Goal: Task Accomplishment & Management: Use online tool/utility

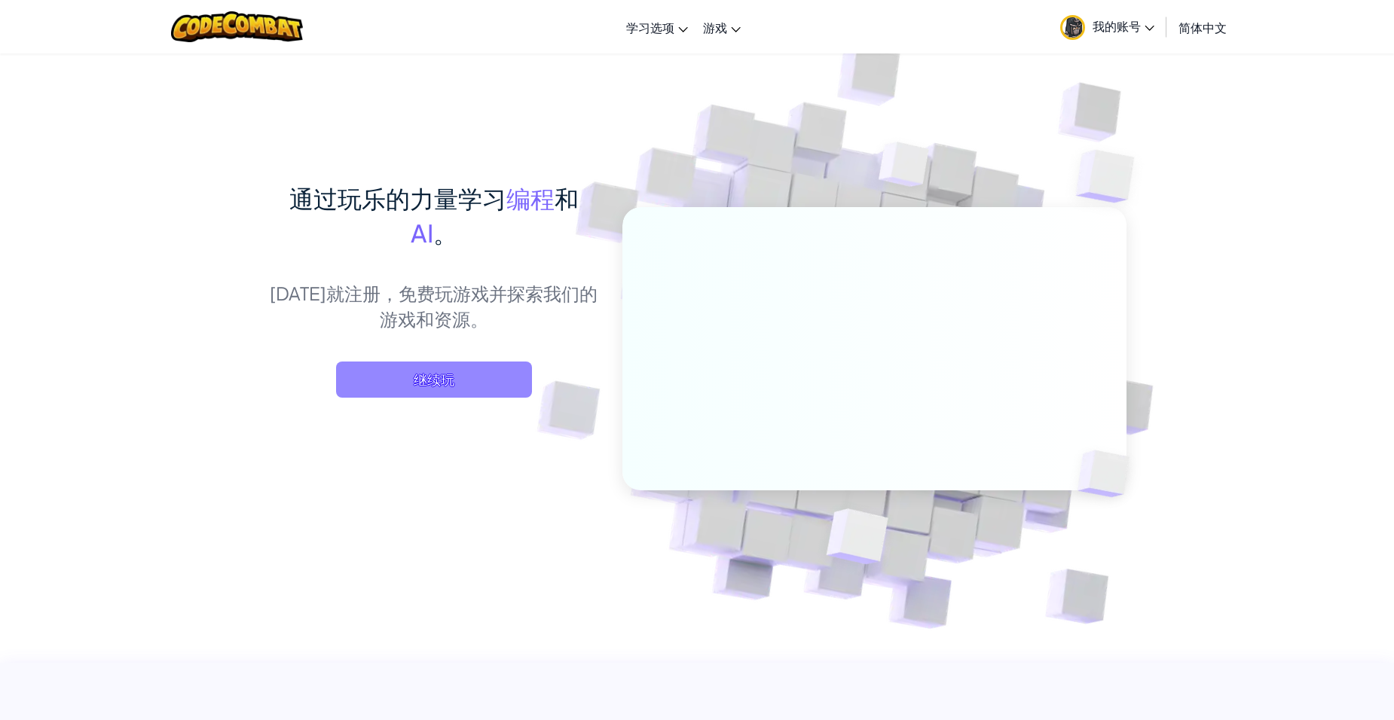
click at [465, 374] on span "继续玩" at bounding box center [434, 380] width 196 height 36
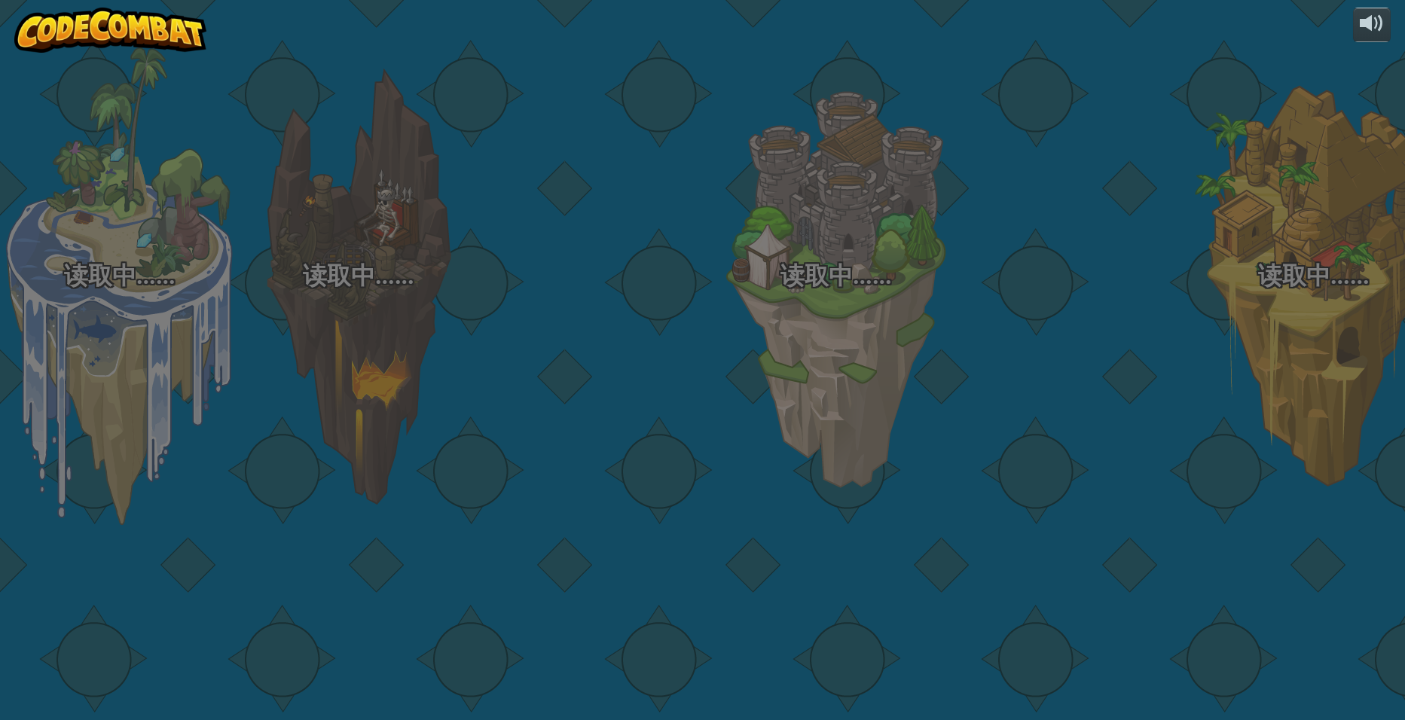
select select "zh-[PERSON_NAME]"
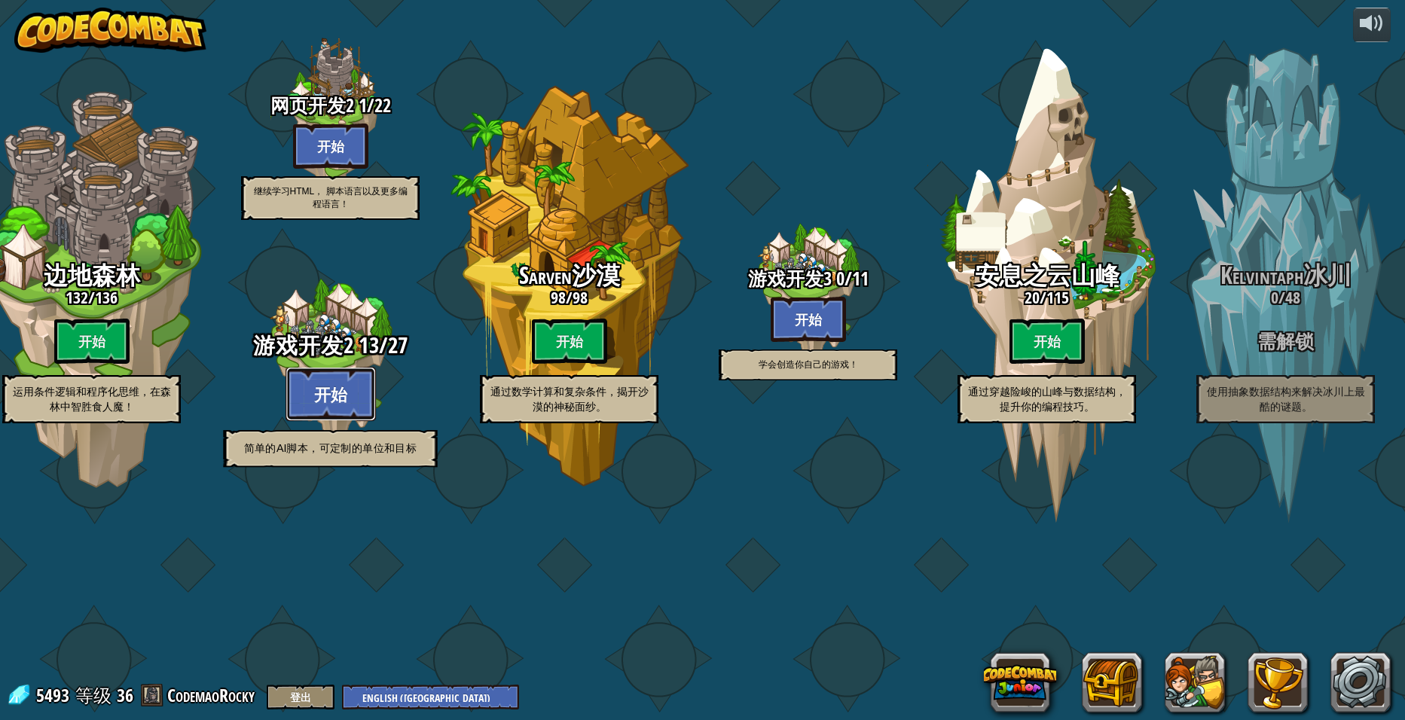
click at [333, 421] on button "开始" at bounding box center [331, 394] width 90 height 54
select select "zh-[PERSON_NAME]"
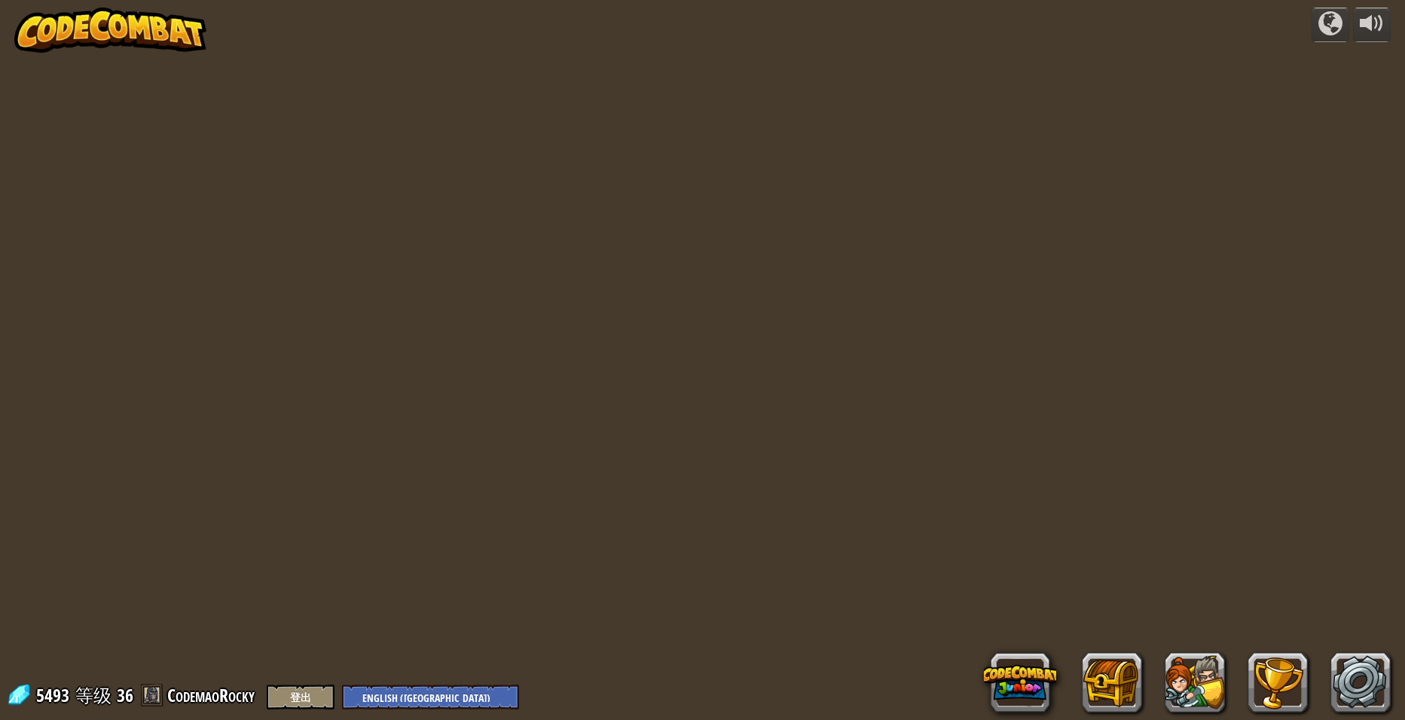
select select "zh-[PERSON_NAME]"
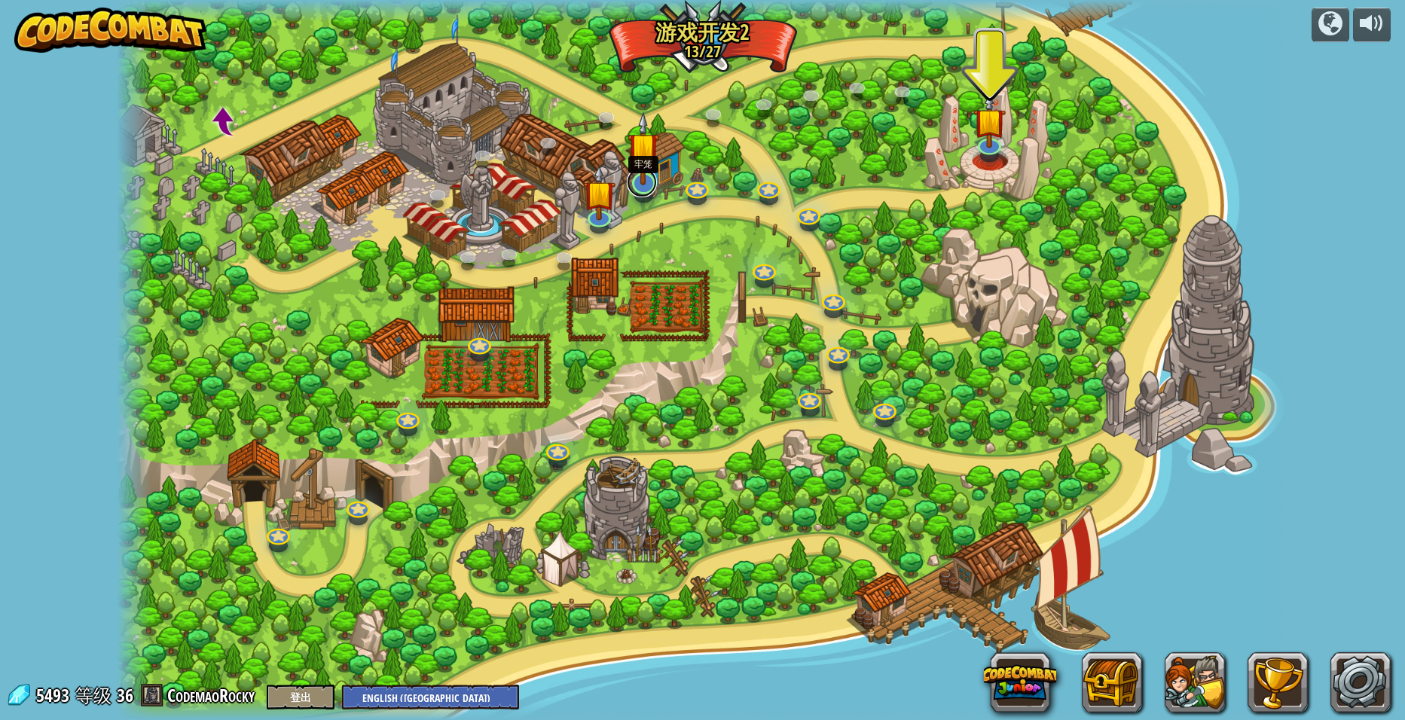
click at [642, 194] on div "硬币游戏第4步：能力强化 (需解锁) 我们需要一些东西来抵抗食人魔。 基本语法 事件数据 硬币游戏第5步：[PERSON_NAME](需解锁) 千里之堤，溃于…" at bounding box center [703, 360] width 1172 height 720
click at [646, 179] on img at bounding box center [644, 148] width 32 height 74
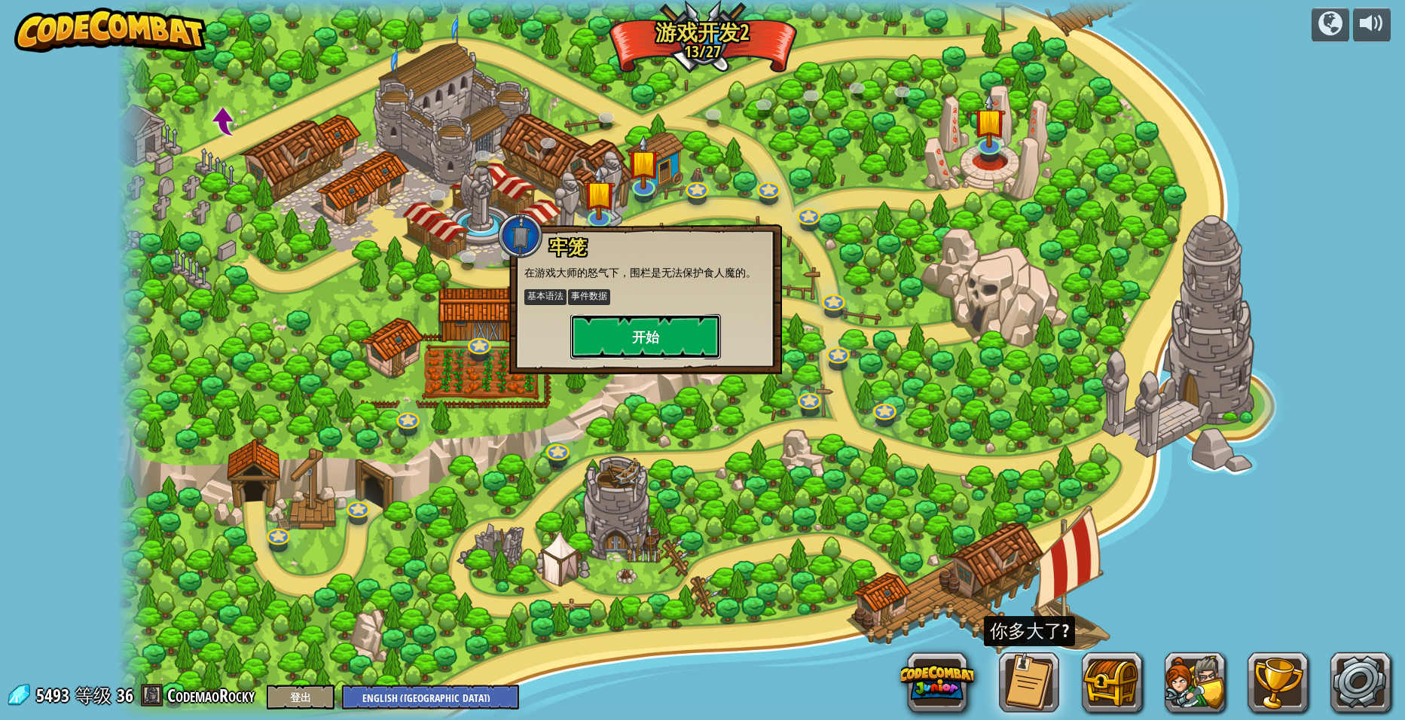
click at [659, 331] on button "开始" at bounding box center [645, 336] width 151 height 45
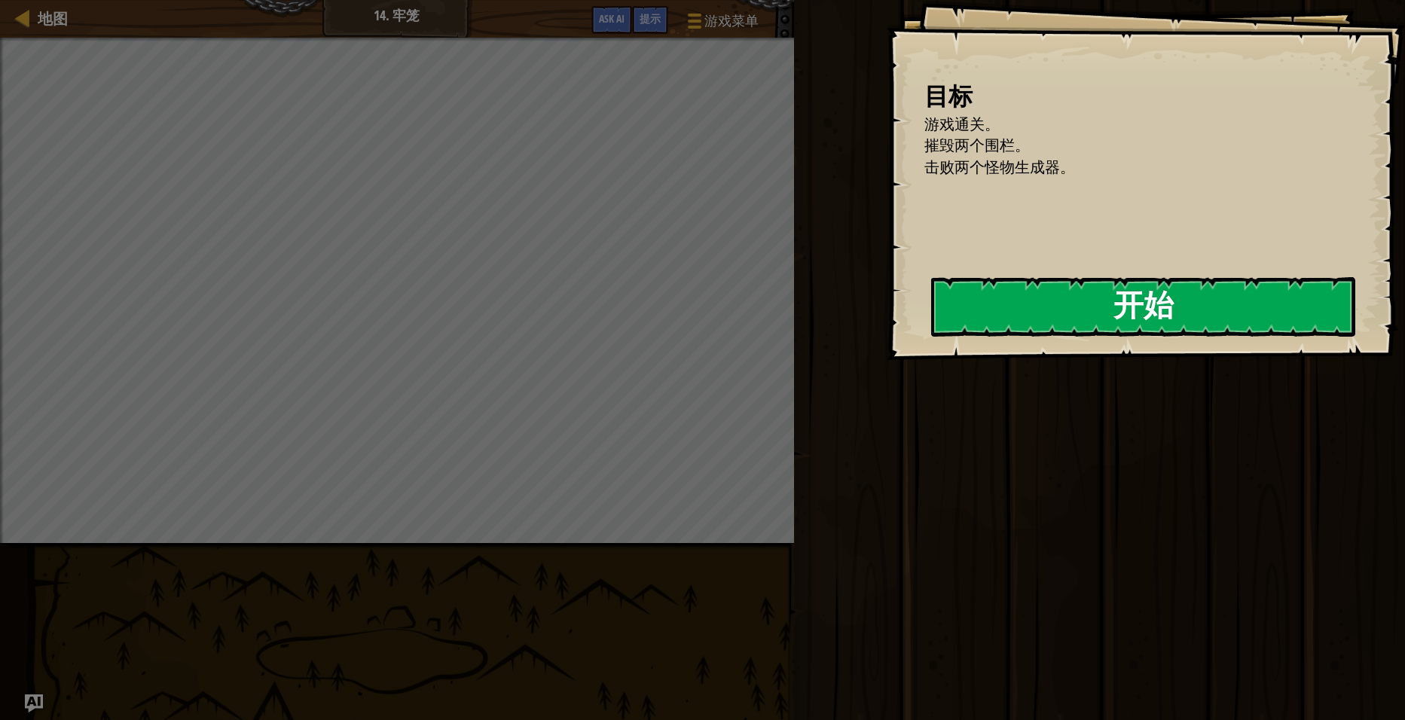
click at [940, 337] on button "开始" at bounding box center [1143, 307] width 424 height 60
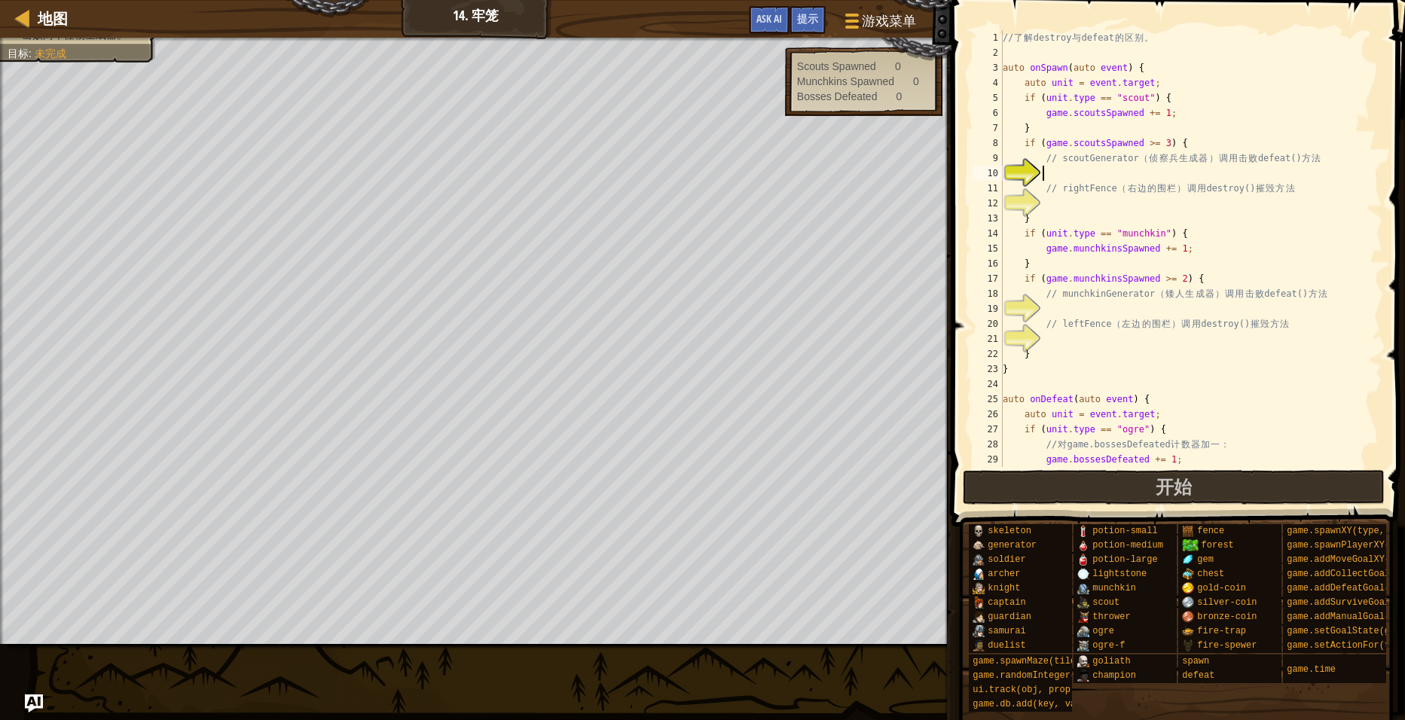
click at [1087, 167] on div "// 了 解 destroy 与 defeat 的 区 别 。 auto onSpawn ( auto event ) { auto unit = event…" at bounding box center [1185, 263] width 371 height 467
type textarea "s"
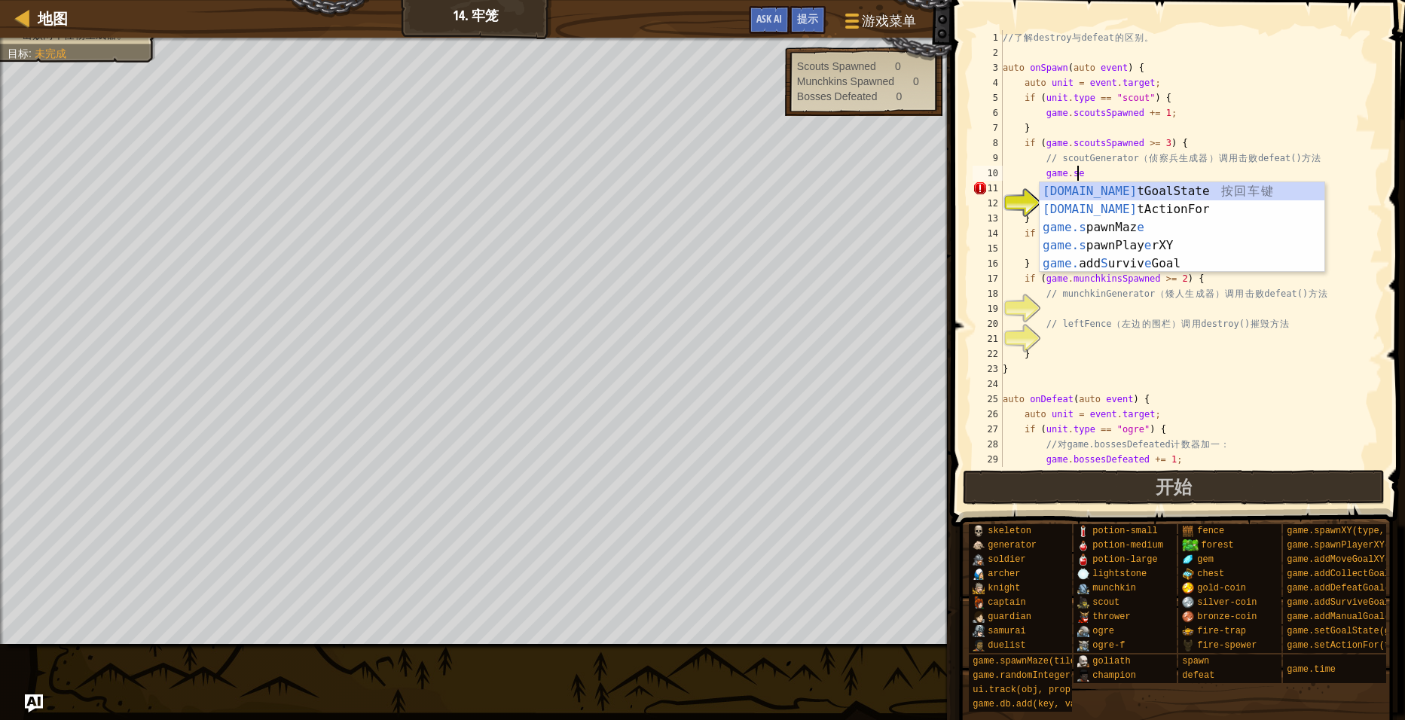
scroll to position [7, 5]
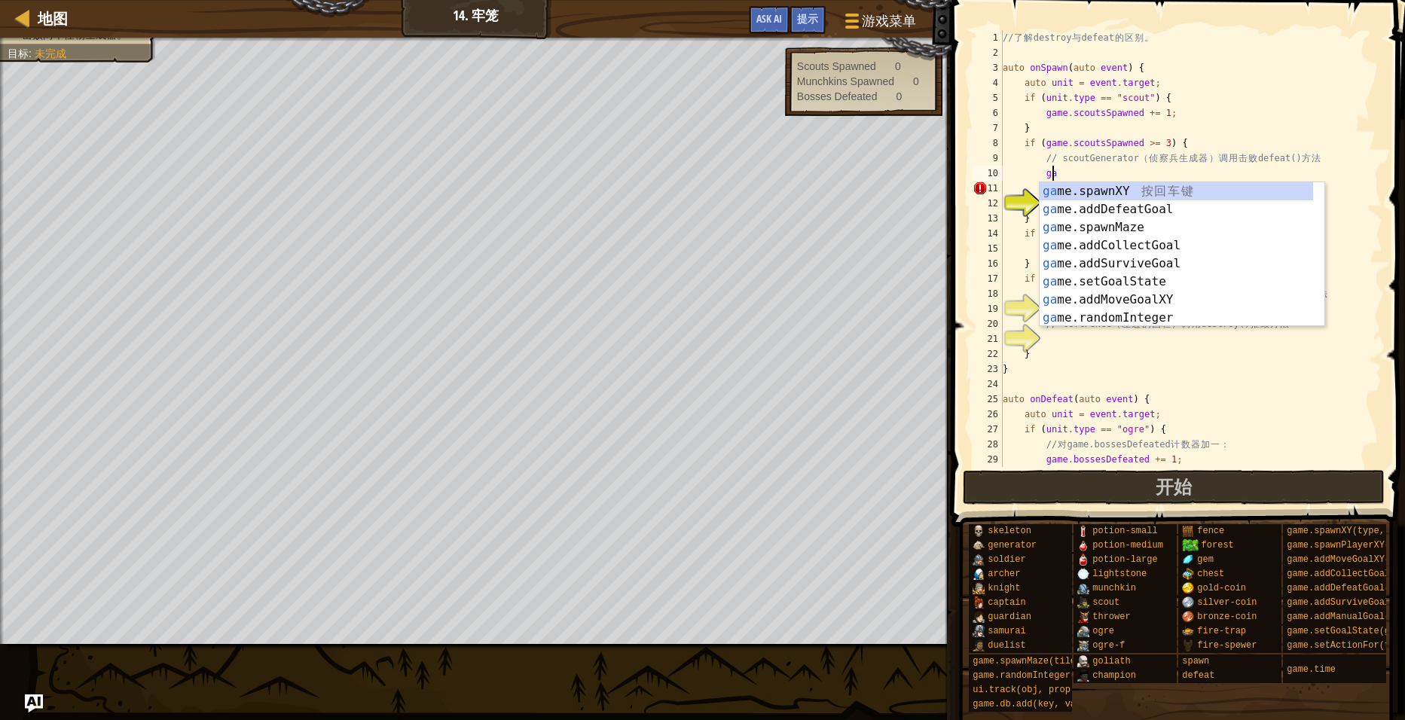
type textarea "g"
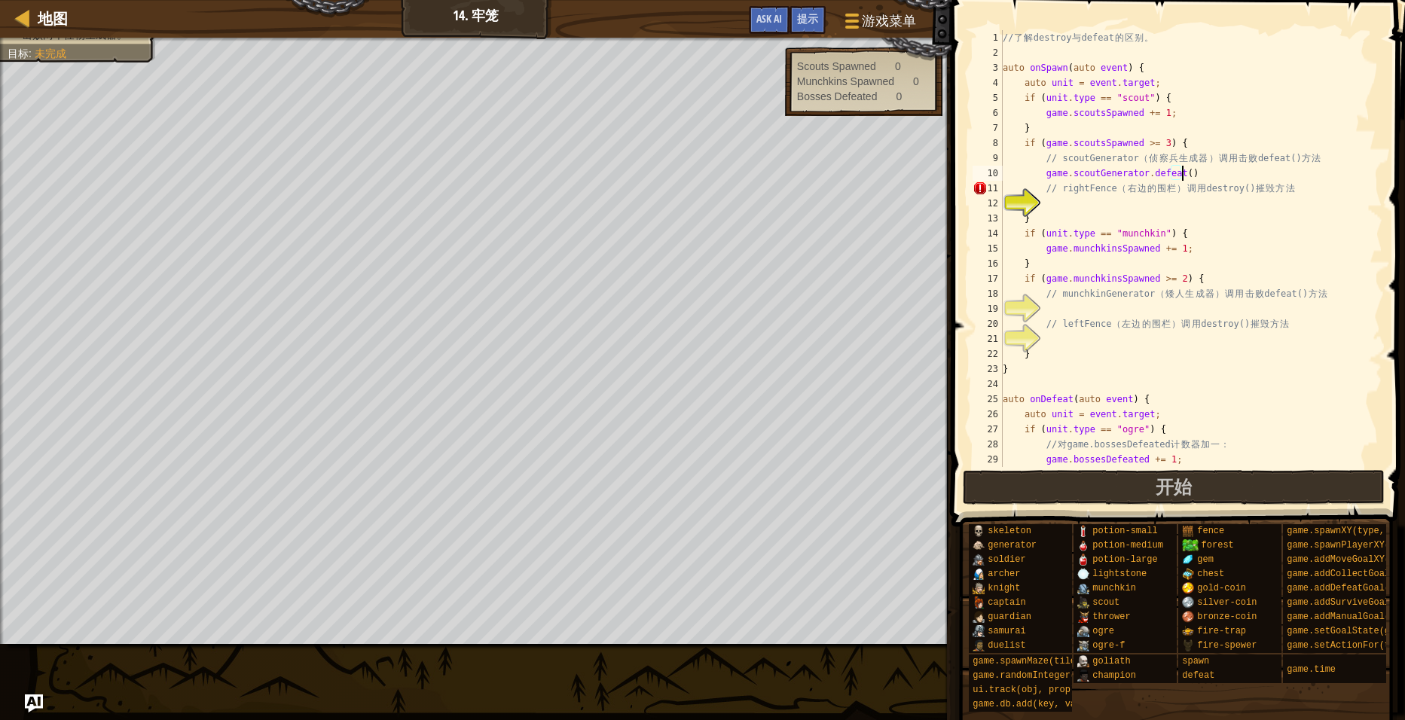
scroll to position [7, 14]
type textarea "game.scoutGenerator.defeat();"
click at [1077, 204] on div "// 了 解 destroy 与 defeat 的 区 别 。 auto onSpawn ( auto event ) { auto unit = event…" at bounding box center [1185, 263] width 371 height 467
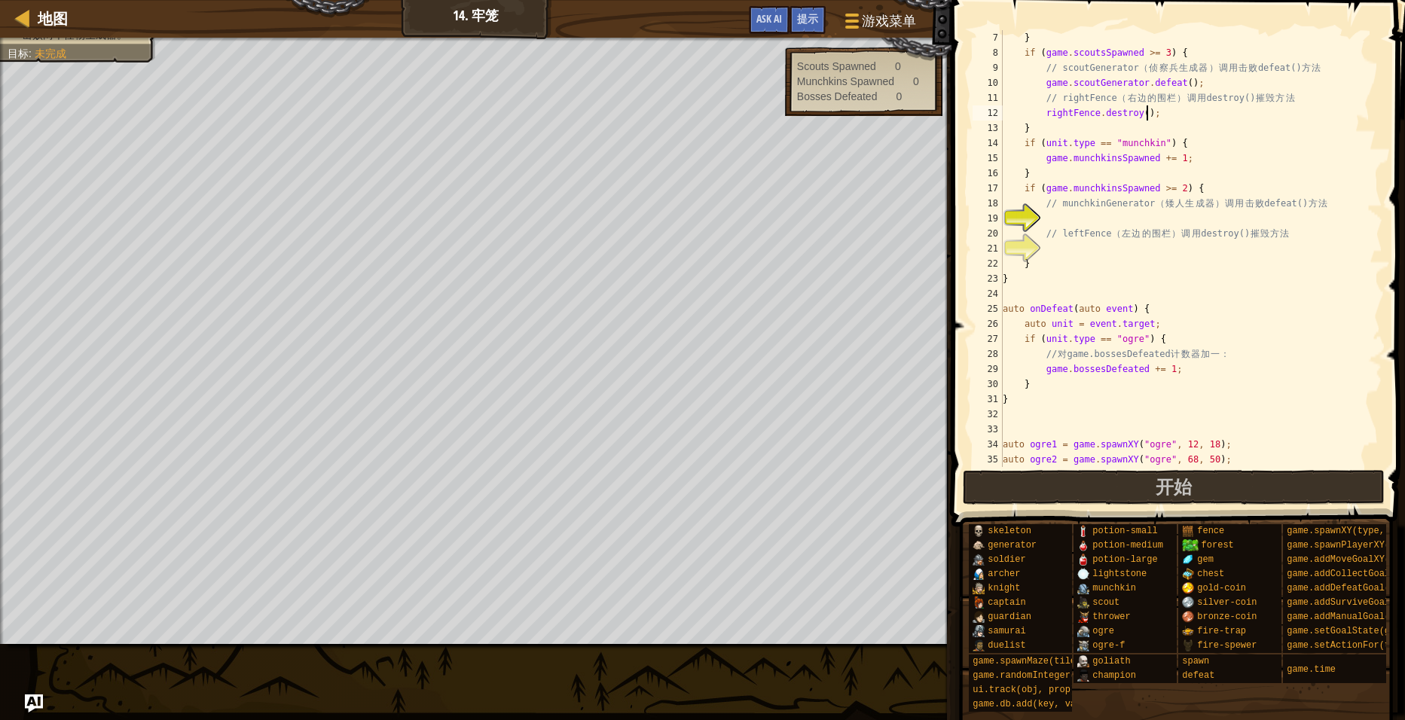
scroll to position [0, 0]
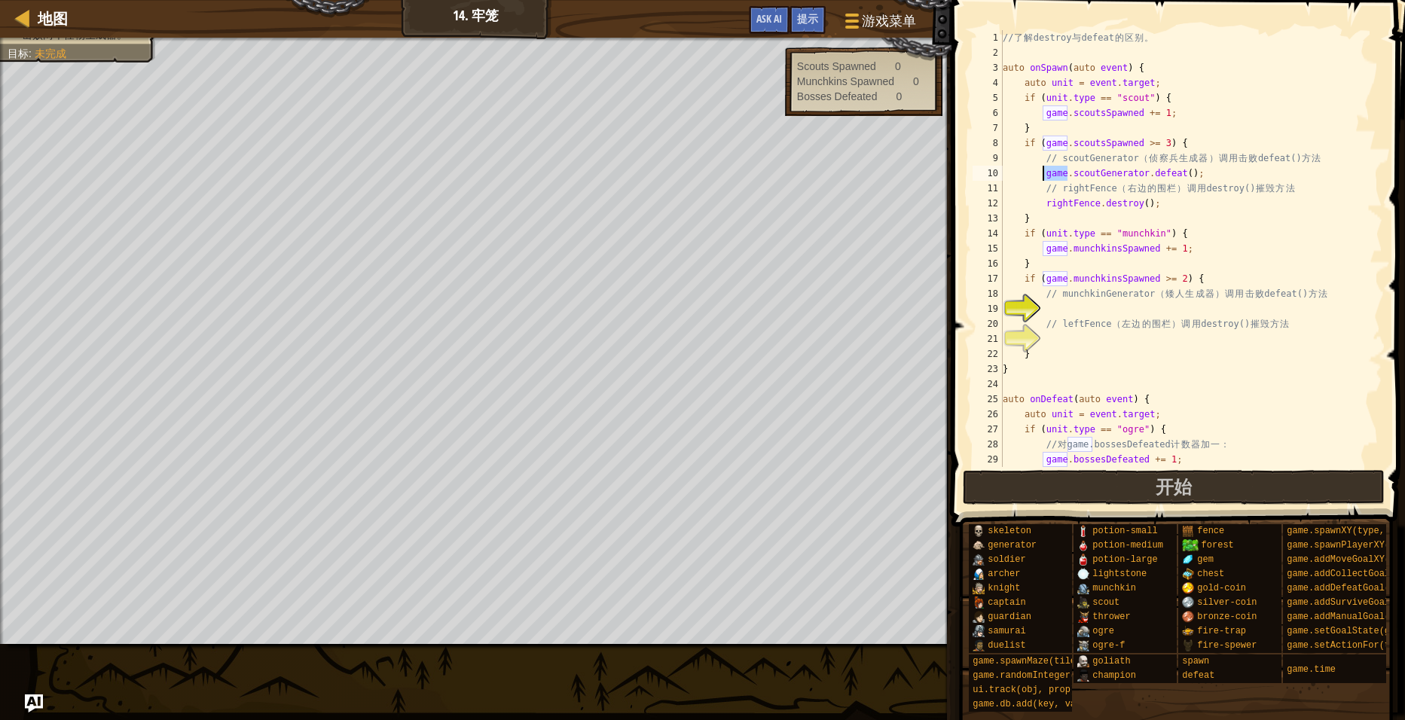
drag, startPoint x: 1067, startPoint y: 173, endPoint x: 1045, endPoint y: 170, distance: 22.1
click at [1045, 170] on div "// 了 解 destroy 与 defeat 的 区 别 。 auto onSpawn ( auto event ) { auto unit = event…" at bounding box center [1185, 263] width 371 height 467
type textarea "scoutGenerator.defeat();"
click at [1094, 305] on div "// 了 解 destroy 与 defeat 的 区 别 。 auto onSpawn ( auto event ) { auto unit = event…" at bounding box center [1185, 263] width 371 height 467
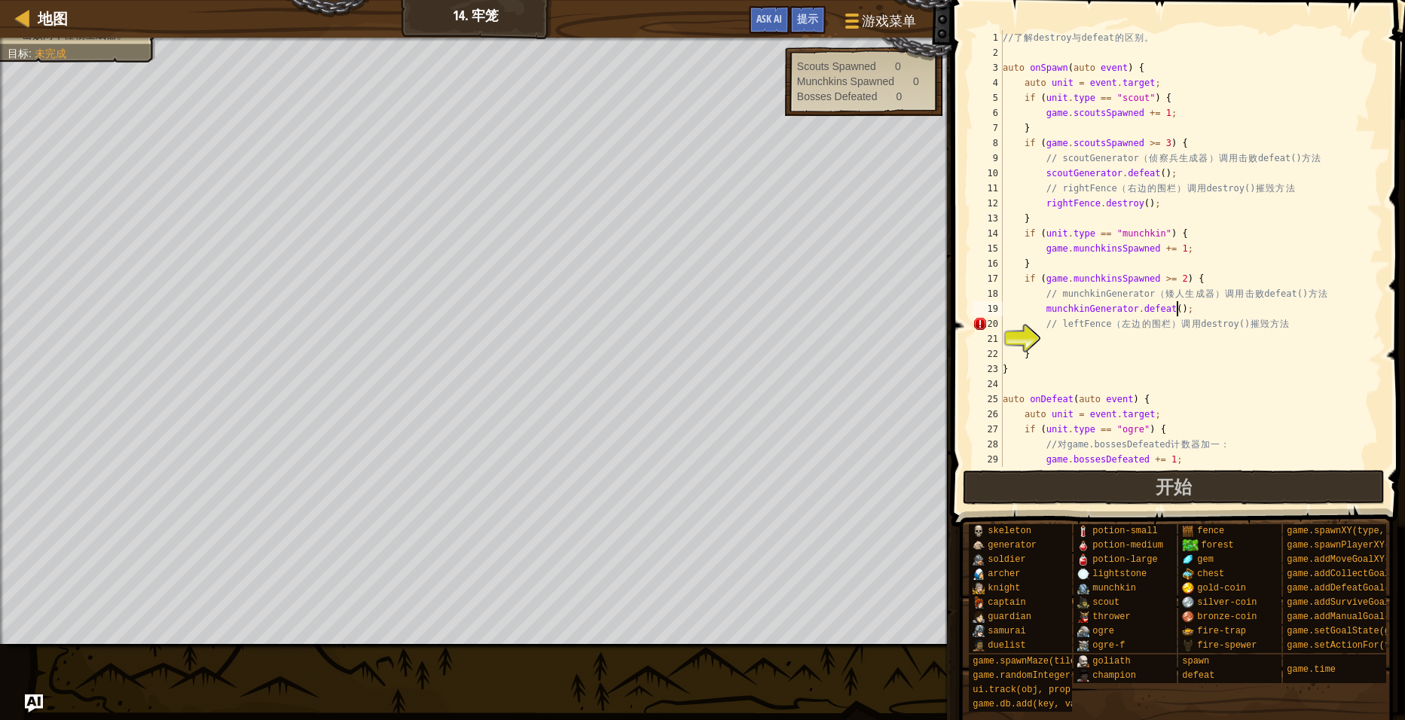
type textarea "// leftFence（左边的围栏）调用destroy()摧毁方法"
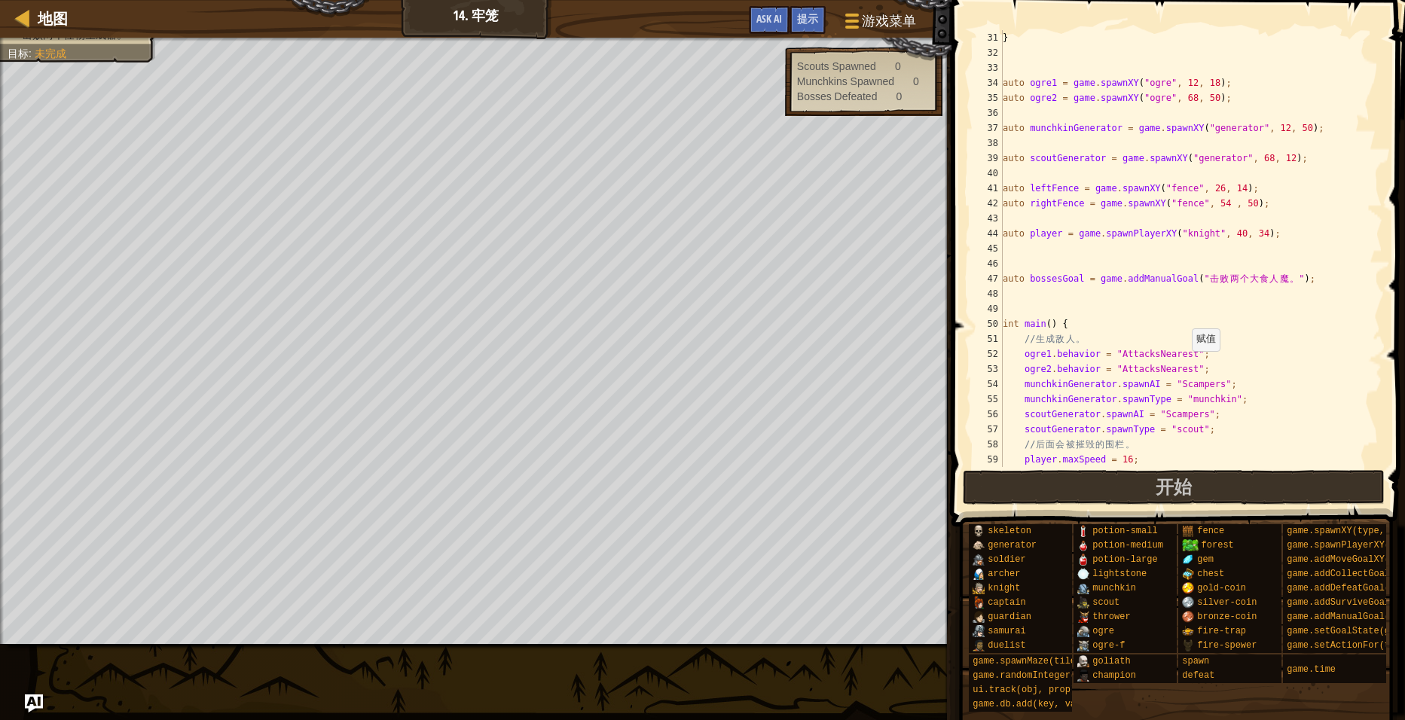
scroll to position [497, 0]
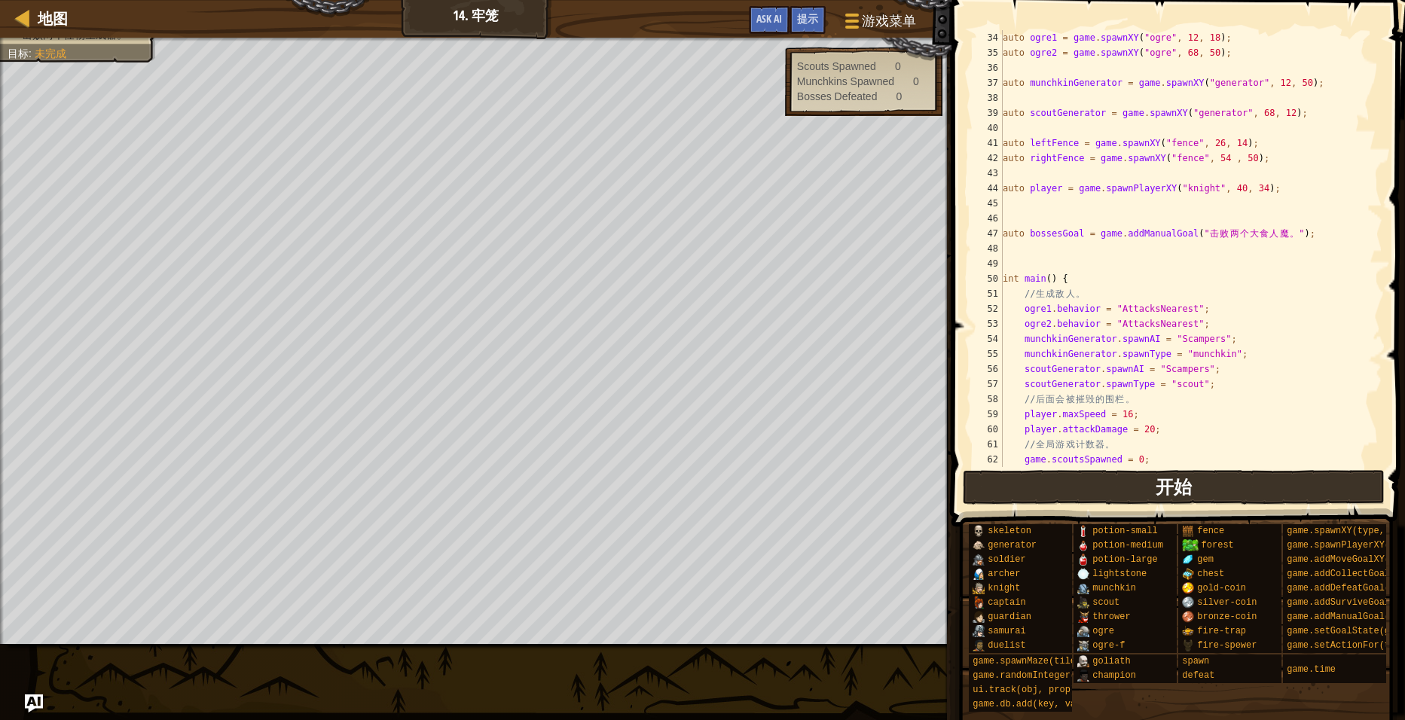
type textarea "leftFence.destroy();"
click at [1183, 487] on span "开始" at bounding box center [1174, 487] width 36 height 24
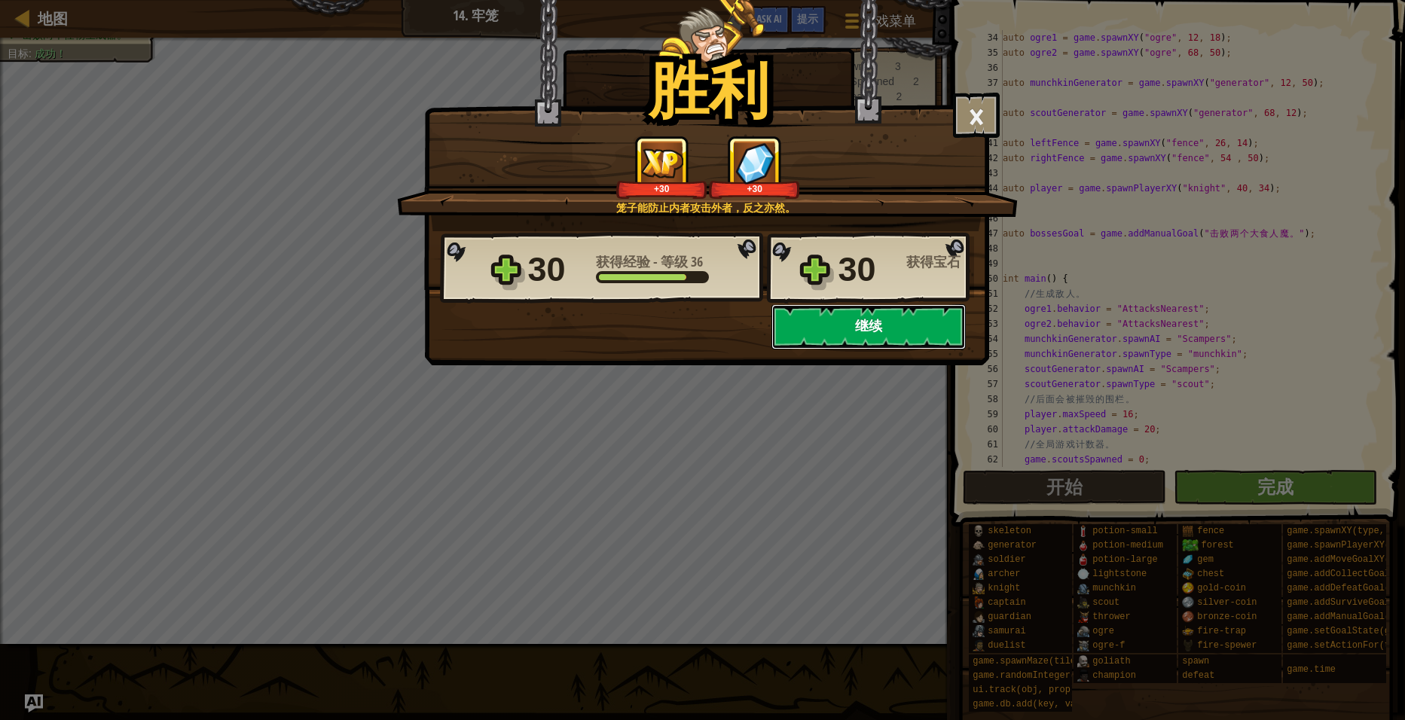
click at [855, 331] on button "继续" at bounding box center [868, 326] width 194 height 45
select select "zh-[PERSON_NAME]"
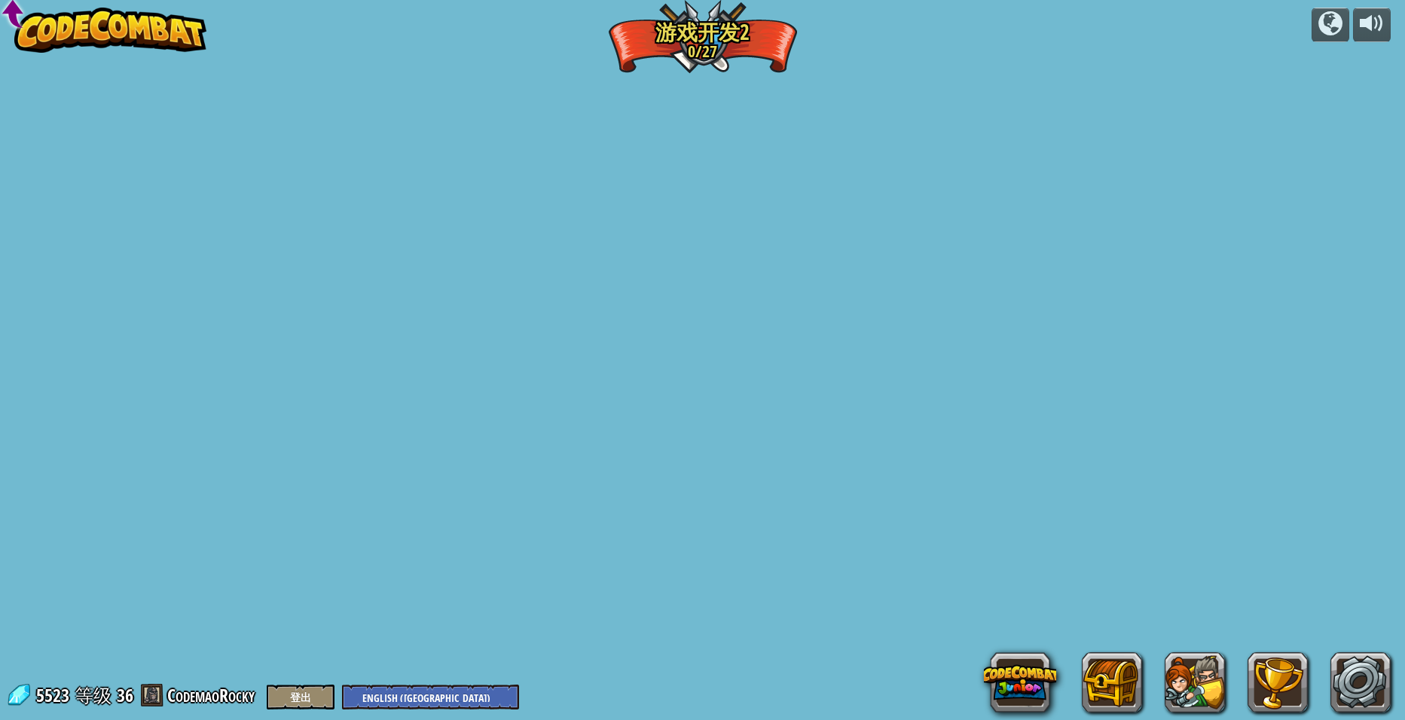
select select "zh-[PERSON_NAME]"
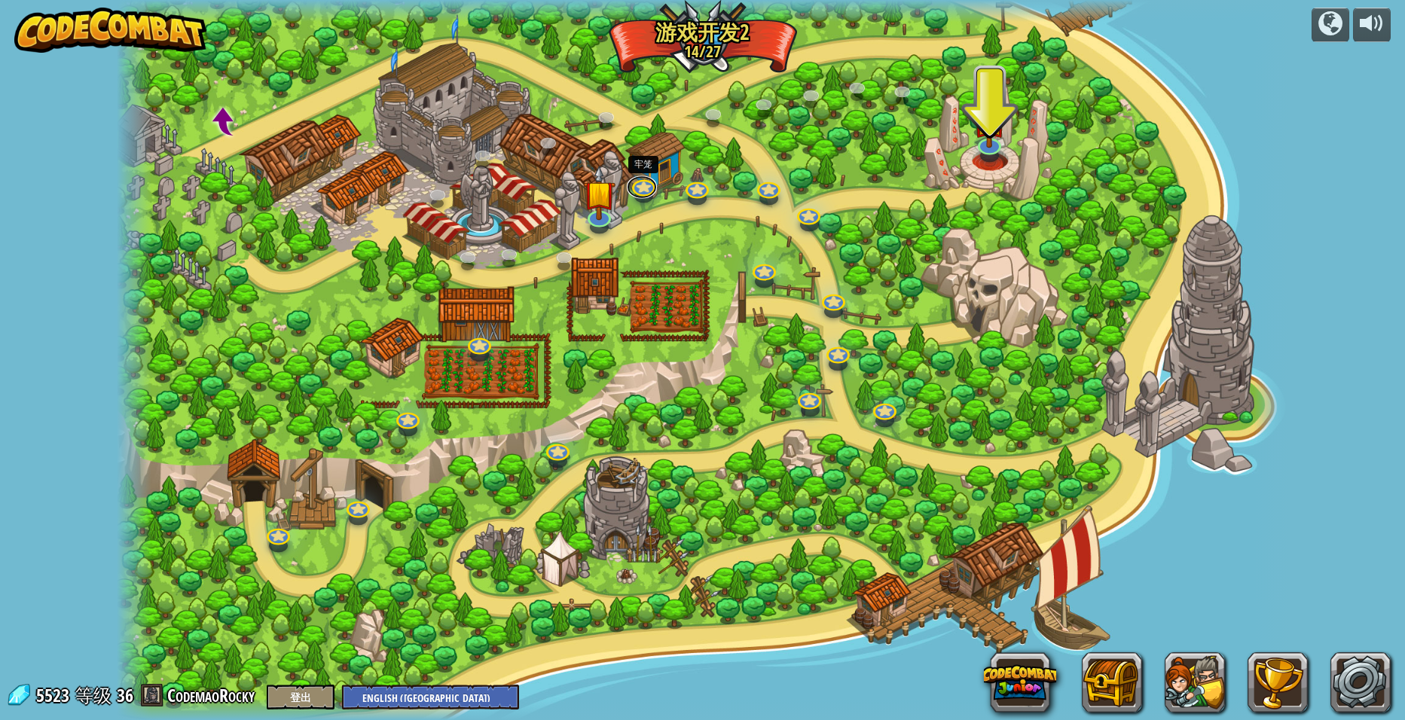
click at [647, 194] on div "硬币游戏第4步：能力强化 (需解锁) 我们需要一些东西来抵抗食人魔。 基本语法 事件数据 硬币游戏第5步：[PERSON_NAME](需解锁) 千里之堤，溃于…" at bounding box center [703, 360] width 1172 height 720
click at [643, 188] on link at bounding box center [642, 182] width 30 height 30
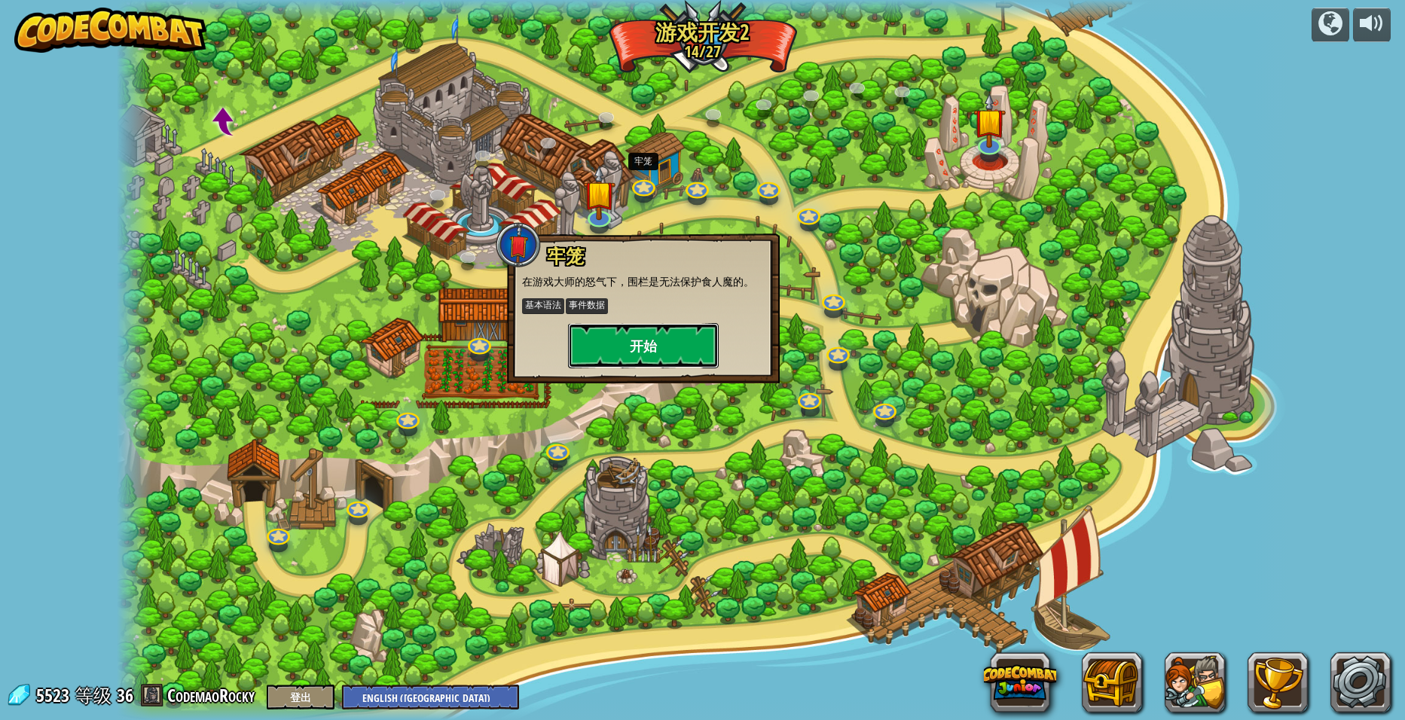
click at [666, 340] on button "开始" at bounding box center [643, 345] width 151 height 45
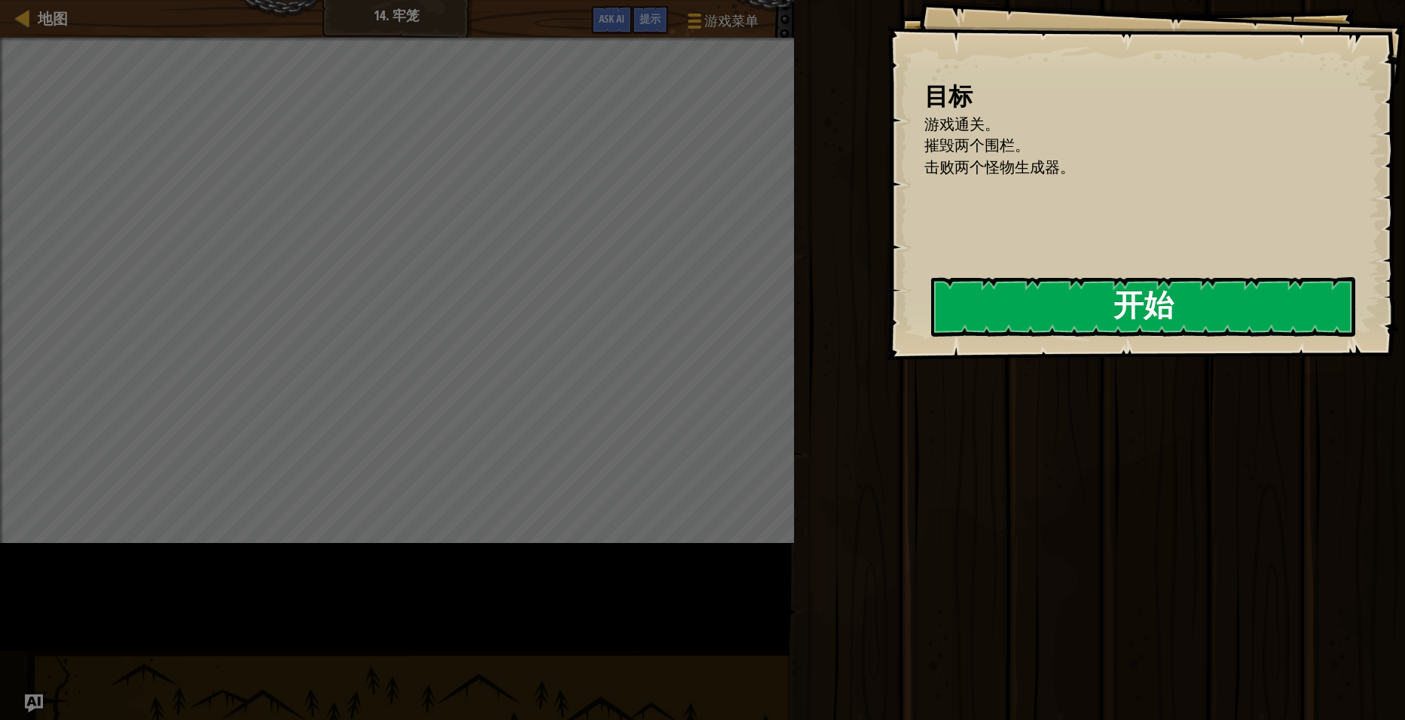
click at [931, 337] on button "开始" at bounding box center [1143, 307] width 424 height 60
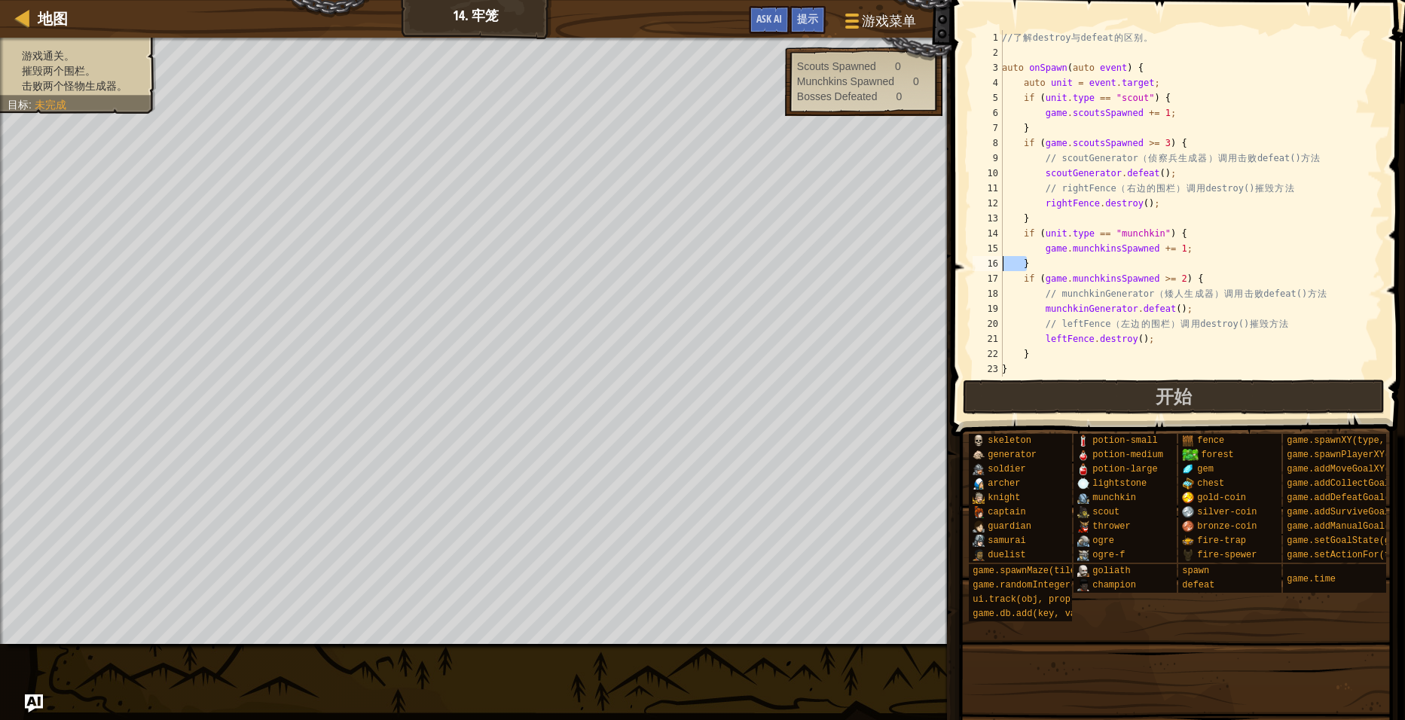
click at [1003, 259] on div "// 了 解 destroy 与 defeat 的 区 别 。 auto onSpawn ( auto event ) { auto unit = event…" at bounding box center [1264, 218] width 530 height 377
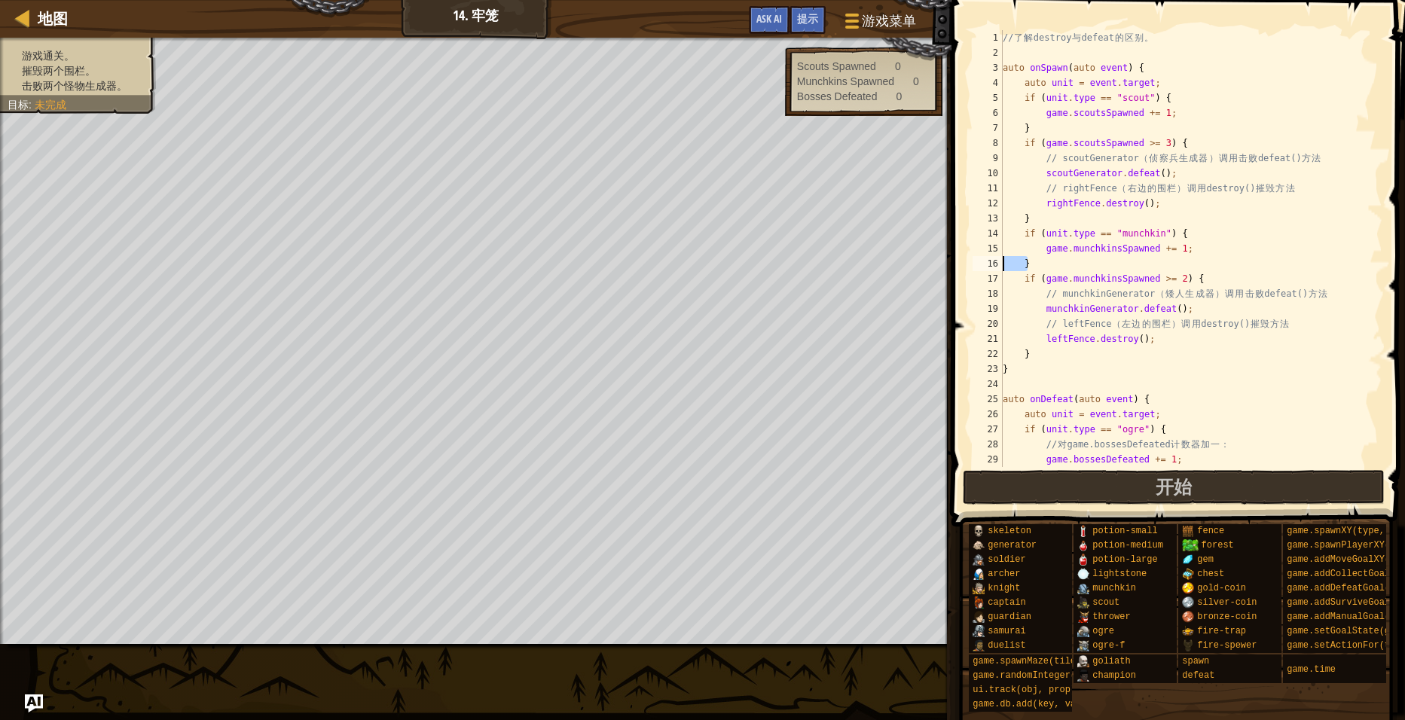
type textarea "}"
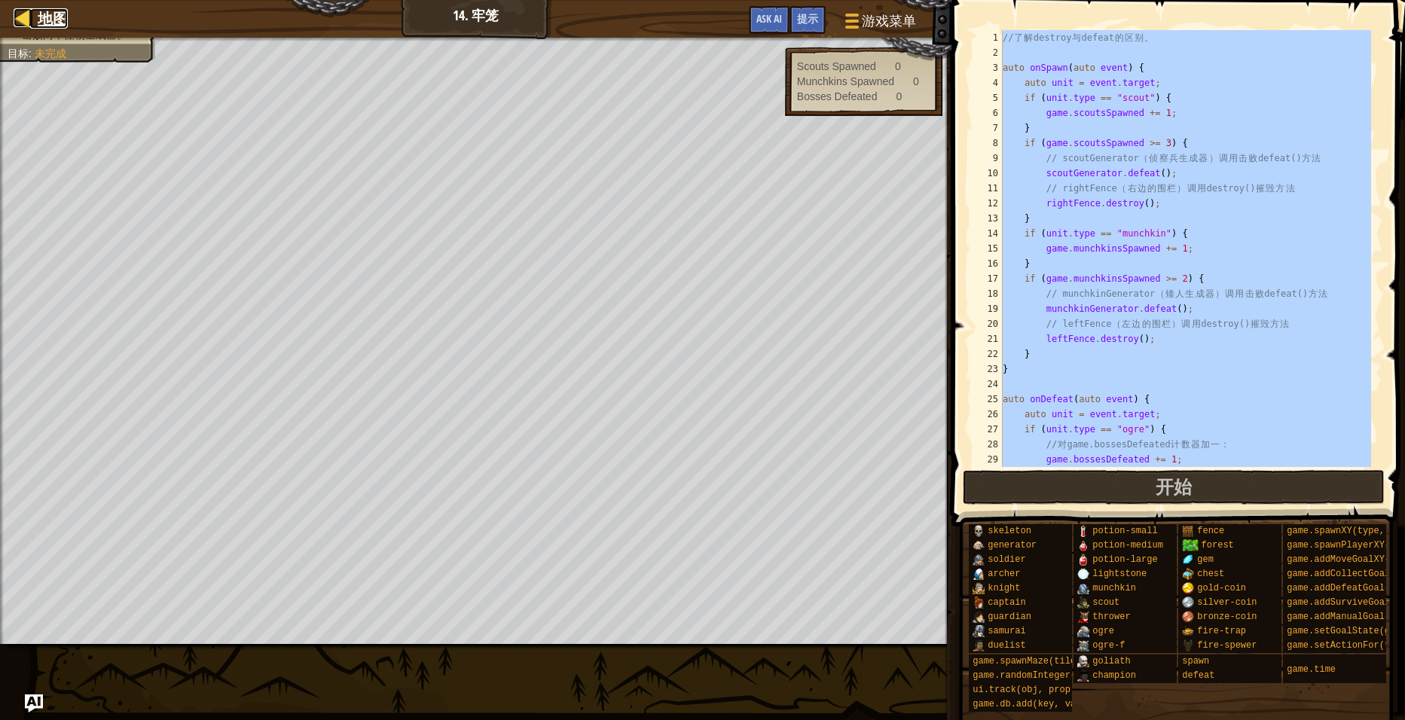
click at [30, 22] on div at bounding box center [23, 17] width 19 height 19
select select "zh-[PERSON_NAME]"
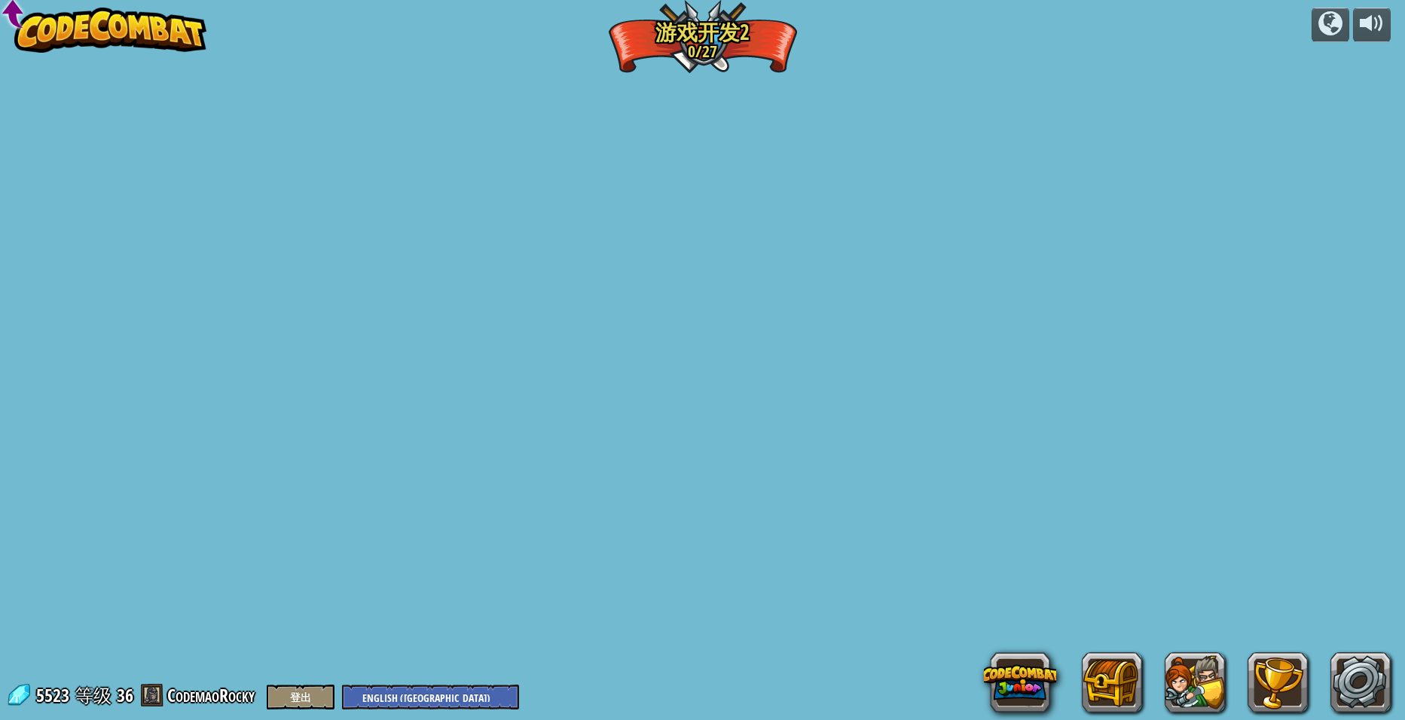
select select "zh-[PERSON_NAME]"
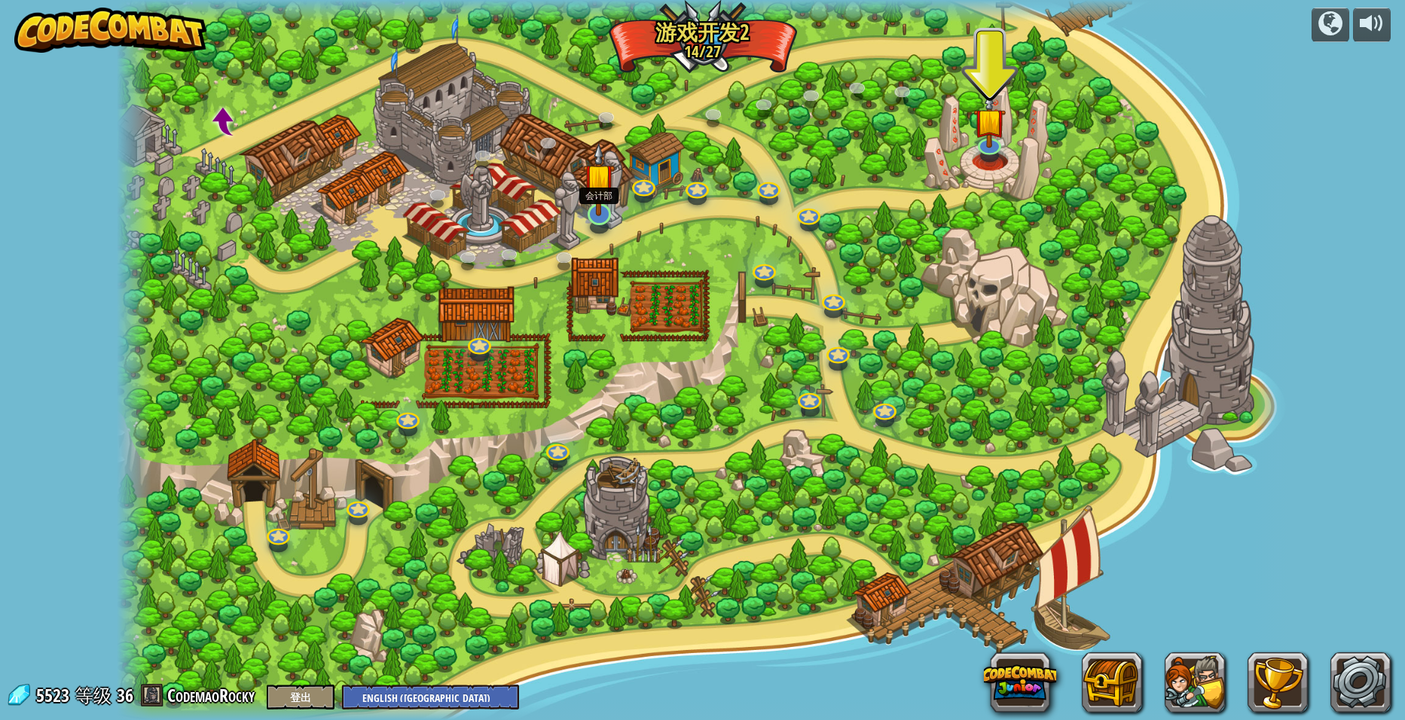
click at [597, 215] on img at bounding box center [599, 179] width 32 height 74
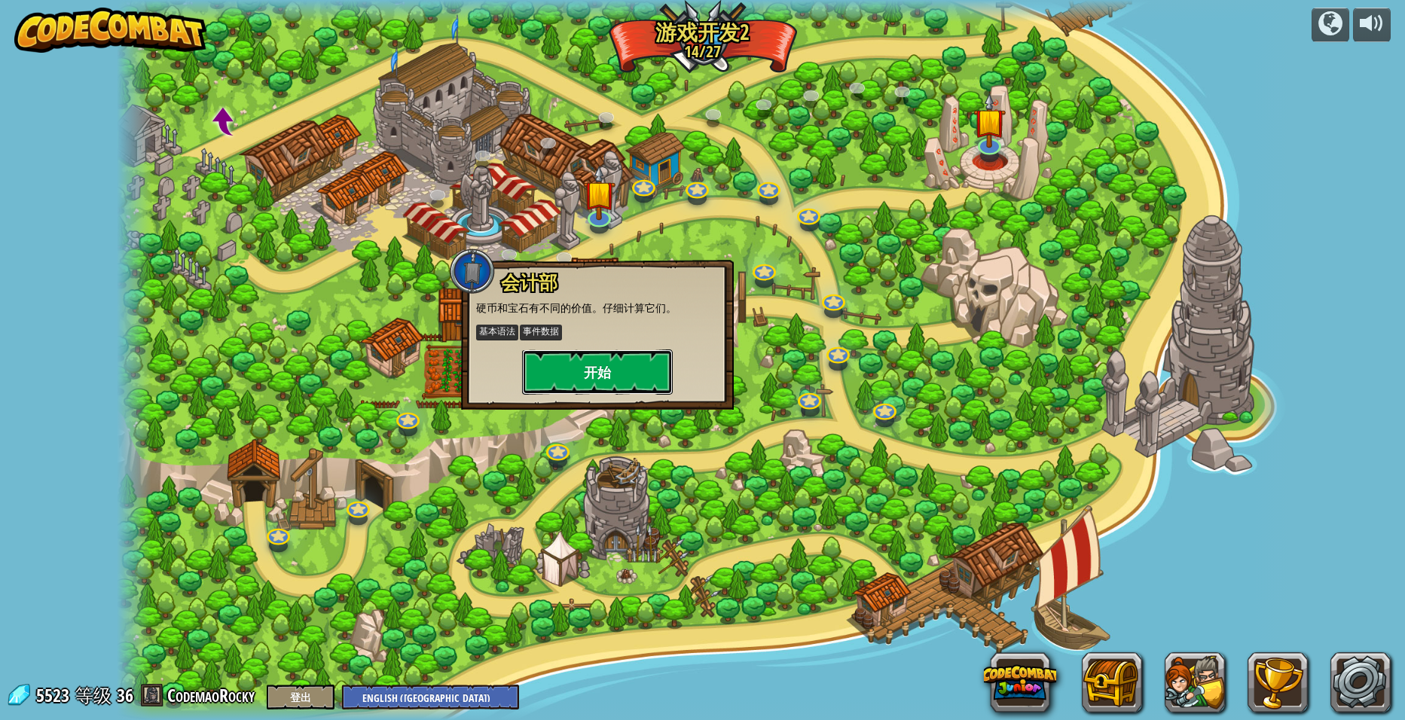
click at [613, 386] on button "开始" at bounding box center [597, 372] width 151 height 45
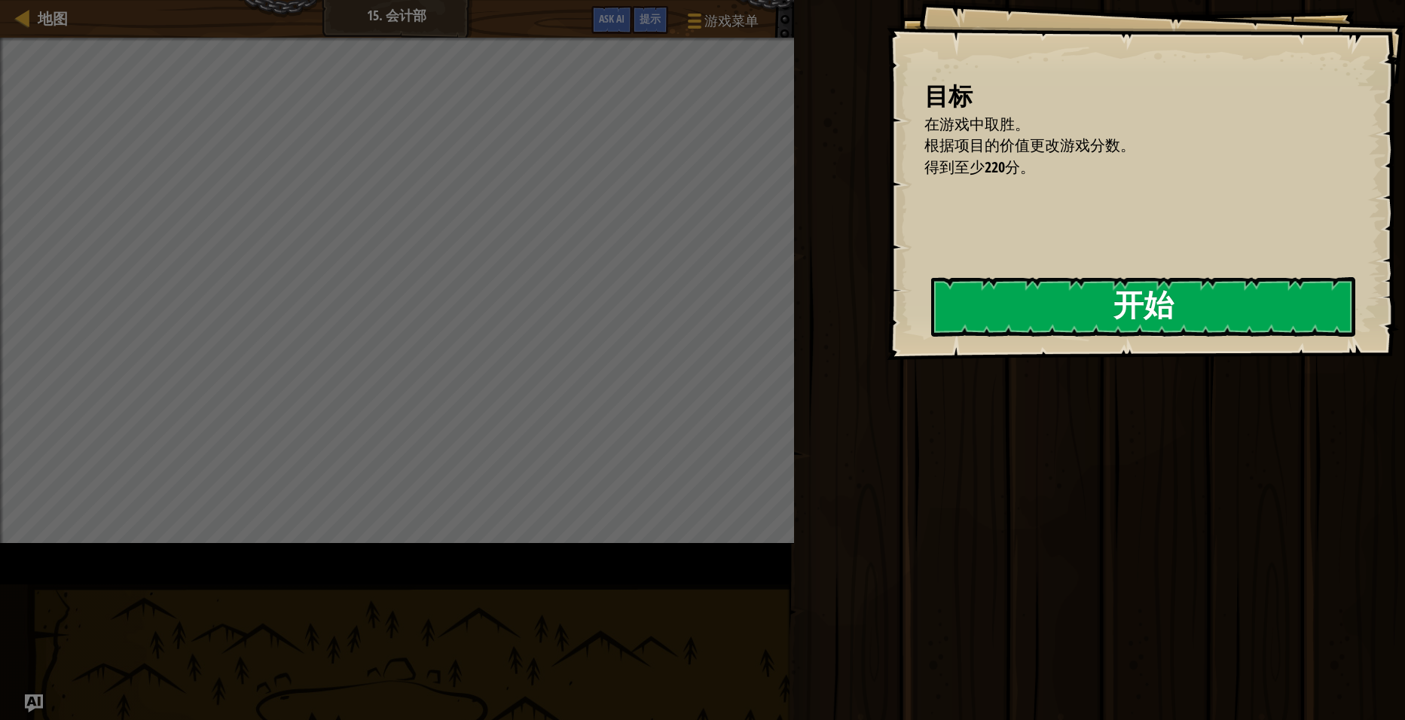
click at [931, 327] on button "开始" at bounding box center [1143, 307] width 424 height 60
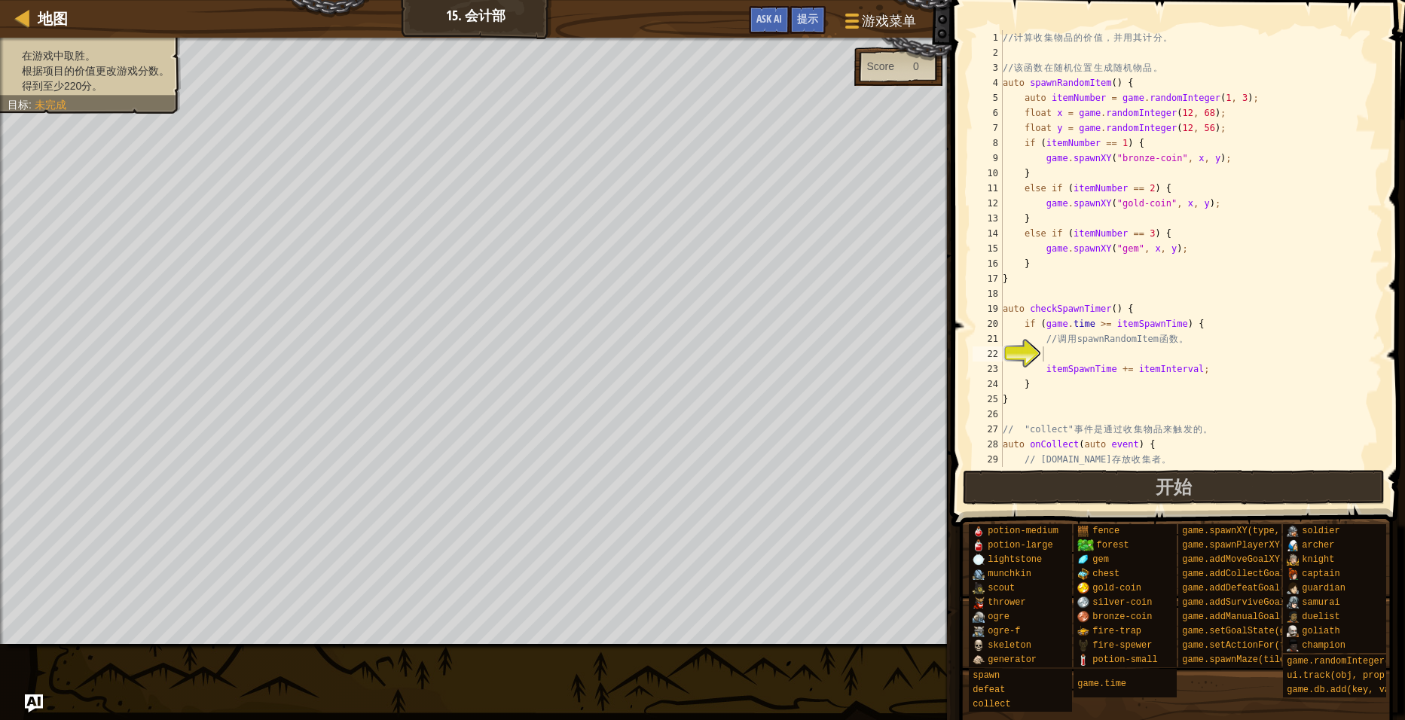
drag, startPoint x: 1087, startPoint y: 365, endPoint x: 1083, endPoint y: 355, distance: 11.2
click at [1083, 355] on div "// 计 算 收 集 物 品 的 价 值 ， 并 用 其 计 分 。 // 该 函 数 在 随 机 位 置 生 成 随 机 物 品 。 auto spawnR…" at bounding box center [1185, 263] width 371 height 467
click at [1038, 425] on div "// 计 算 收 集 物 品 的 价 值 ， 并 用 其 计 分 。 // 该 函 数 在 随 机 位 置 生 成 随 机 物 品 。 auto spawnR…" at bounding box center [1185, 263] width 371 height 467
type textarea "// "collect" 事件是通过收集物品来触发的。"
drag, startPoint x: 1086, startPoint y: 353, endPoint x: 1054, endPoint y: 353, distance: 32.4
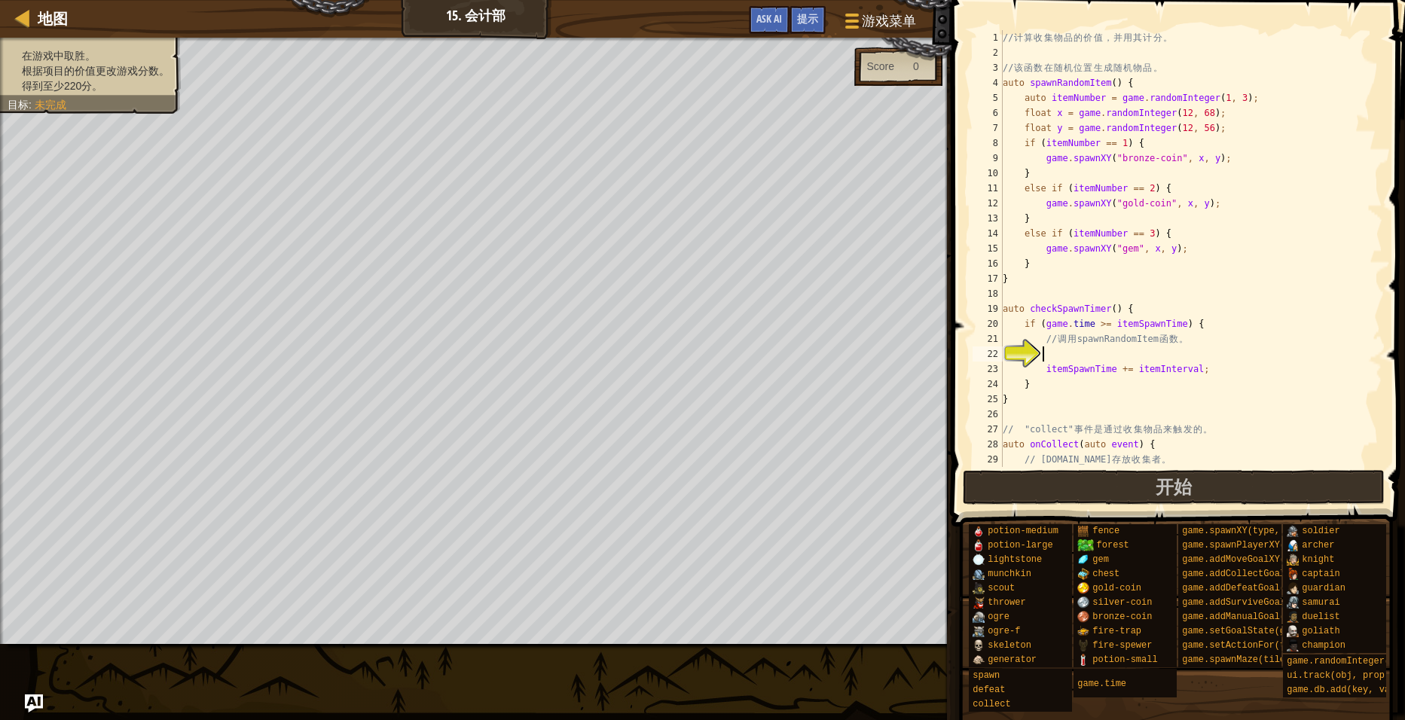
click at [1054, 353] on div "// 计 算 收 集 物 品 的 价 值 ， 并 用 其 计 分 。 // 该 函 数 在 随 机 位 置 生 成 随 机 物 品 。 auto spawnR…" at bounding box center [1185, 263] width 371 height 467
drag, startPoint x: 1067, startPoint y: 372, endPoint x: 1098, endPoint y: 370, distance: 31.0
click at [1098, 370] on div "// 计 算 收 集 物 品 的 价 值 ， 并 用 其 计 分 。 // 该 函 数 在 随 机 位 置 生 成 随 机 物 品 。 auto spawnR…" at bounding box center [1185, 263] width 371 height 467
type textarea "itemSpawnTime += itemInterval;"
click at [1058, 350] on div "// 计 算 收 集 物 品 的 价 值 ， 并 用 其 计 分 。 // 该 函 数 在 随 机 位 置 生 成 随 机 物 品 。 auto spawnR…" at bounding box center [1185, 263] width 371 height 467
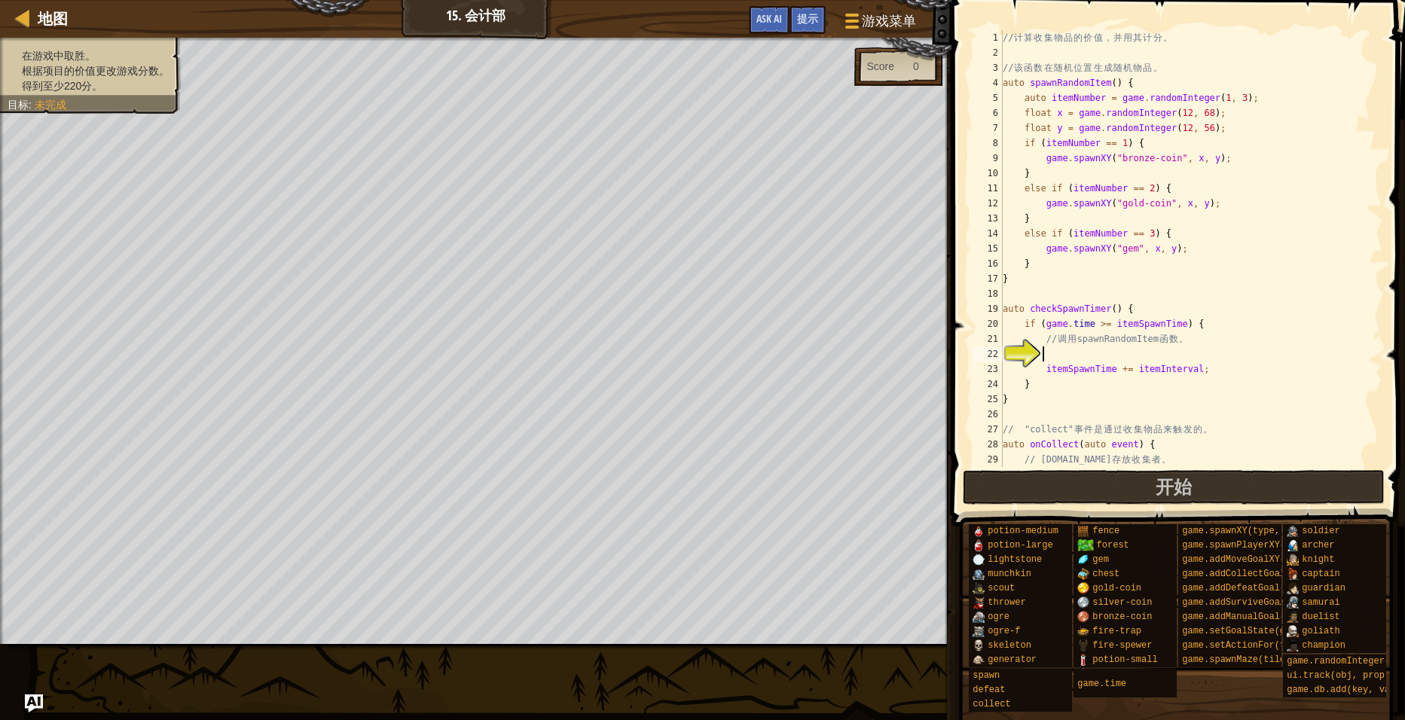
scroll to position [7, 3]
type textarea "s"
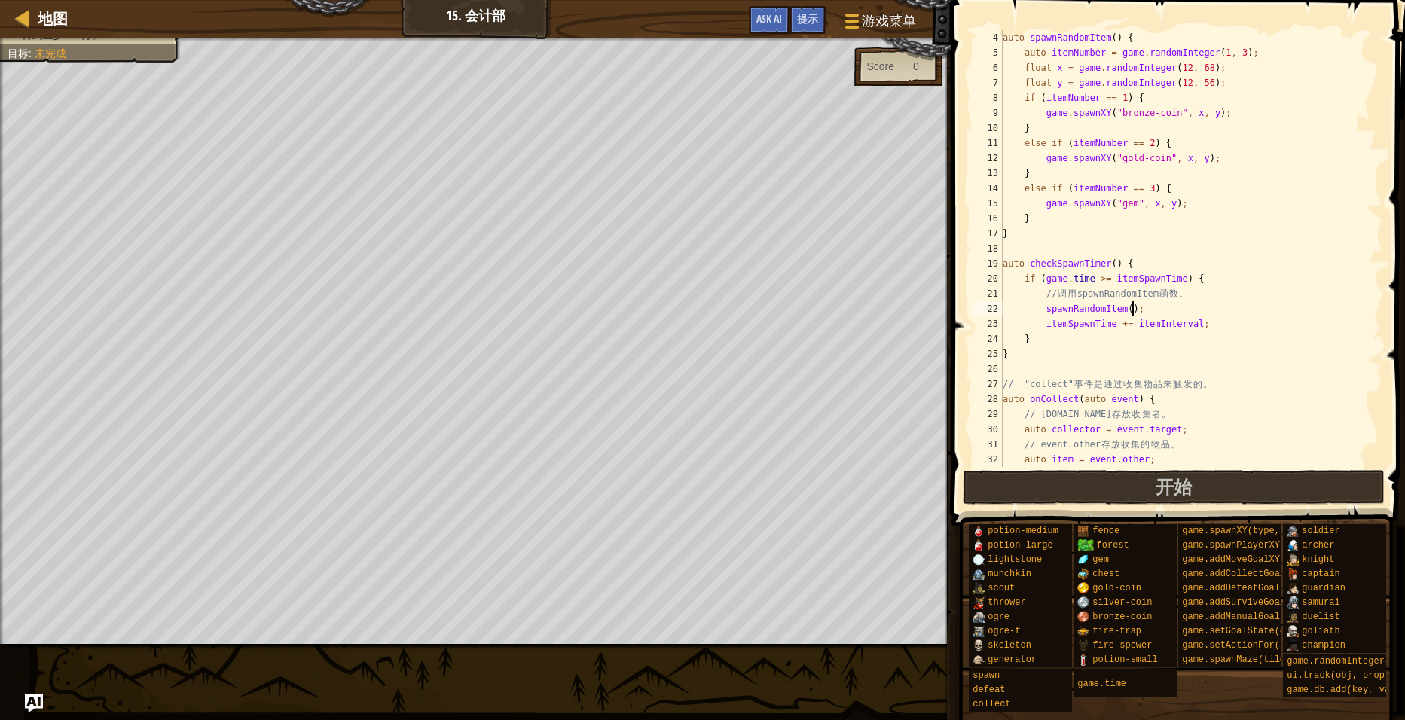
scroll to position [90, 0]
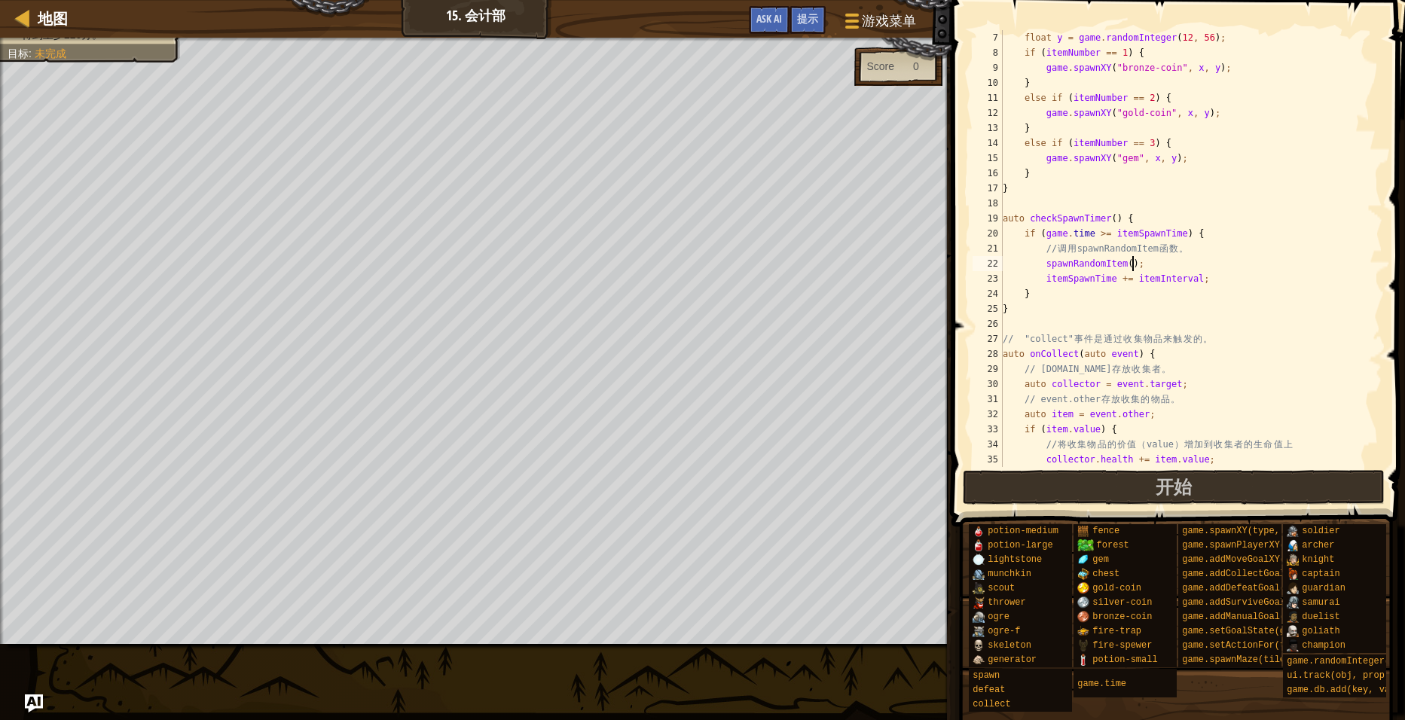
type textarea "spawnRandomItem();"
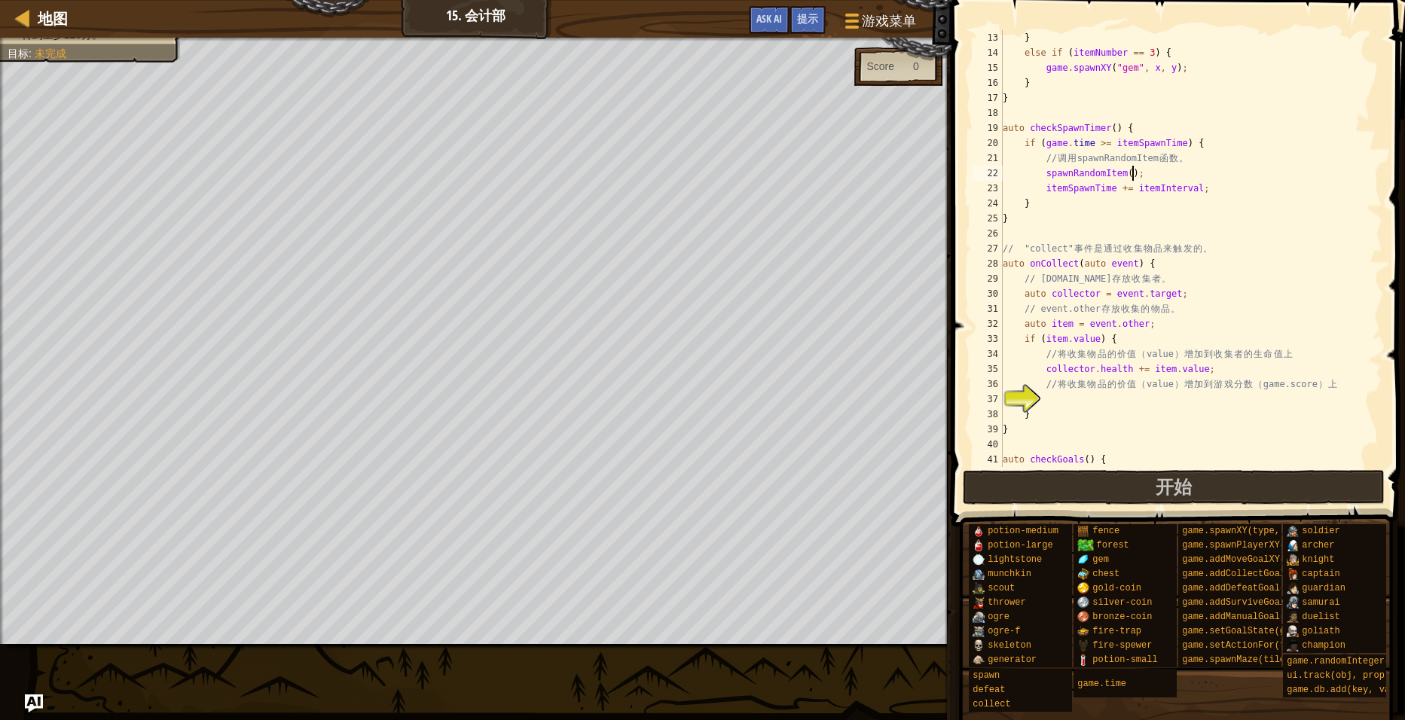
click at [1101, 403] on div "} else if ( itemNumber == 3 ) { game . spawnXY ( " gem " , x , y ) ; } } auto c…" at bounding box center [1185, 263] width 371 height 467
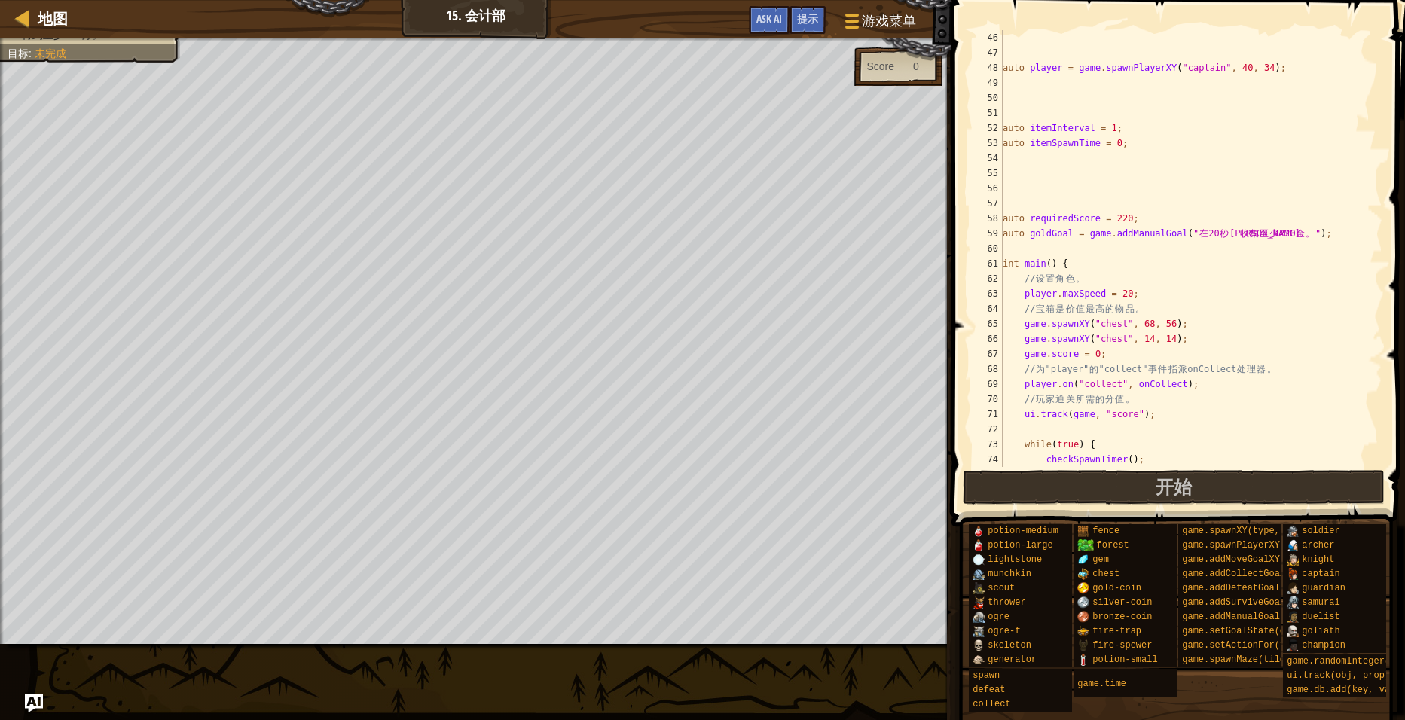
scroll to position [783, 0]
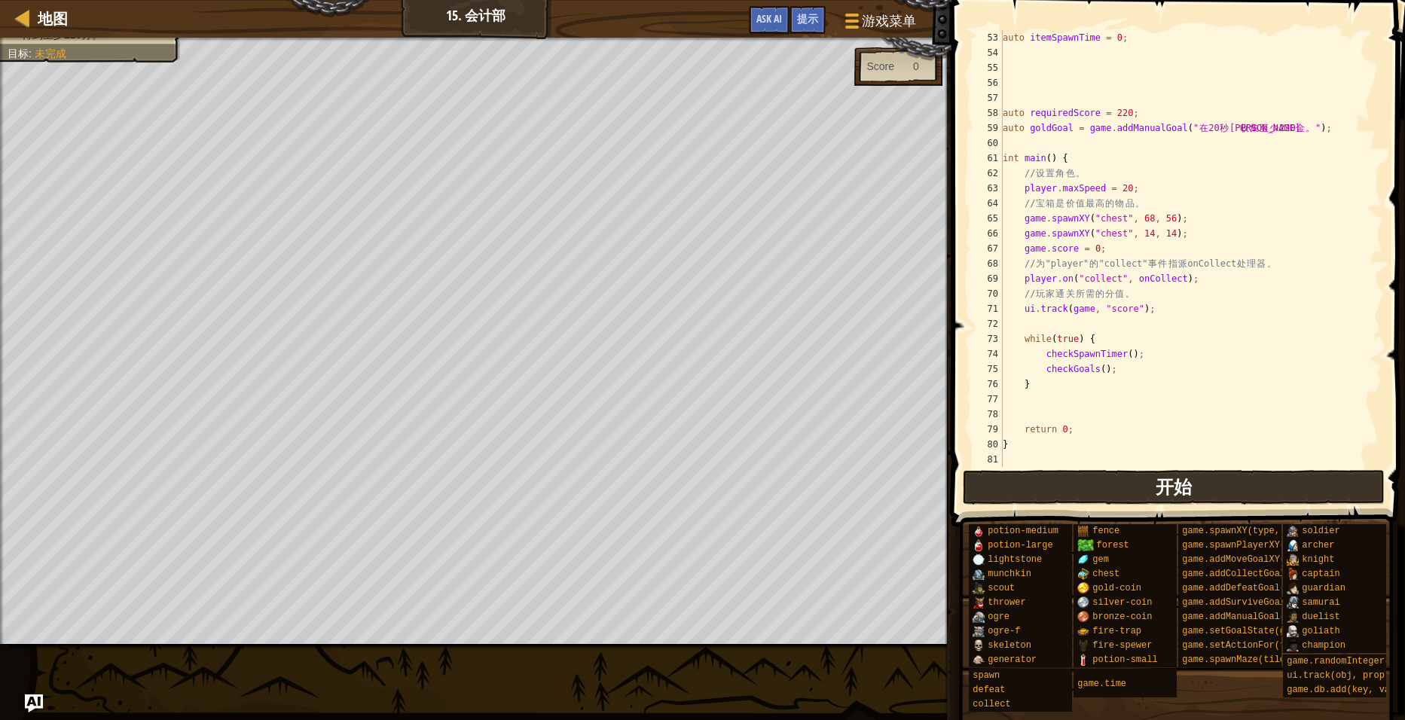
type textarea "game.score += item.value;"
click at [1156, 490] on button "开始" at bounding box center [1174, 487] width 423 height 35
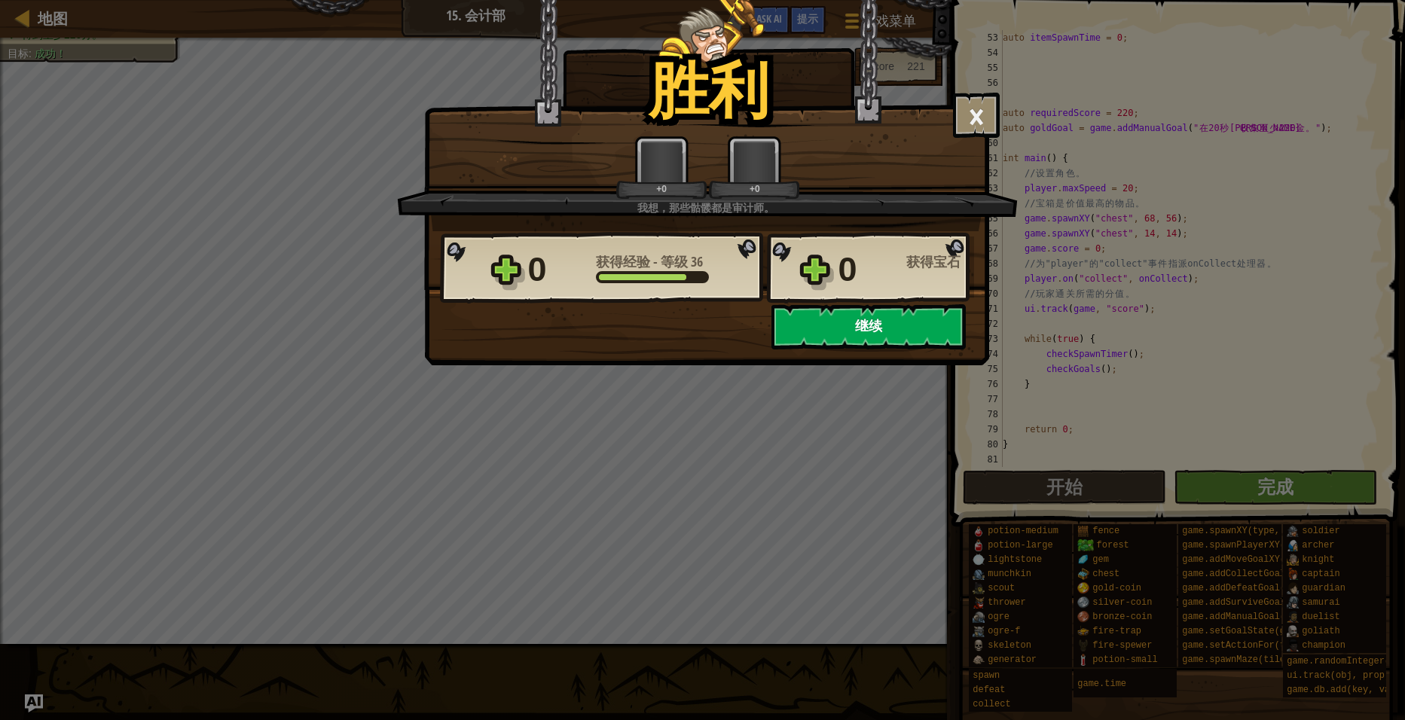
click at [875, 333] on button "继续" at bounding box center [868, 326] width 194 height 45
select select "zh-[PERSON_NAME]"
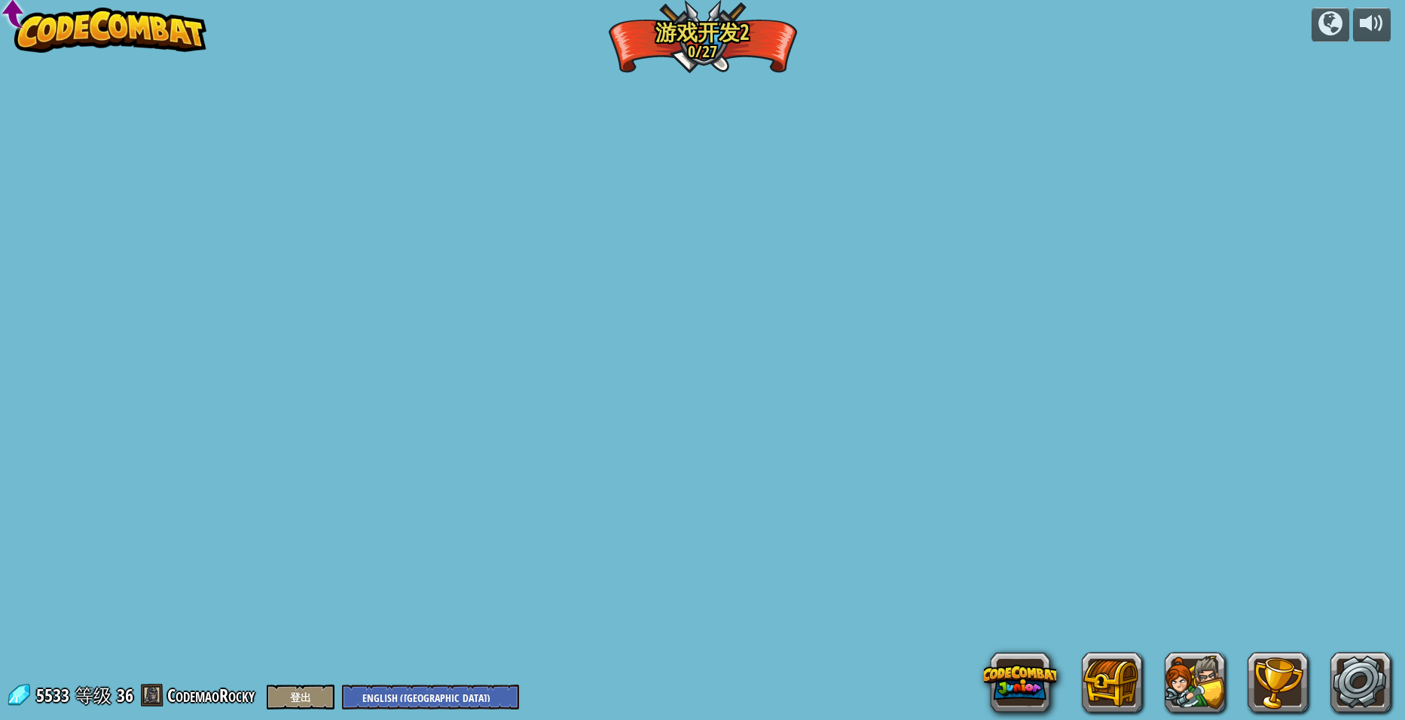
select select "zh-[PERSON_NAME]"
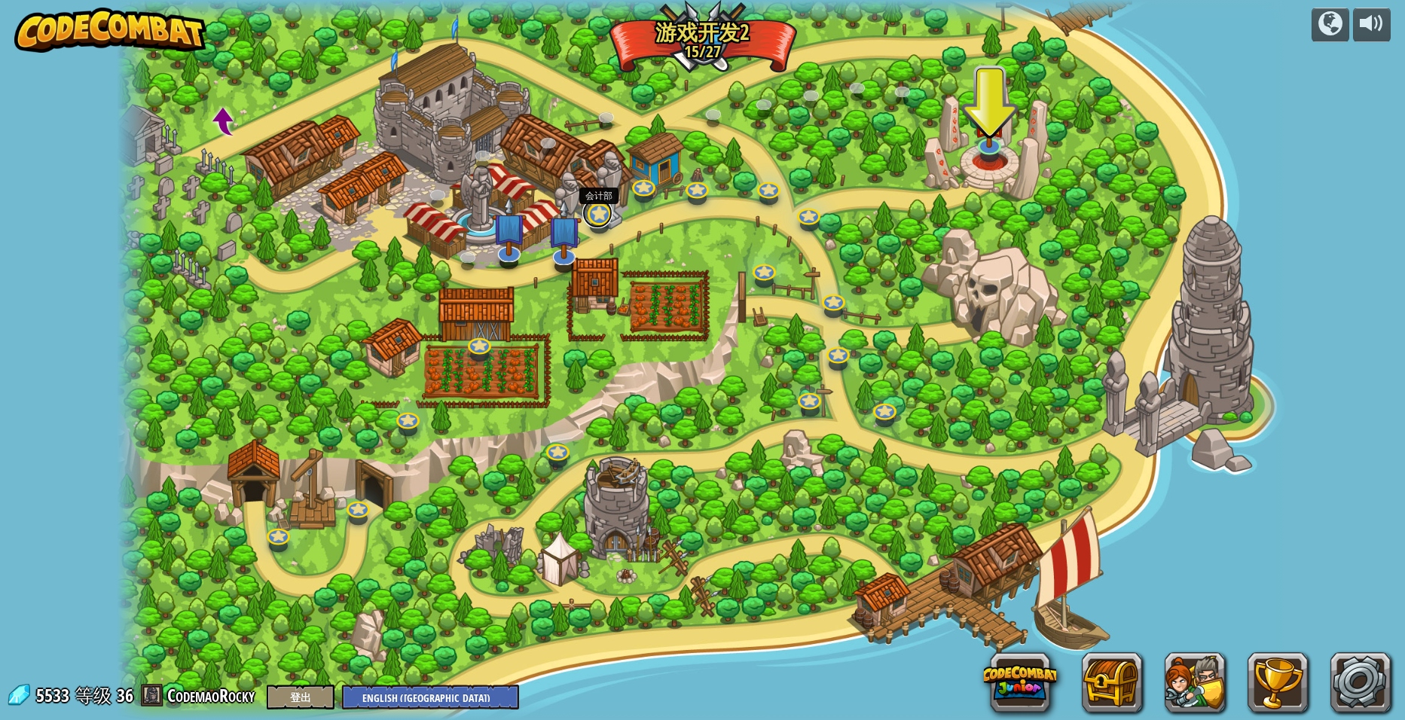
click at [600, 219] on link at bounding box center [597, 213] width 30 height 30
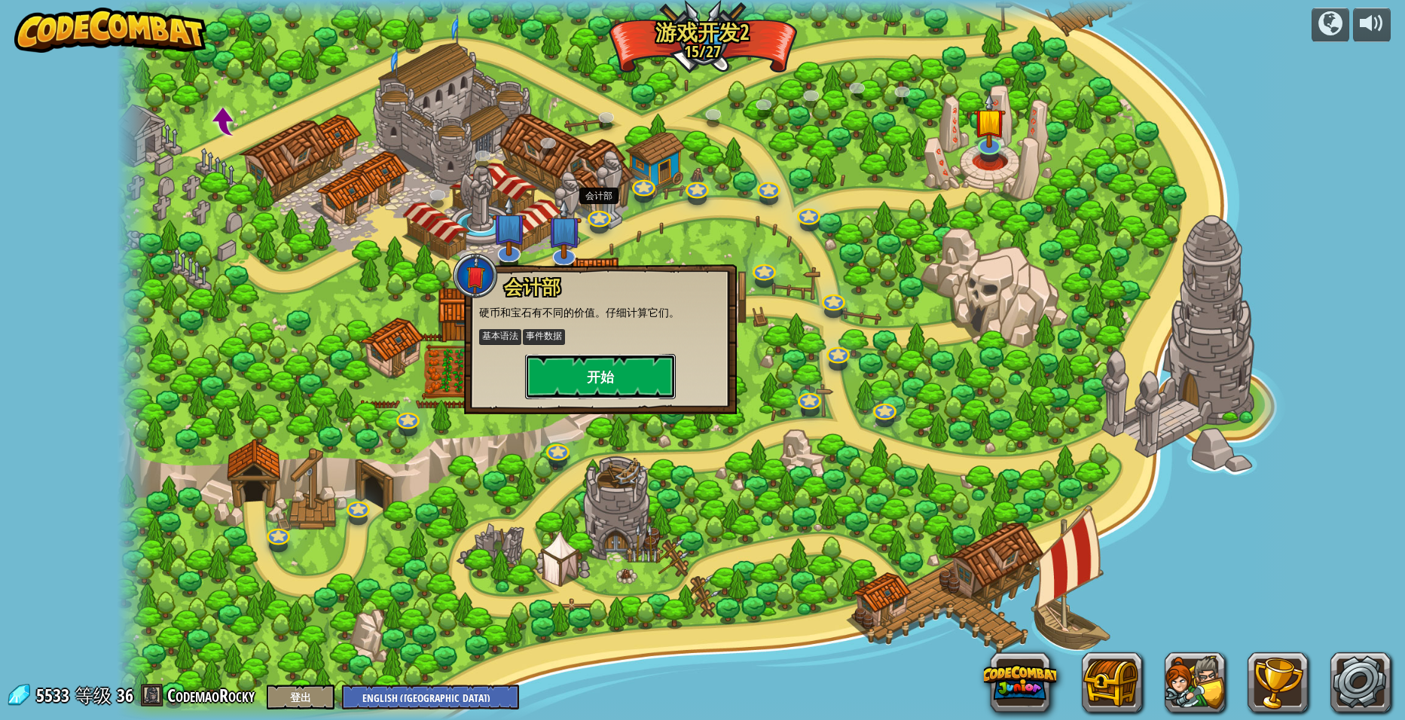
click at [631, 365] on button "开始" at bounding box center [600, 376] width 151 height 45
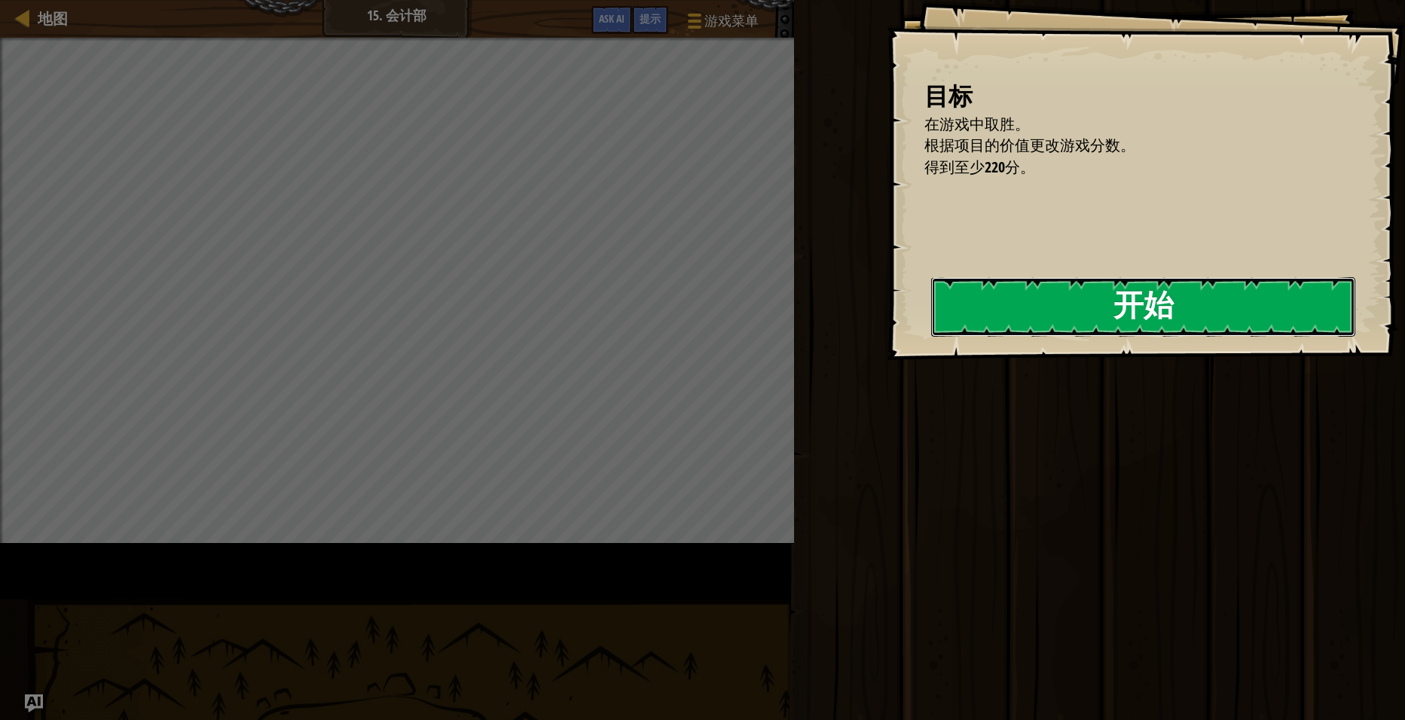
click at [931, 322] on button "开始" at bounding box center [1143, 307] width 424 height 60
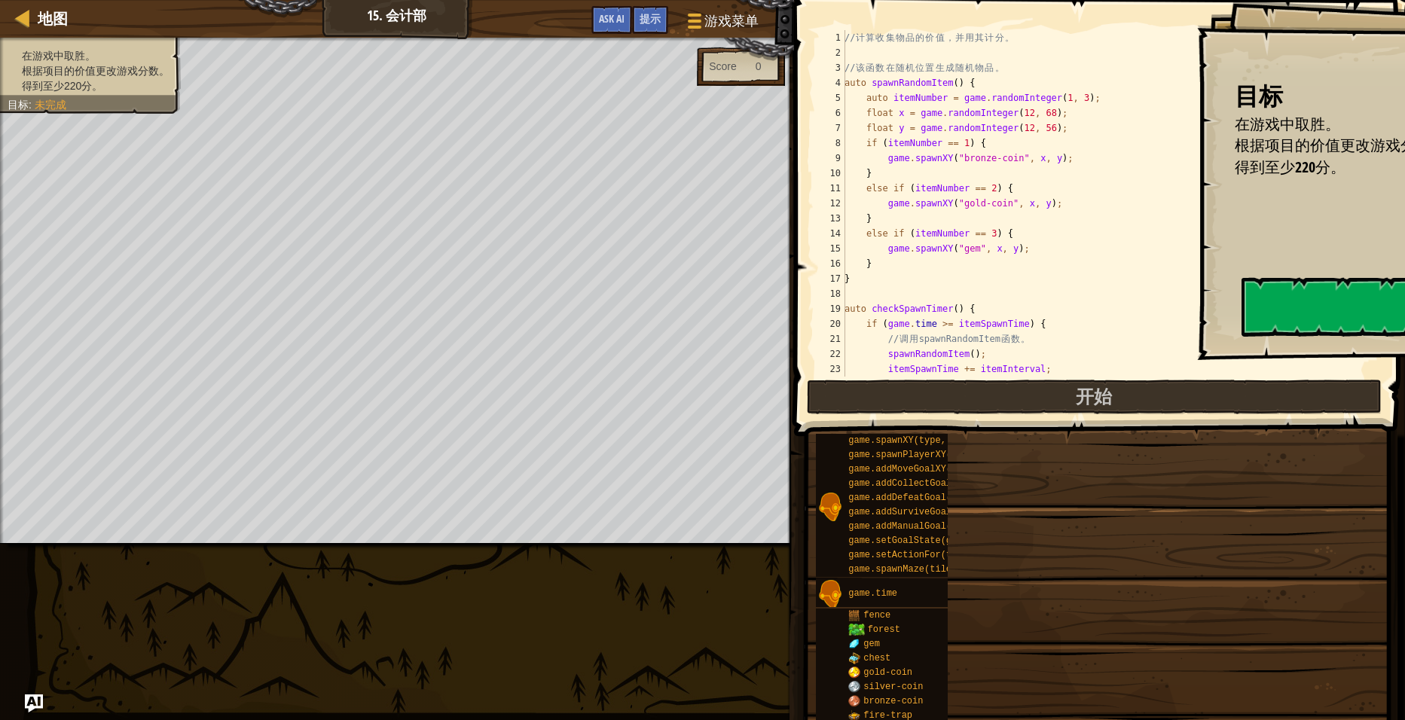
click at [1028, 225] on div "// 计 算 收 集 物 品 的 价 值 ， 并 用 其 计 分 。 // 该 函 数 在 随 机 位 置 生 成 随 机 物 品 。 auto spawnR…" at bounding box center [1106, 218] width 530 height 377
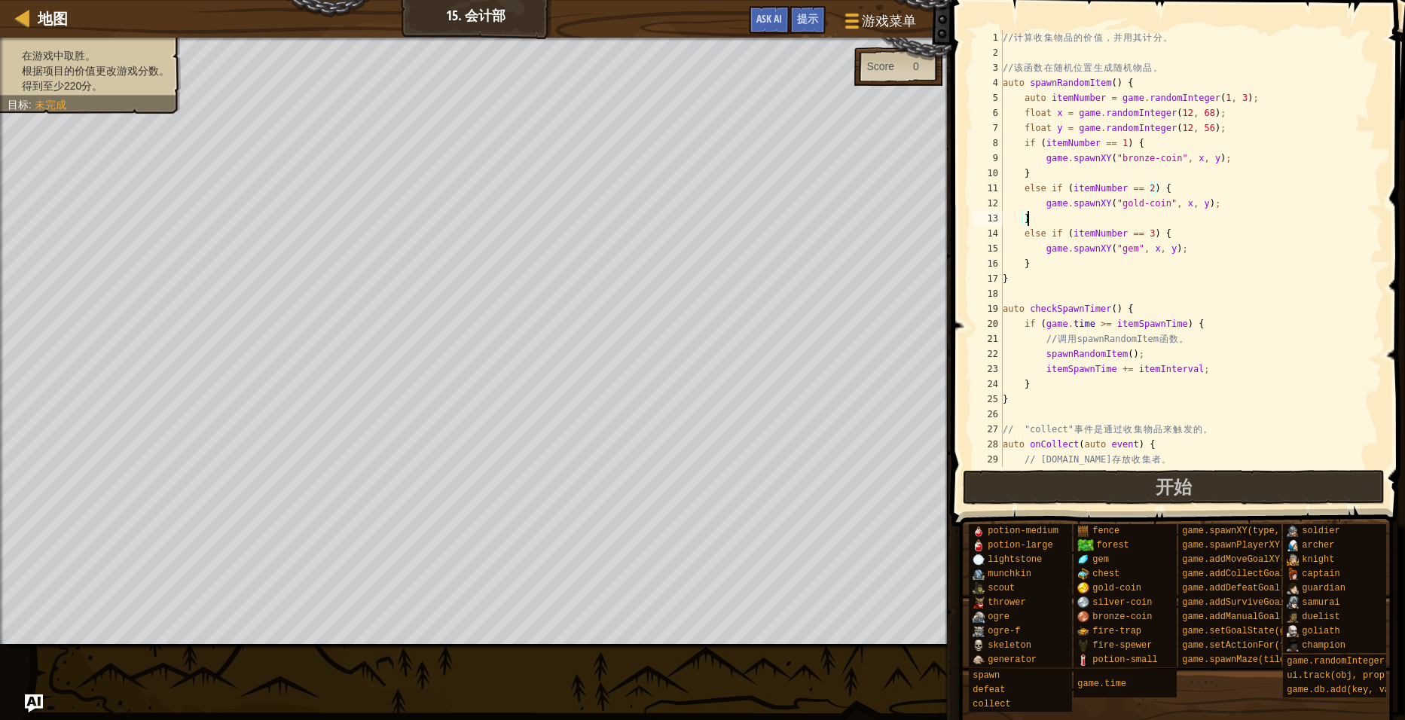
type textarea "}"
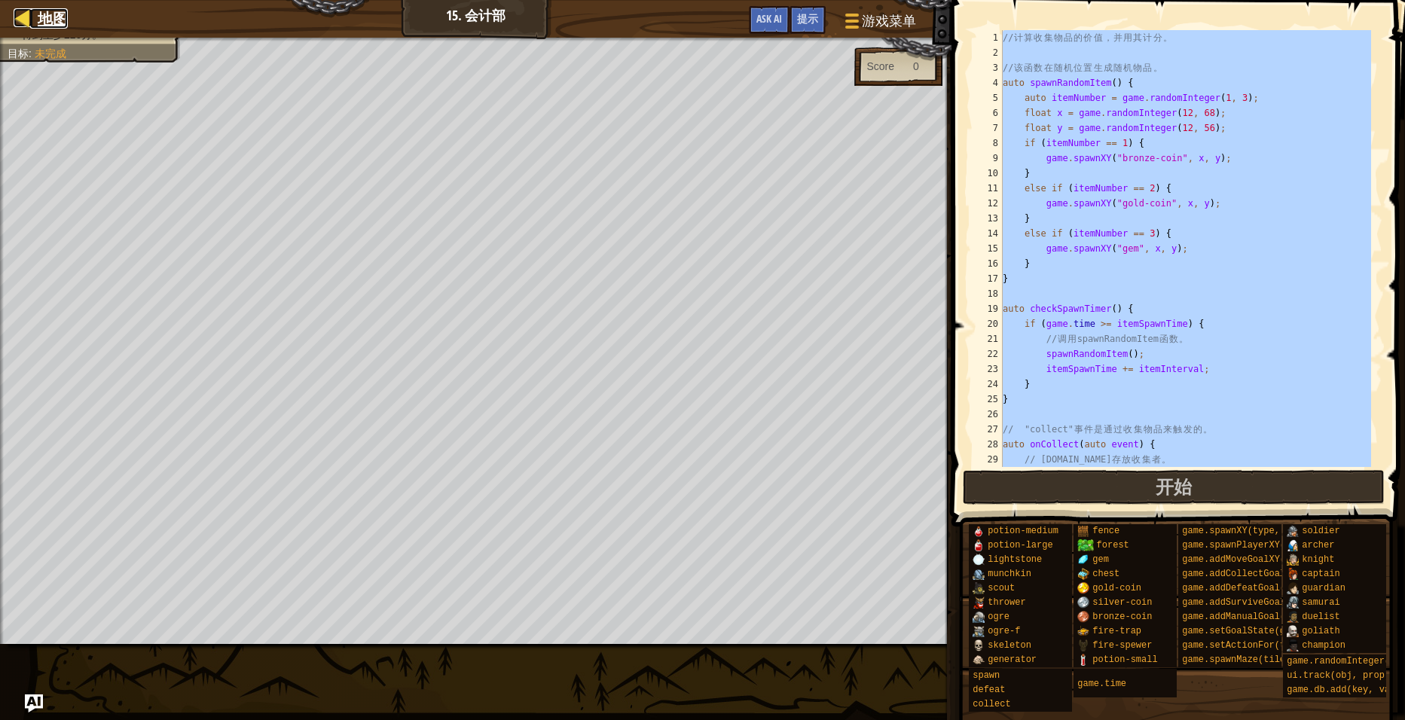
click at [49, 20] on span "地图" at bounding box center [53, 18] width 30 height 20
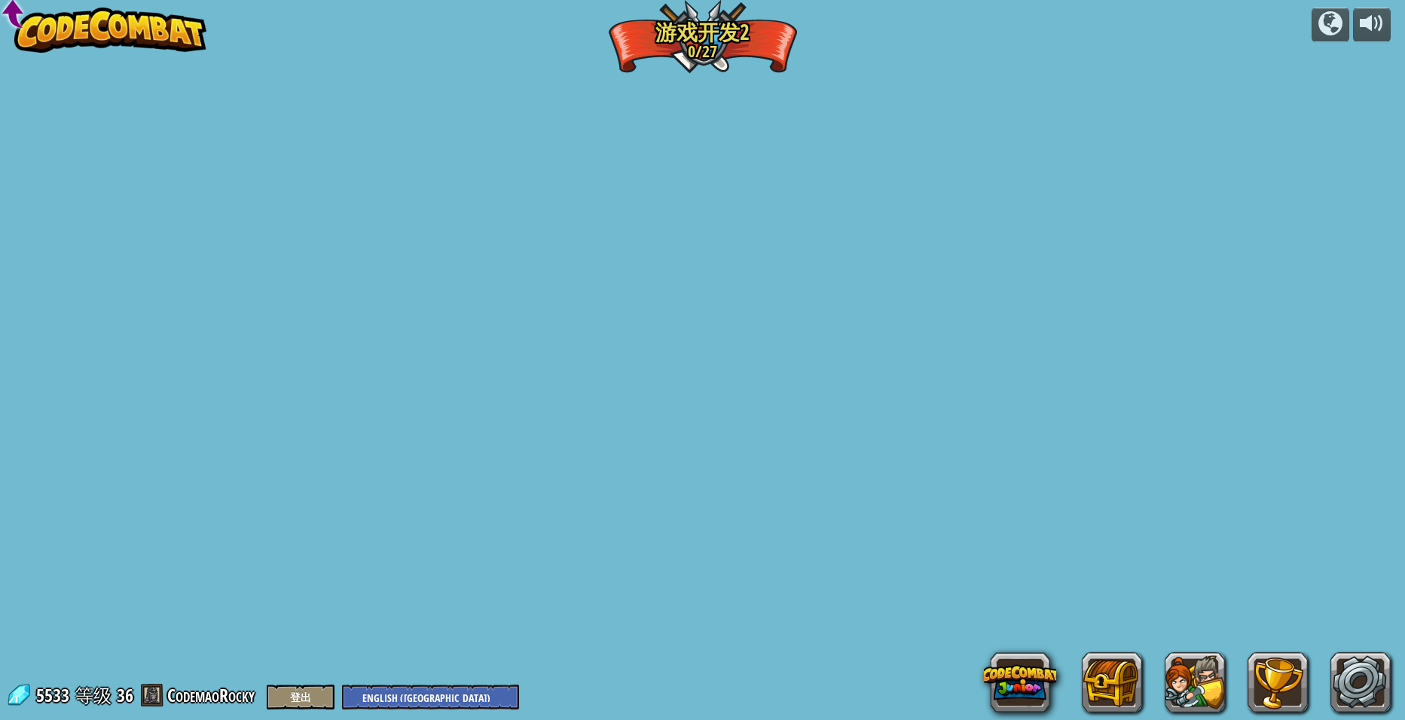
select select "zh-[PERSON_NAME]"
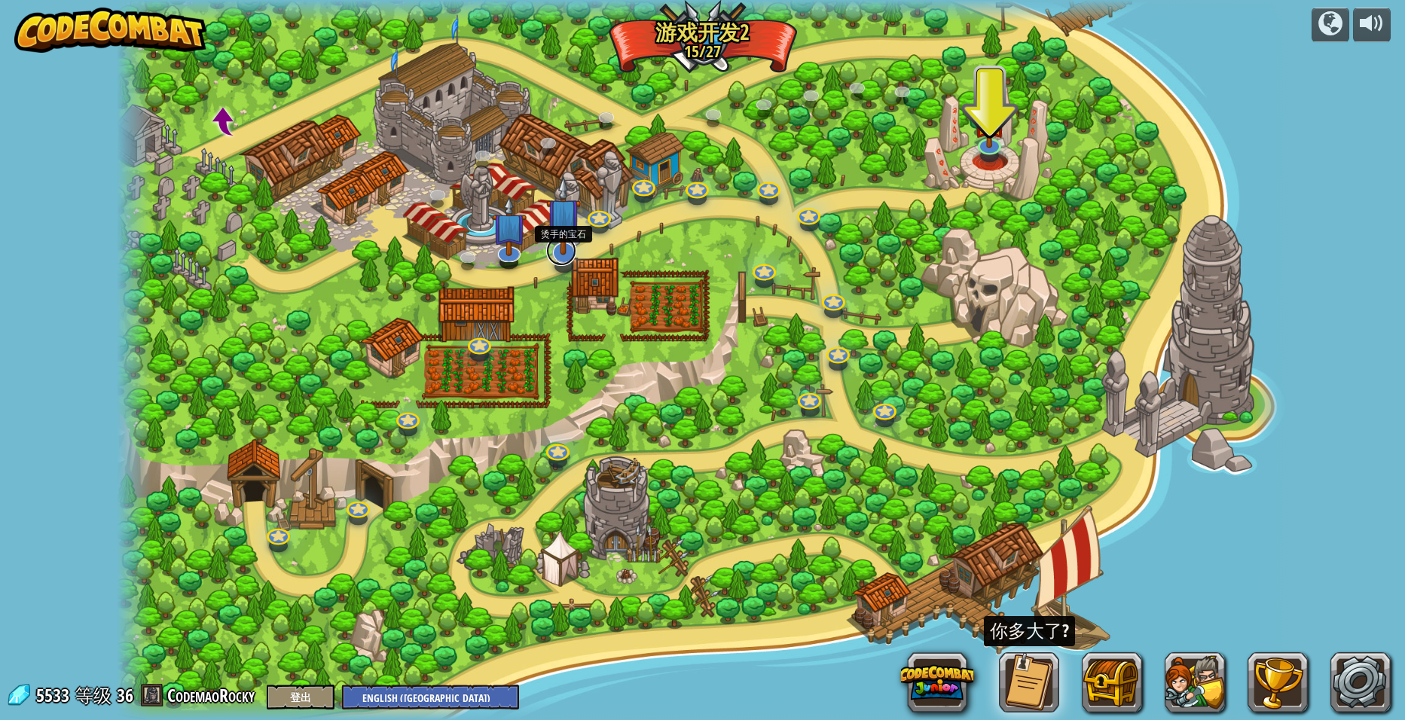
click at [555, 261] on link at bounding box center [561, 251] width 30 height 30
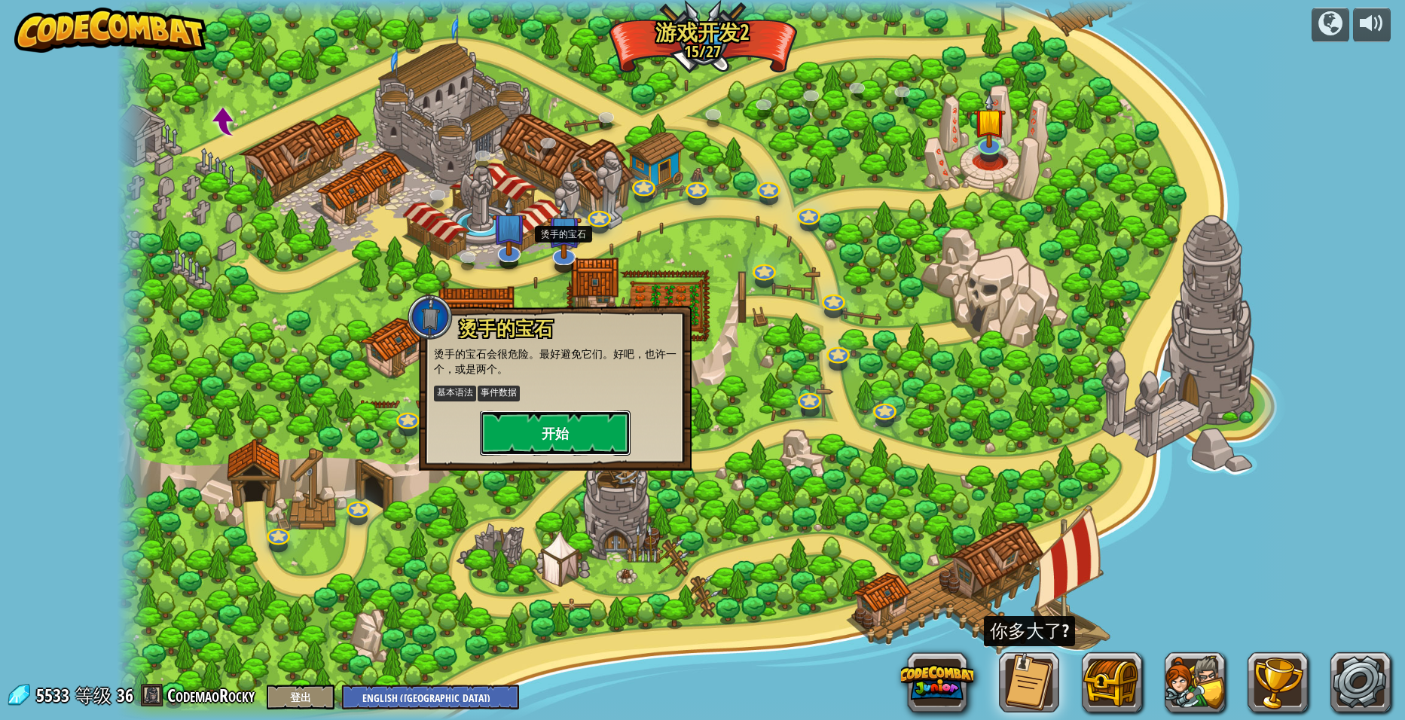
click at [588, 433] on button "开始" at bounding box center [555, 433] width 151 height 45
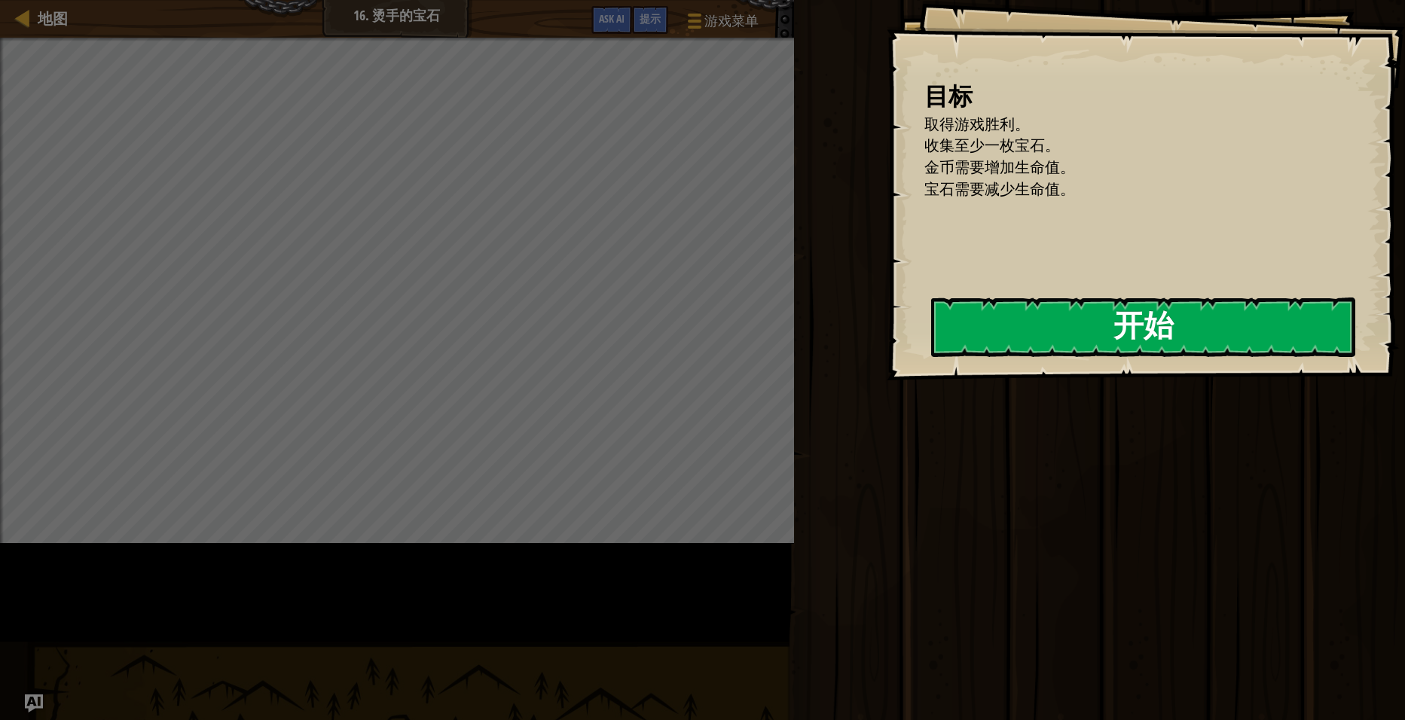
click at [931, 333] on button "开始" at bounding box center [1143, 328] width 424 height 60
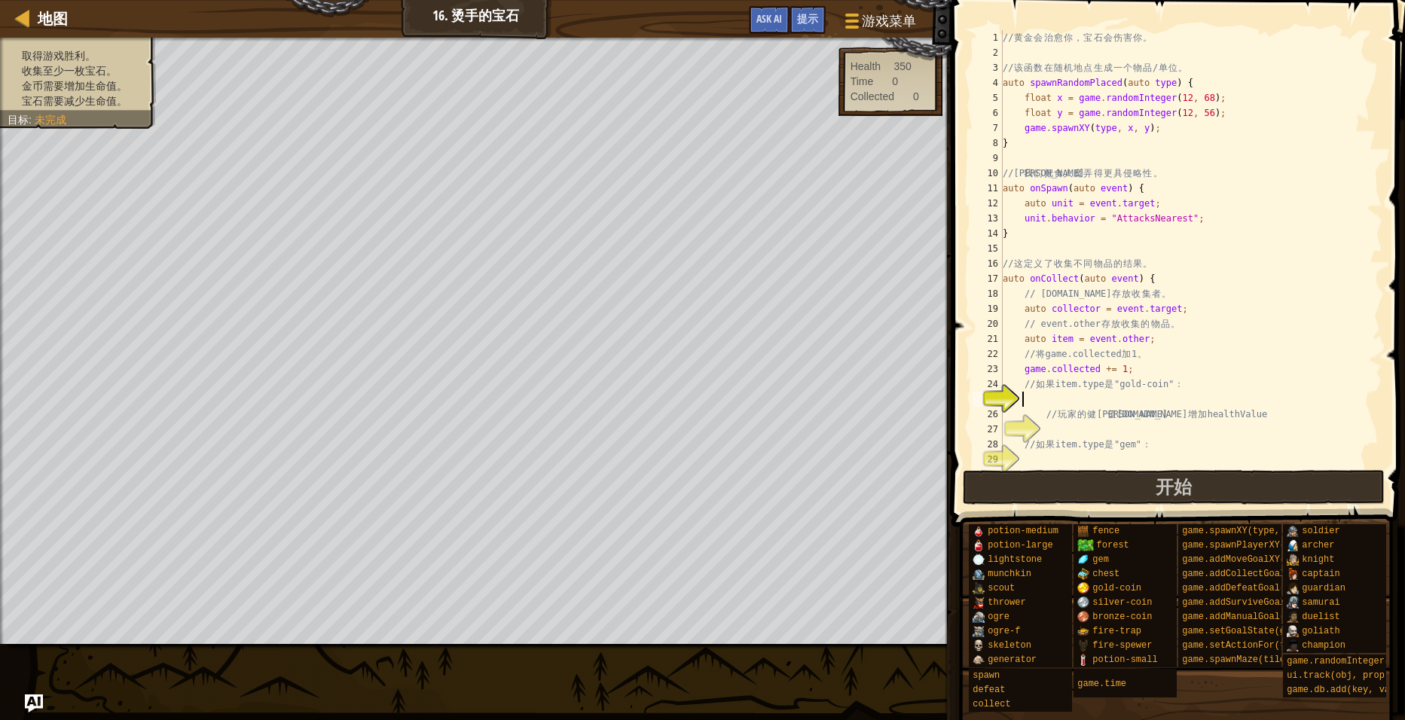
click at [1102, 399] on div "// 黄 金 会 治 愈 你 ， 宝 石 会 伤 害 你 。 // 该 函 数 在 随 机 地 点 生 成 一 个 物 品 / 单 位 。 auto spaw…" at bounding box center [1185, 263] width 371 height 467
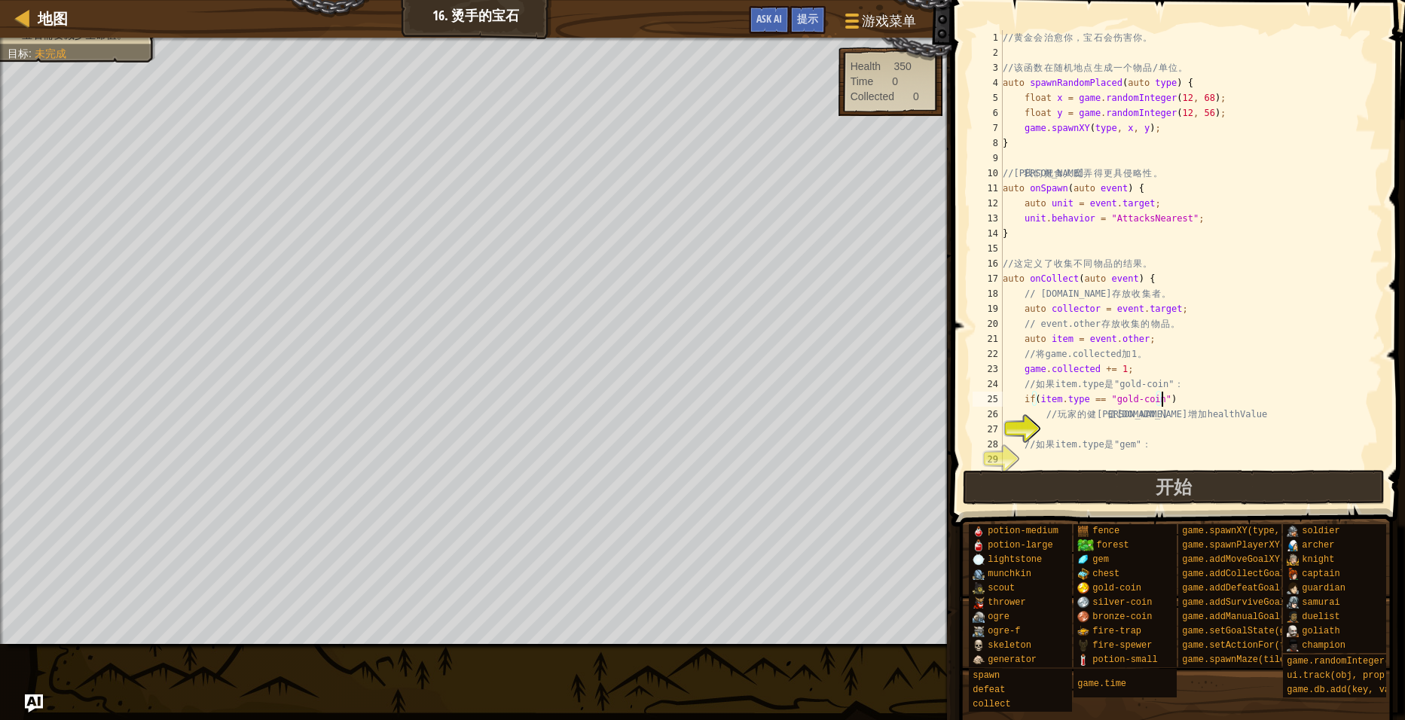
type textarea "if(item.type == "gold-coin"){"
click at [1098, 426] on div "// 黄 金 会 治 愈 你 ， 宝 石 会 伤 害 你 。 // 该 函 数 在 随 机 地 点 生 成 一 个 物 品 / 单 位 。 auto spaw…" at bounding box center [1185, 263] width 371 height 467
type textarea "// 如果 item.type 是"gem"："
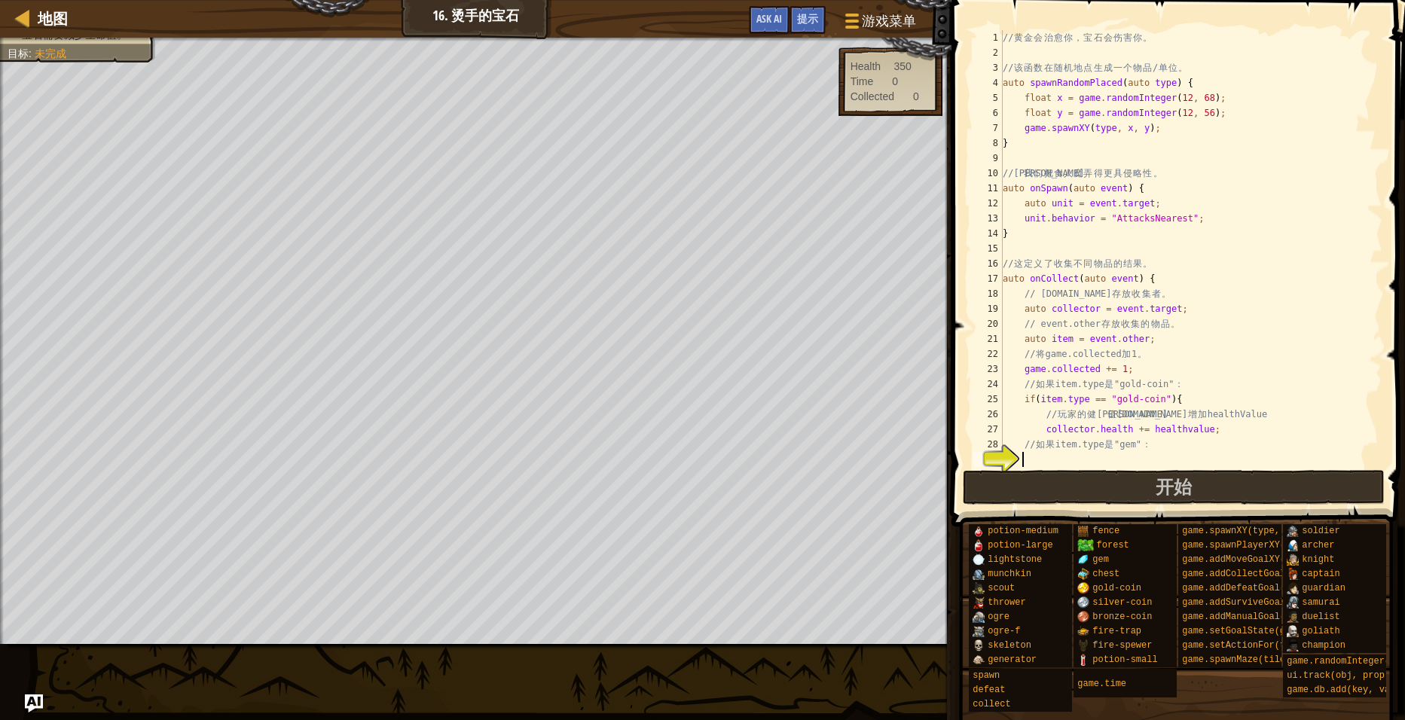
scroll to position [90, 0]
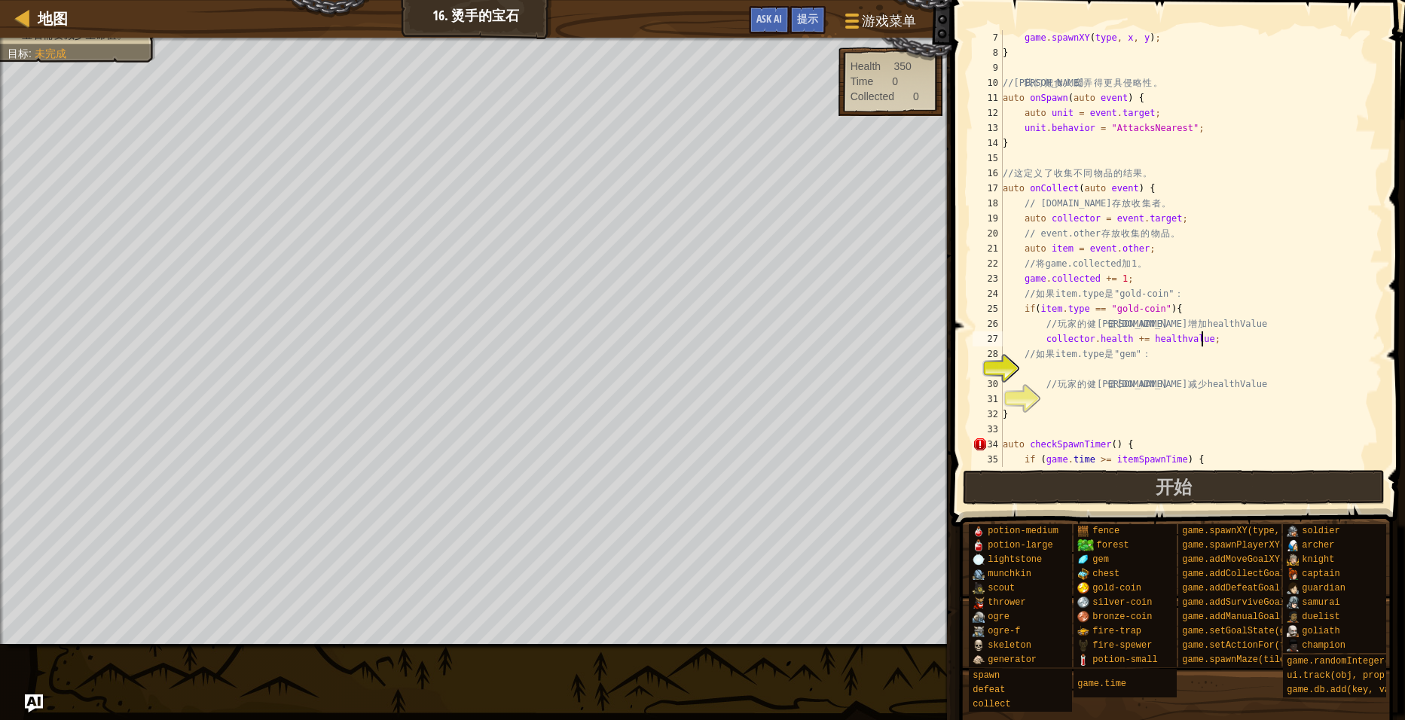
click at [1214, 337] on div "game . spawnXY ( type , x , y ) ; } // 让 我 们 把 食 人 魔 弄 得 更 具 侵 略 性 。 auto onSpa…" at bounding box center [1185, 263] width 371 height 467
type textarea "[DOMAIN_NAME] += healthvalue;}"
click at [1059, 374] on div "game . spawnXY ( type , x , y ) ; } // 让 我 们 把 食 人 魔 弄 得 更 具 侵 略 性 。 auto onSpa…" at bounding box center [1185, 263] width 371 height 467
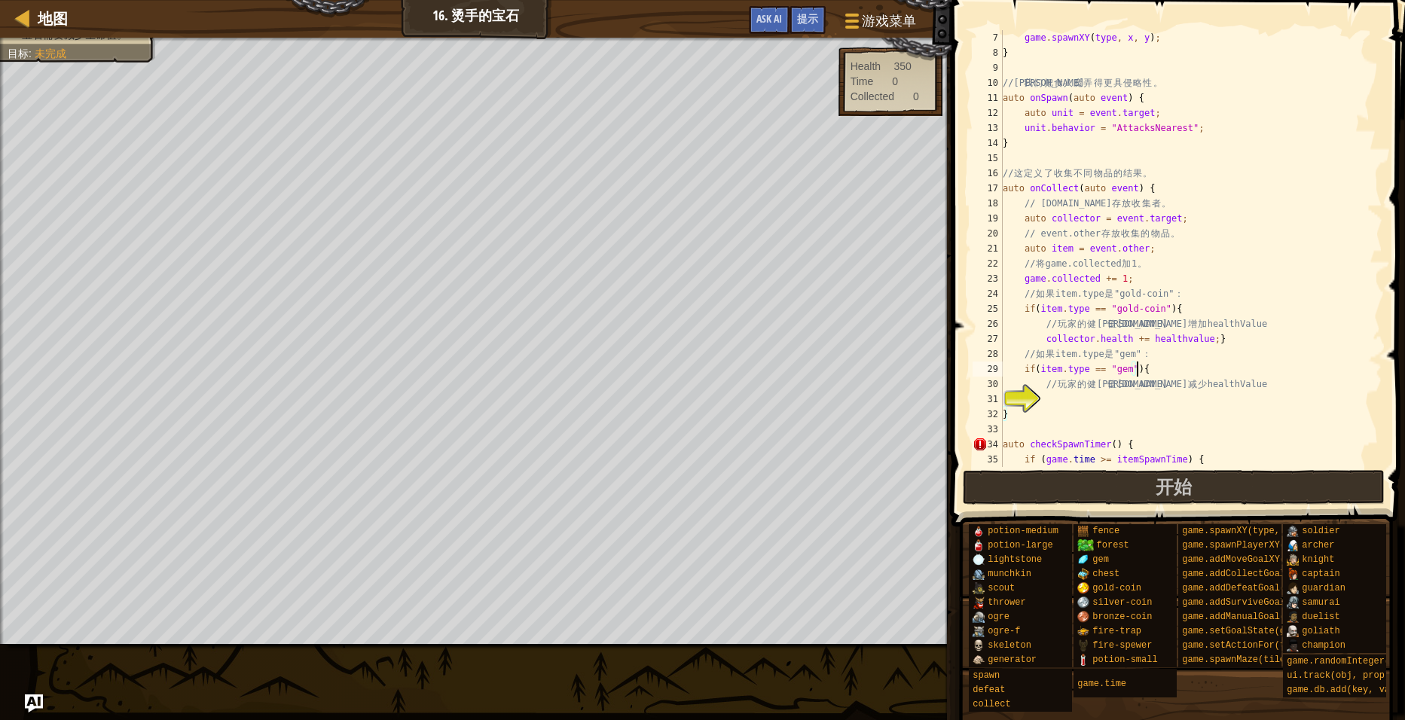
type textarea "// [DOMAIN_NAME] 减少 healthValue"
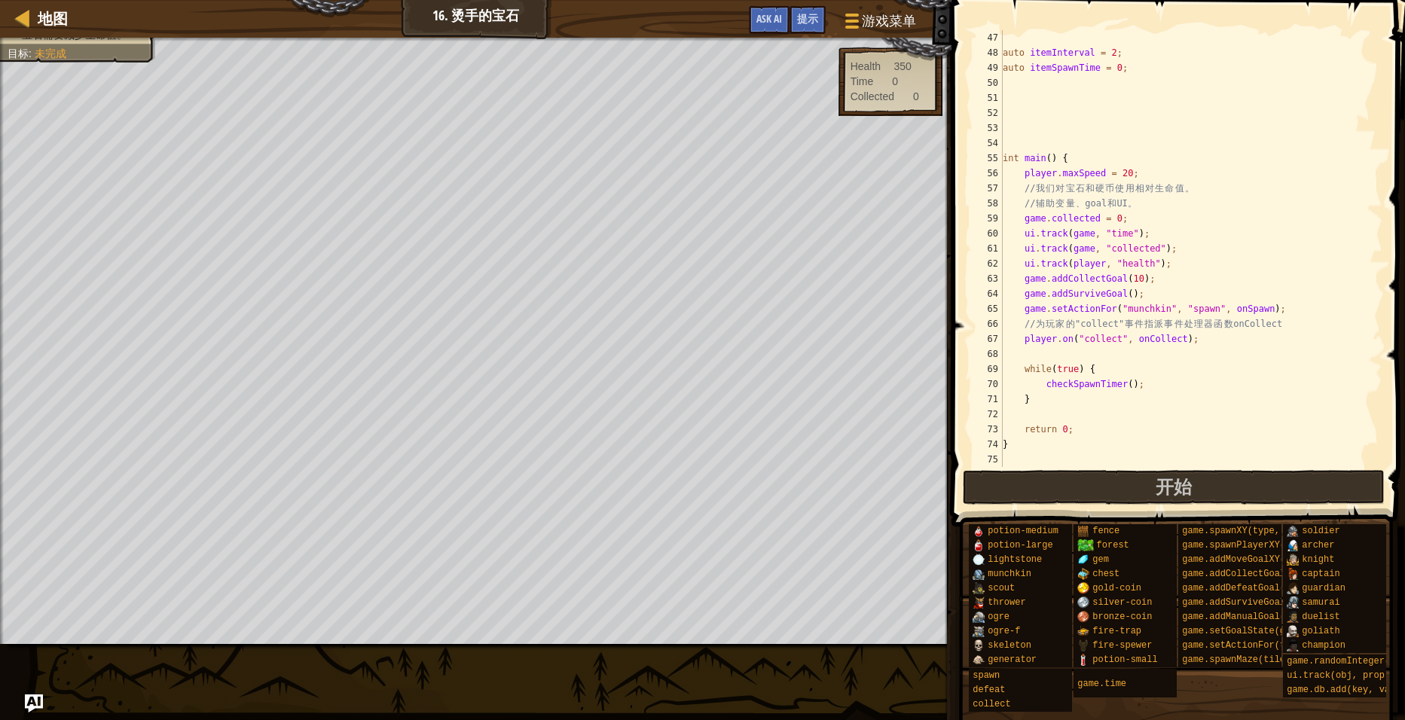
scroll to position [693, 0]
click at [1158, 481] on span "开始" at bounding box center [1174, 487] width 36 height 24
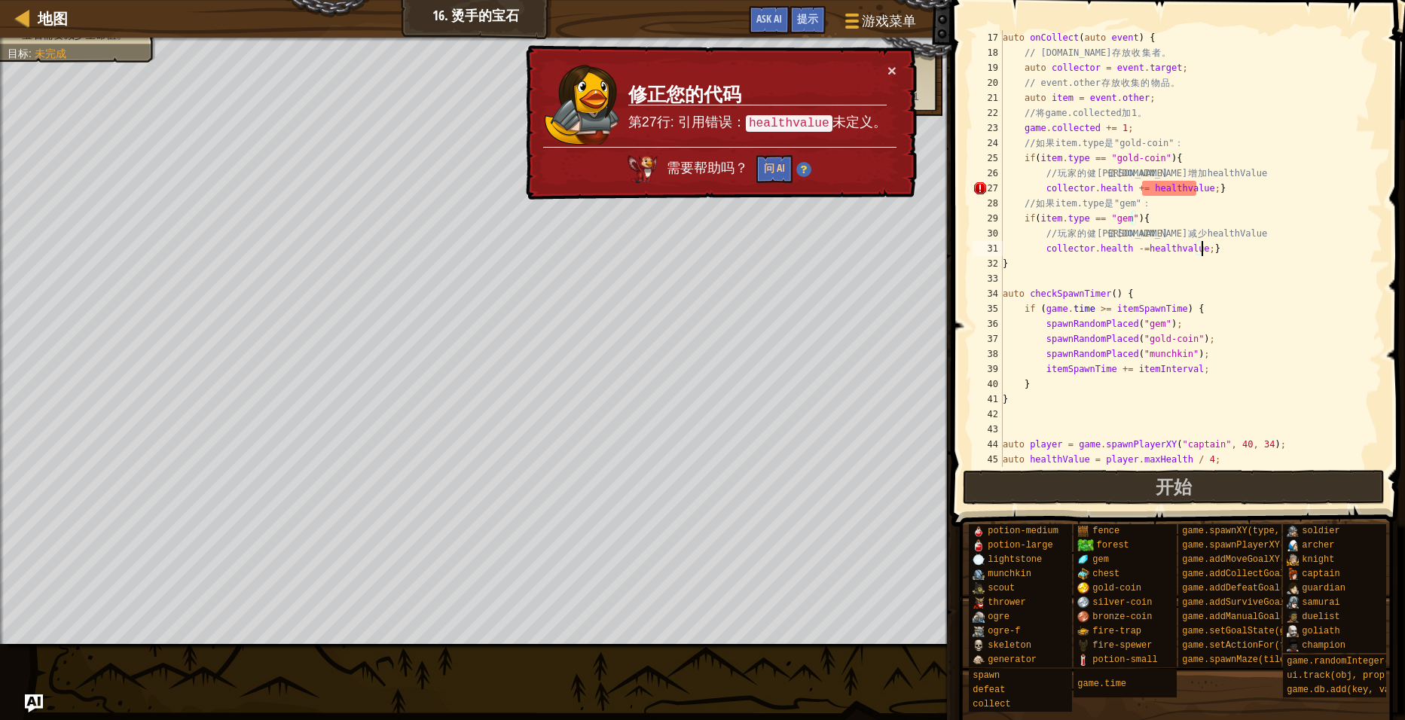
scroll to position [241, 0]
click at [1176, 189] on div "auto onCollect ( auto event ) { // [DOMAIN_NAME] 存 放 收 集 者 。 auto collector = e…" at bounding box center [1185, 263] width 371 height 467
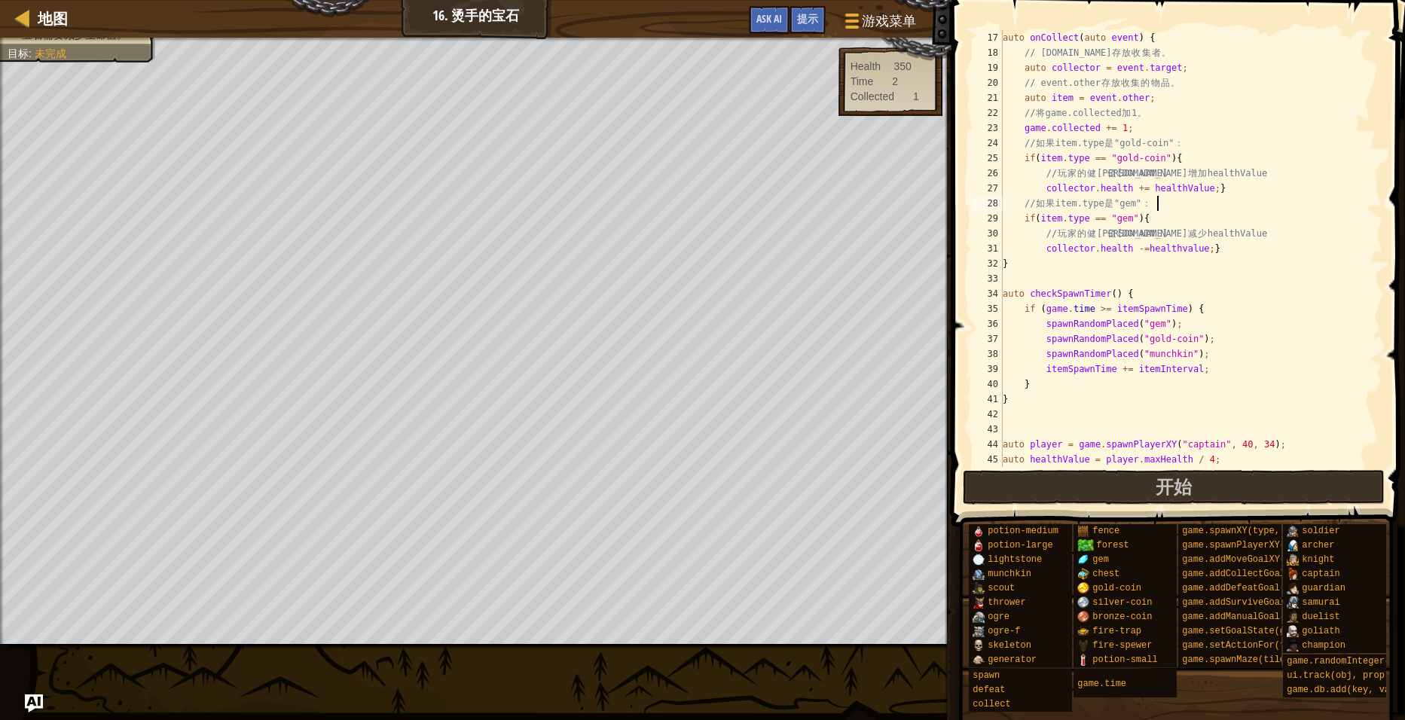
scroll to position [7, 11]
type textarea "}"
click at [1174, 242] on div "auto onCollect ( auto event ) { // [DOMAIN_NAME] 存 放 收 集 者 。 auto collector = e…" at bounding box center [1185, 263] width 371 height 467
click at [1171, 247] on div "auto onCollect ( auto event ) { // [DOMAIN_NAME] 存 放 收 集 者 。 auto collector = e…" at bounding box center [1185, 263] width 371 height 467
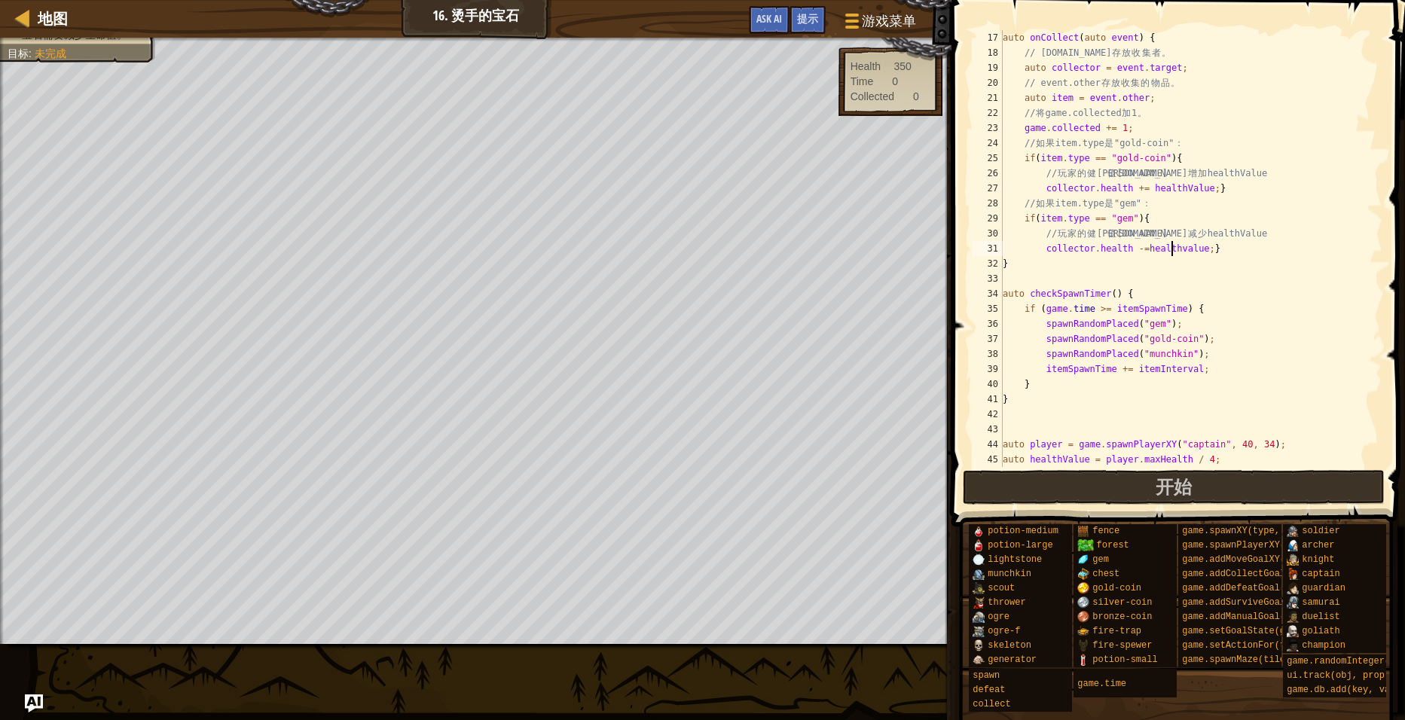
scroll to position [7, 14]
type textarea "[DOMAIN_NAME] -=healthValue;}"
click at [1174, 493] on span "开始" at bounding box center [1174, 487] width 36 height 24
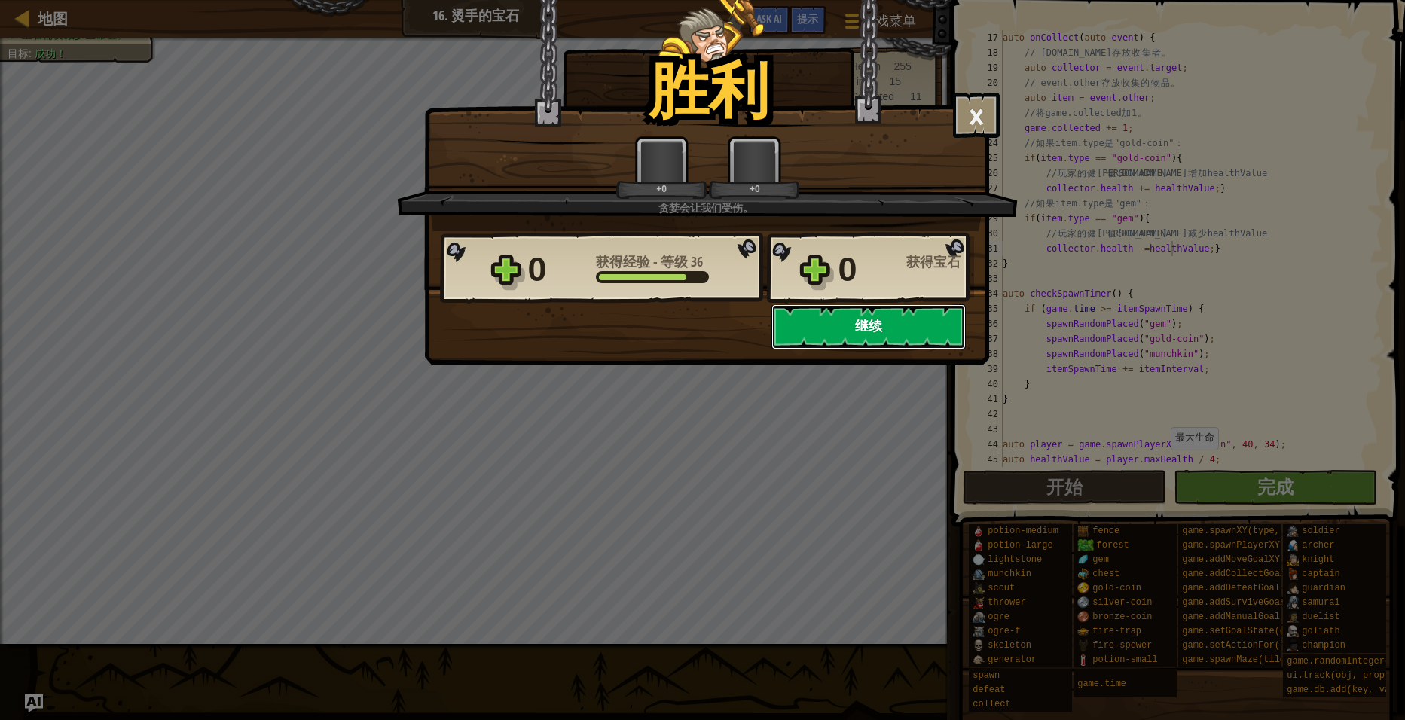
click at [829, 324] on button "继续" at bounding box center [868, 326] width 194 height 45
select select "zh-[PERSON_NAME]"
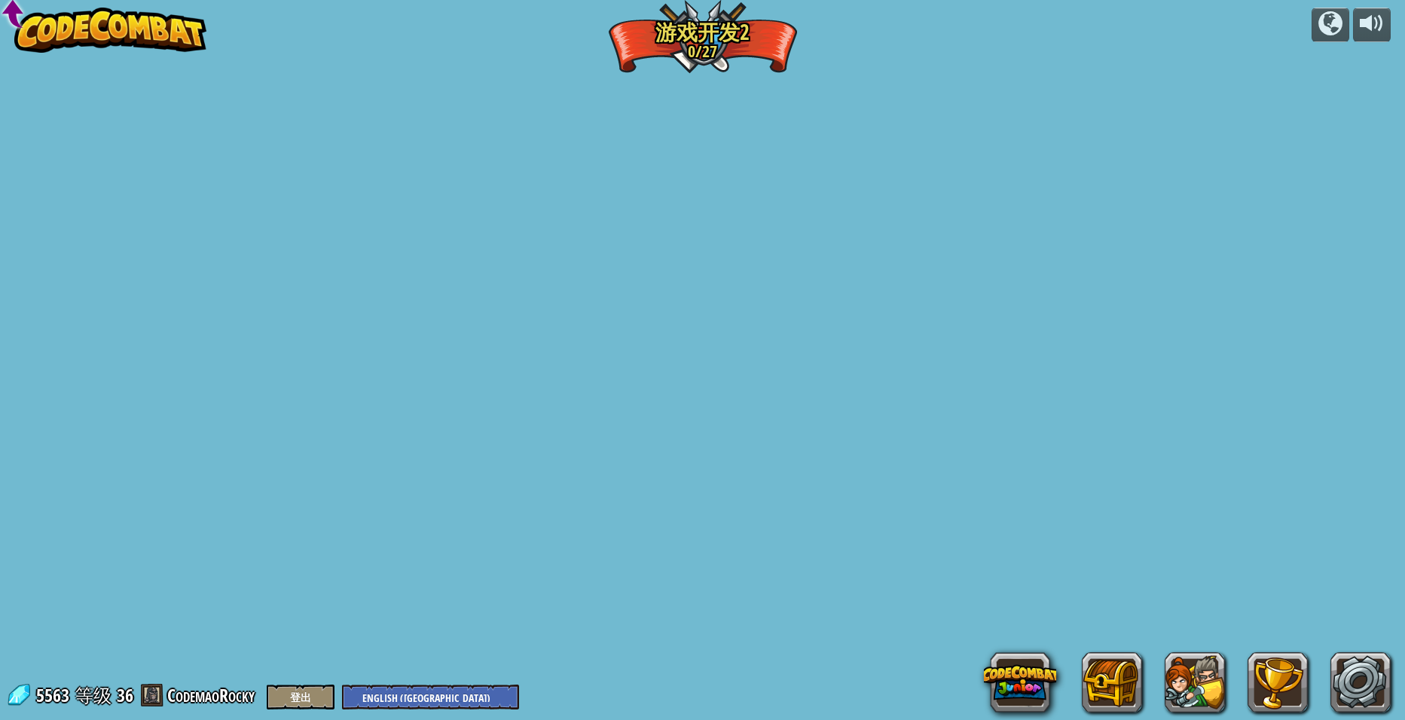
select select "zh-[PERSON_NAME]"
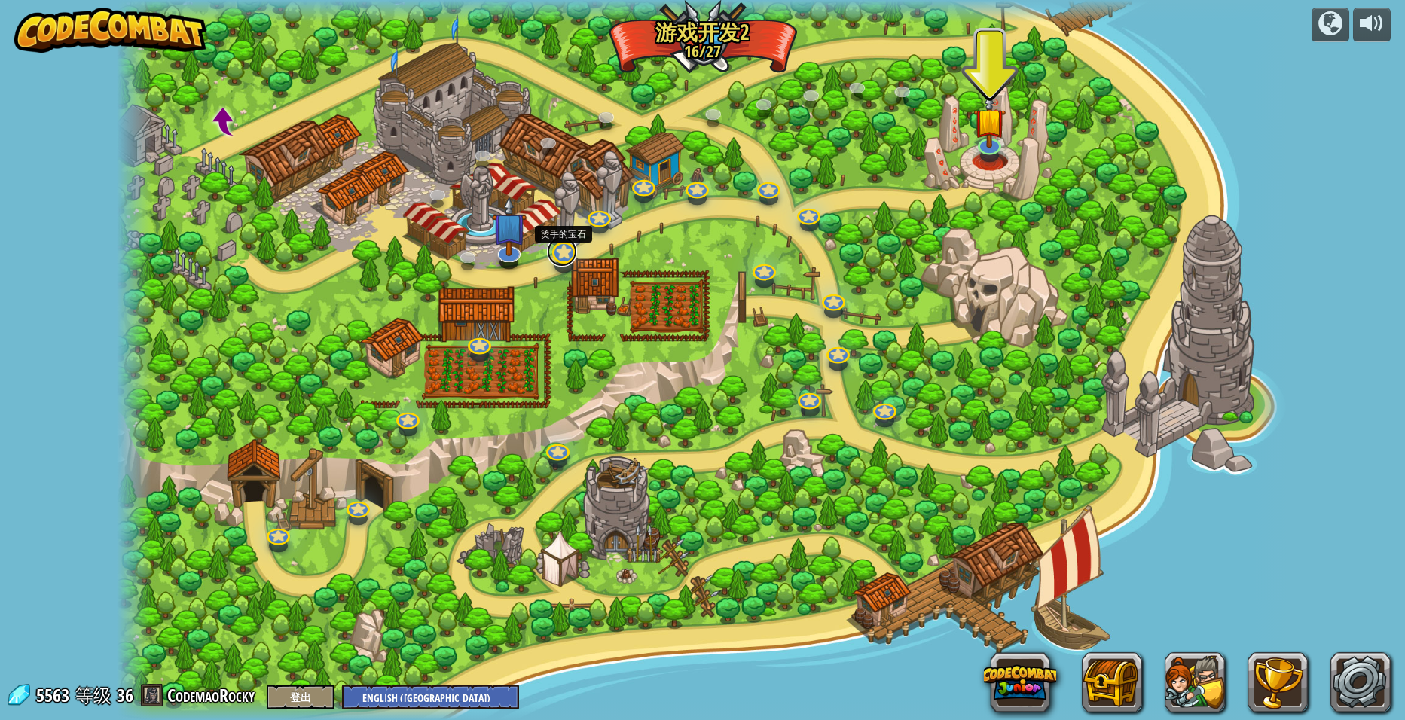
click at [561, 259] on link at bounding box center [562, 252] width 30 height 30
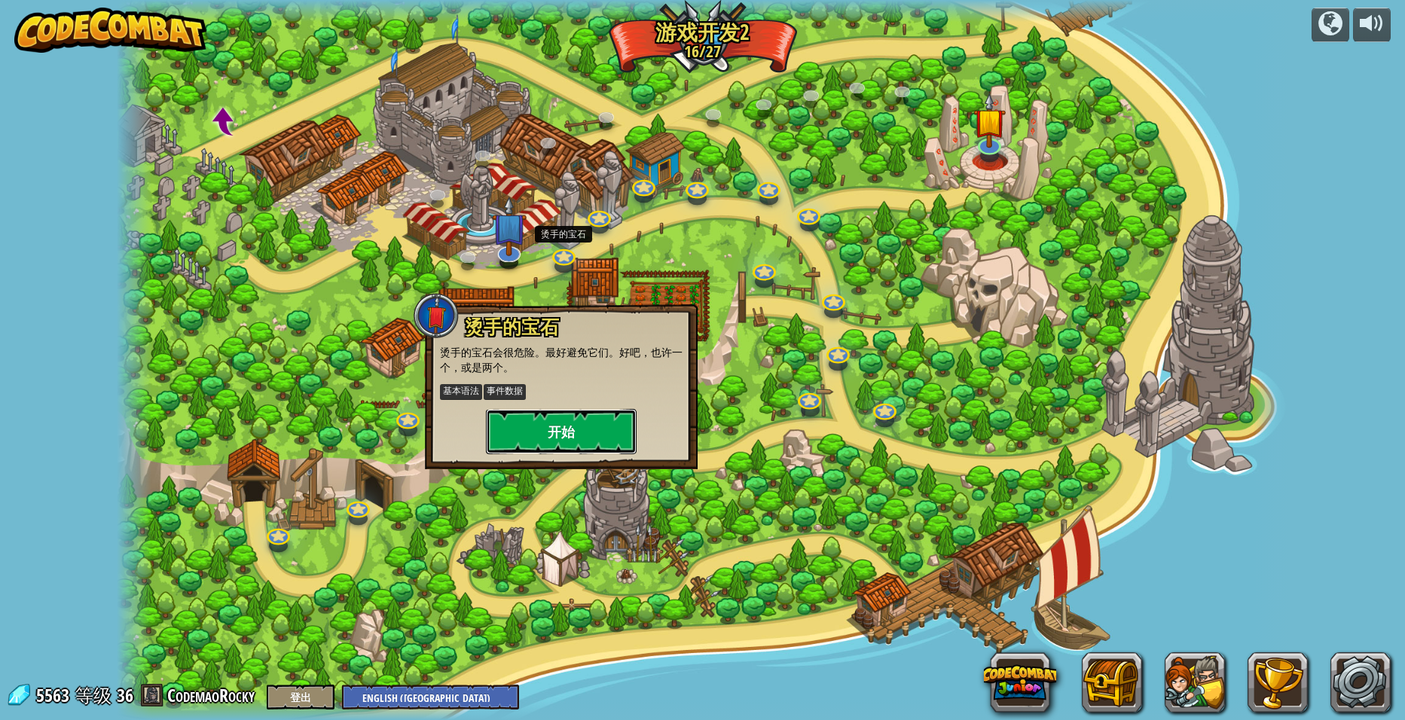
click at [600, 431] on button "开始" at bounding box center [561, 431] width 151 height 45
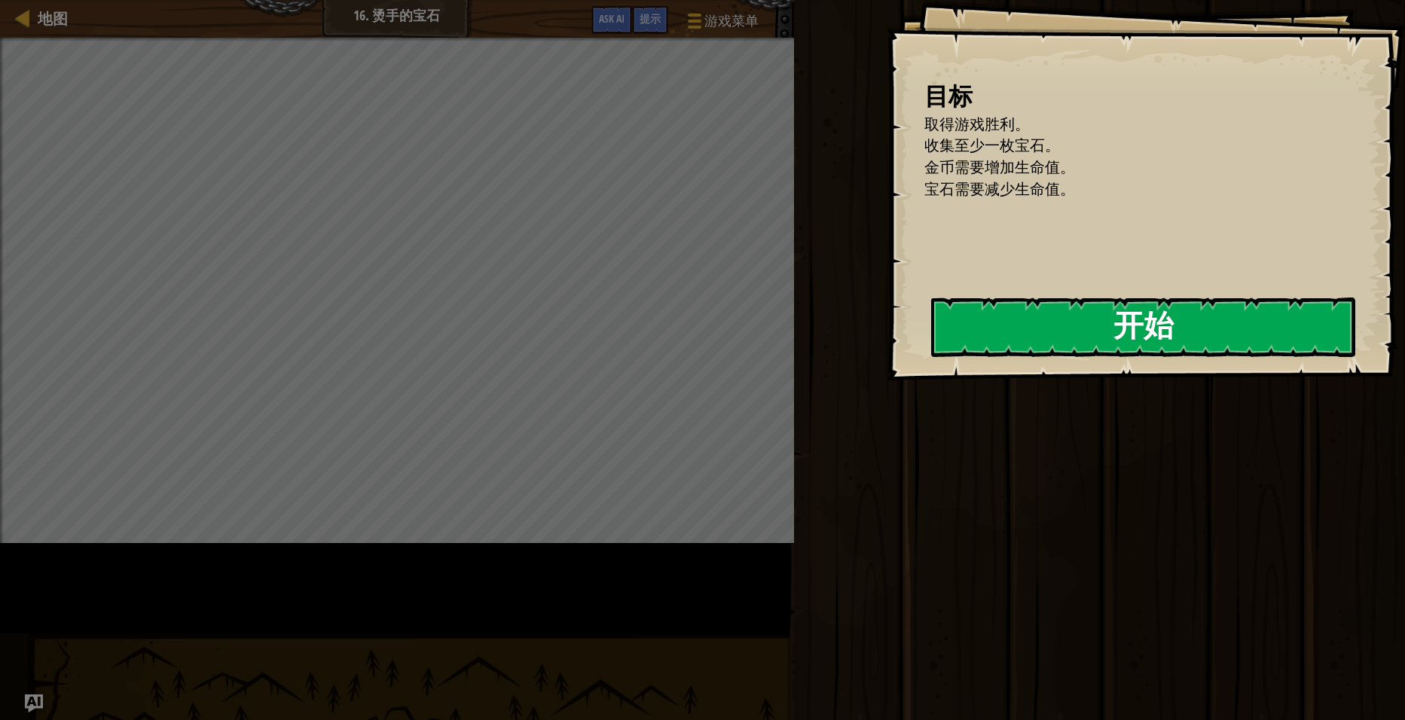
click at [931, 339] on button "开始" at bounding box center [1143, 328] width 424 height 60
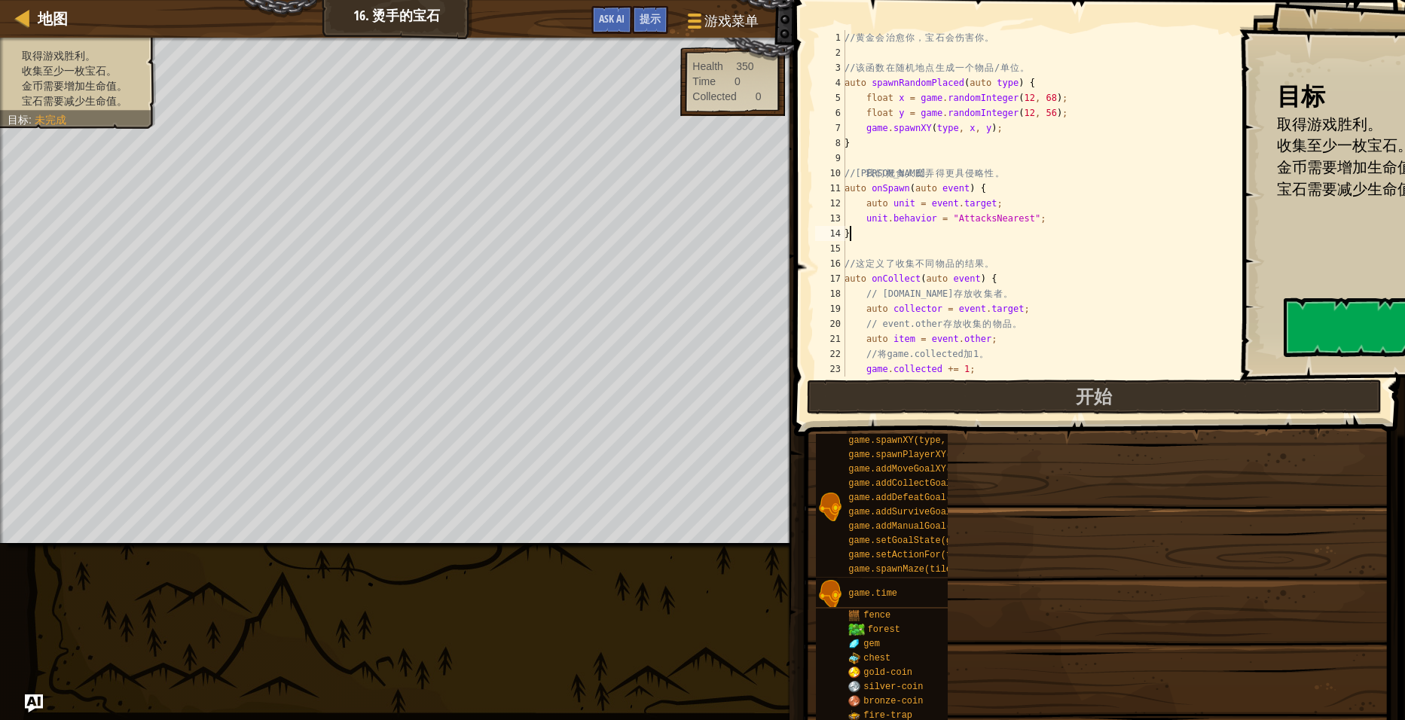
click at [936, 236] on div "// 黄 金 会 治 愈 你 ， 宝 石 会 伤 害 你 。 // 该 函 数 在 随 机 地 点 生 成 一 个 物 品 / 单 位 。 auto spaw…" at bounding box center [1106, 218] width 530 height 377
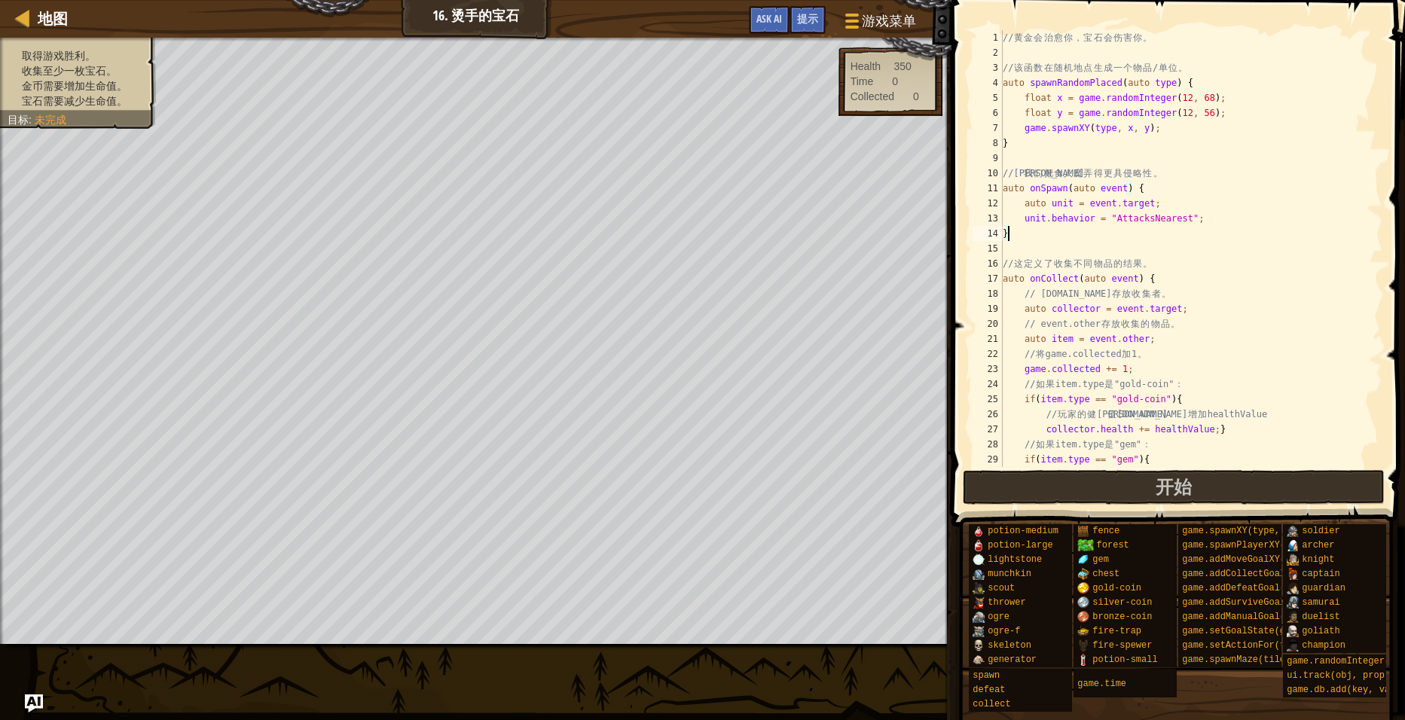
type textarea "}"
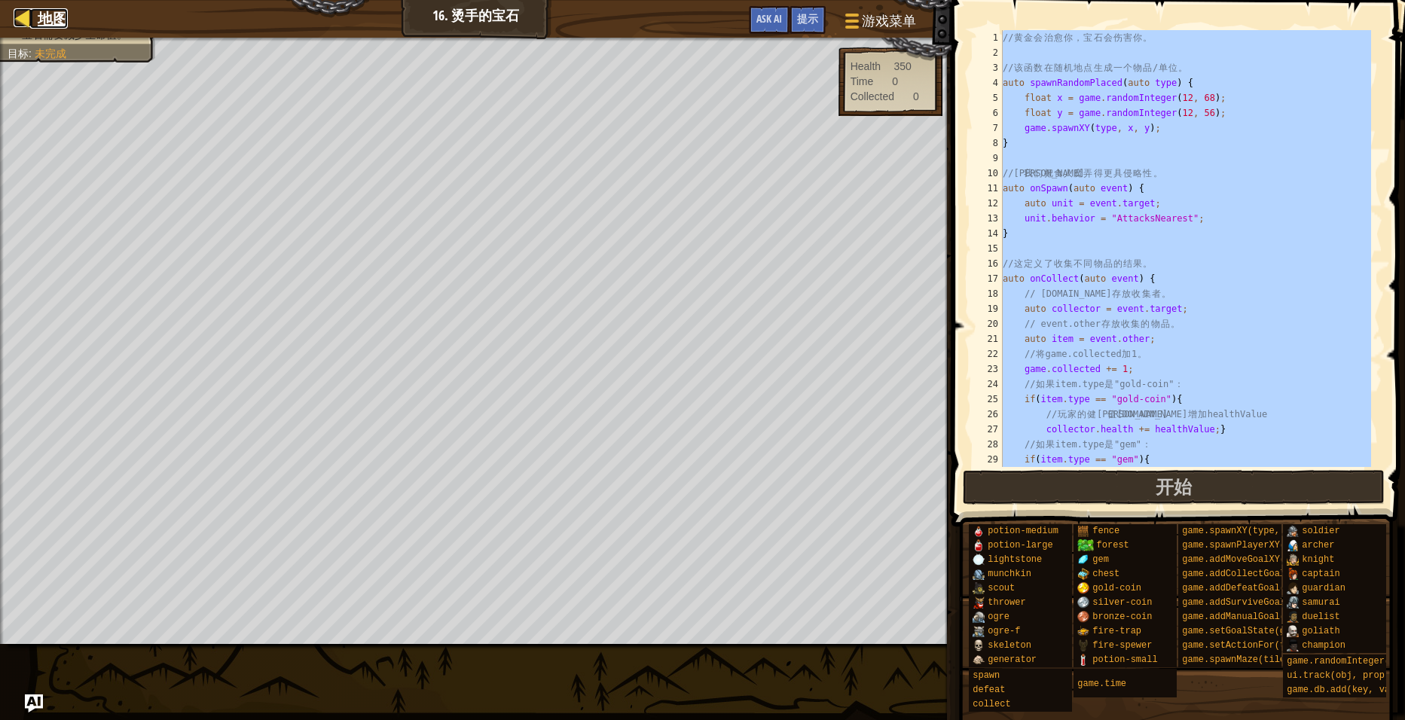
click at [48, 11] on span "地图" at bounding box center [53, 18] width 30 height 20
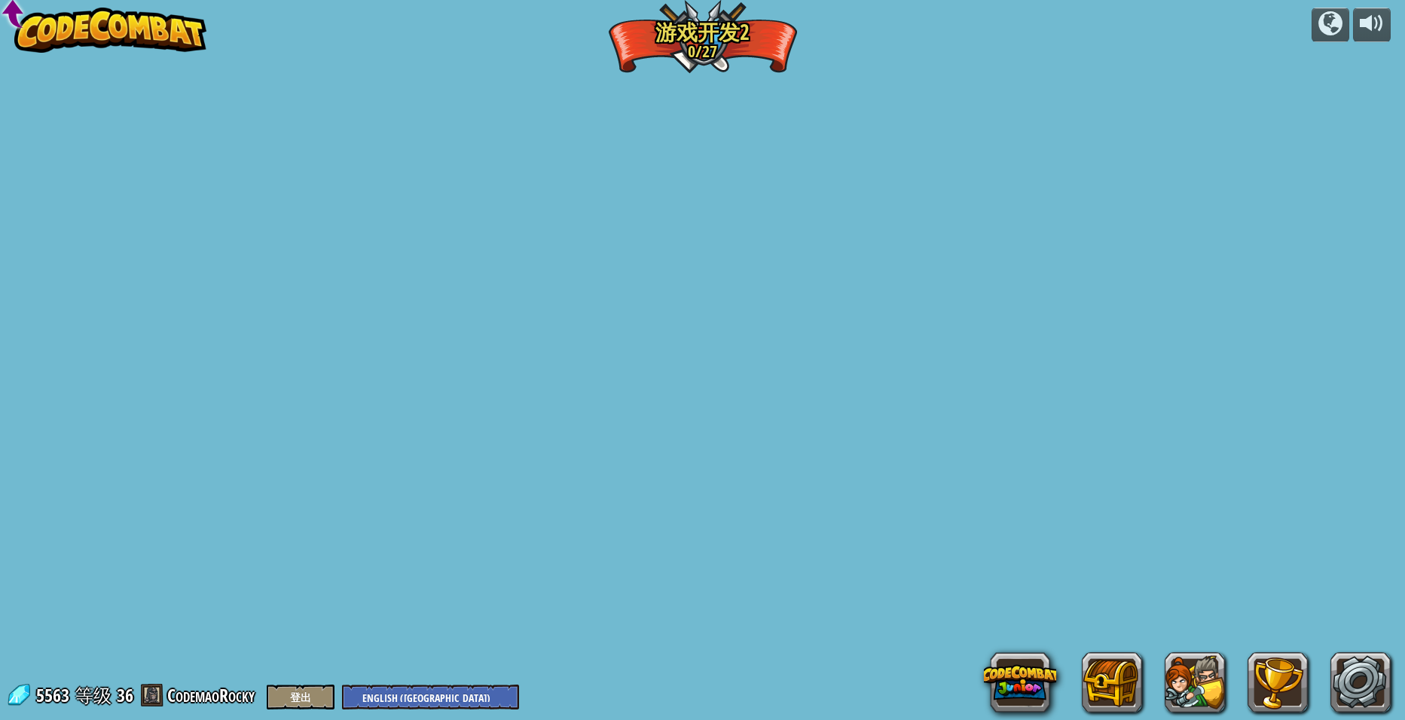
select select "zh-[PERSON_NAME]"
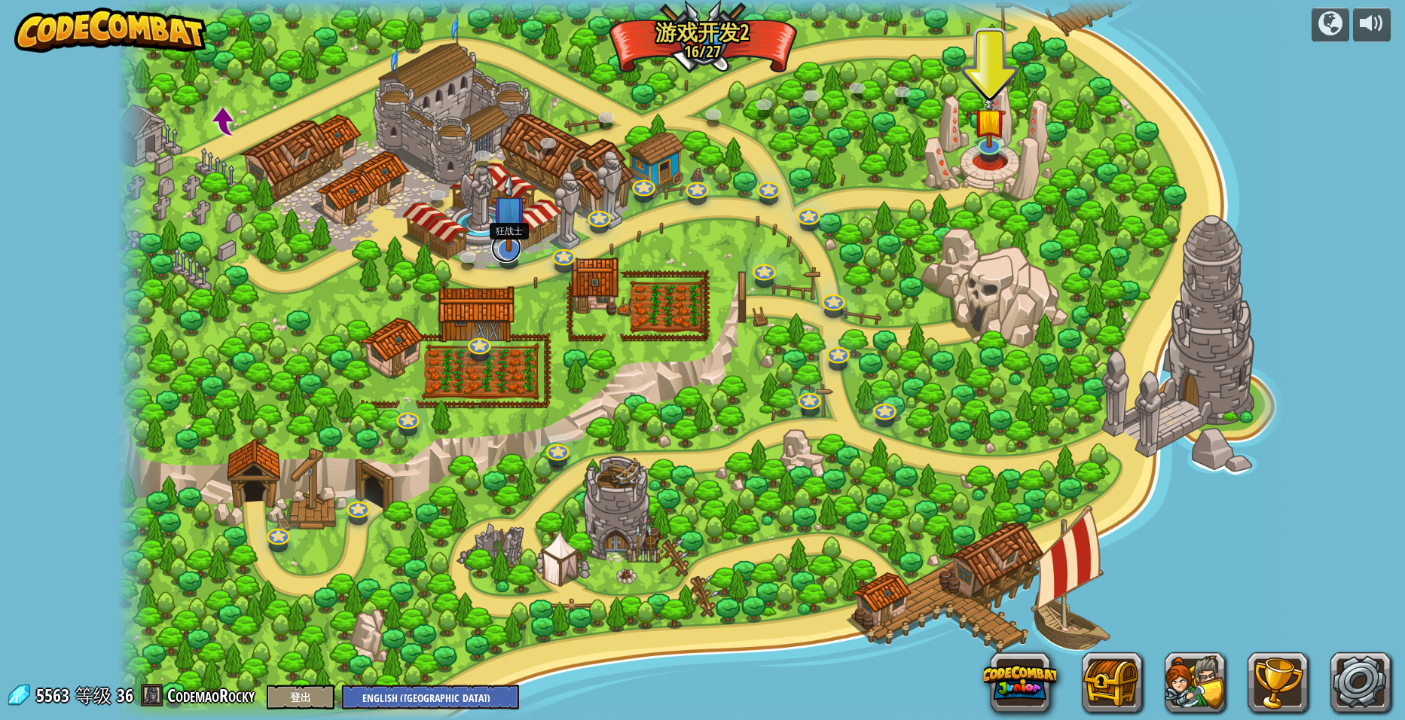
click at [505, 259] on link at bounding box center [506, 248] width 30 height 30
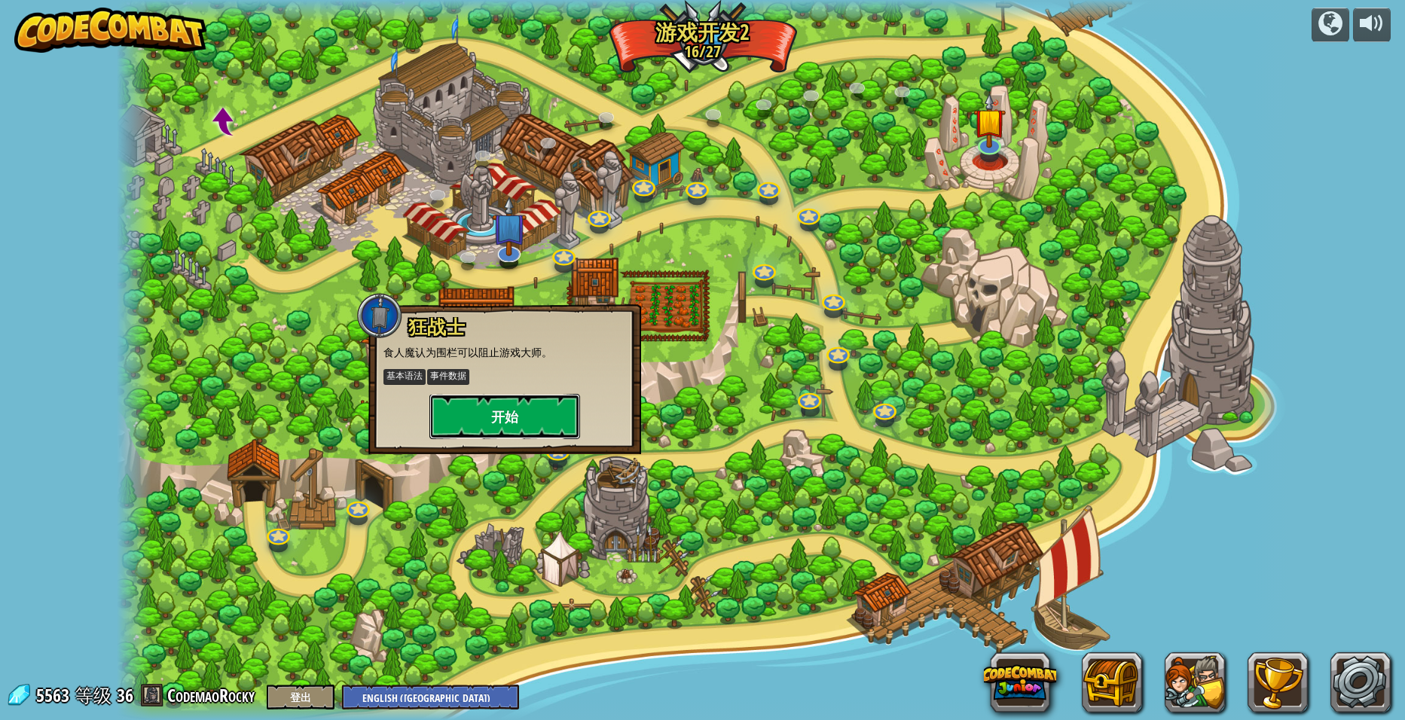
click at [517, 420] on button "开始" at bounding box center [504, 416] width 151 height 45
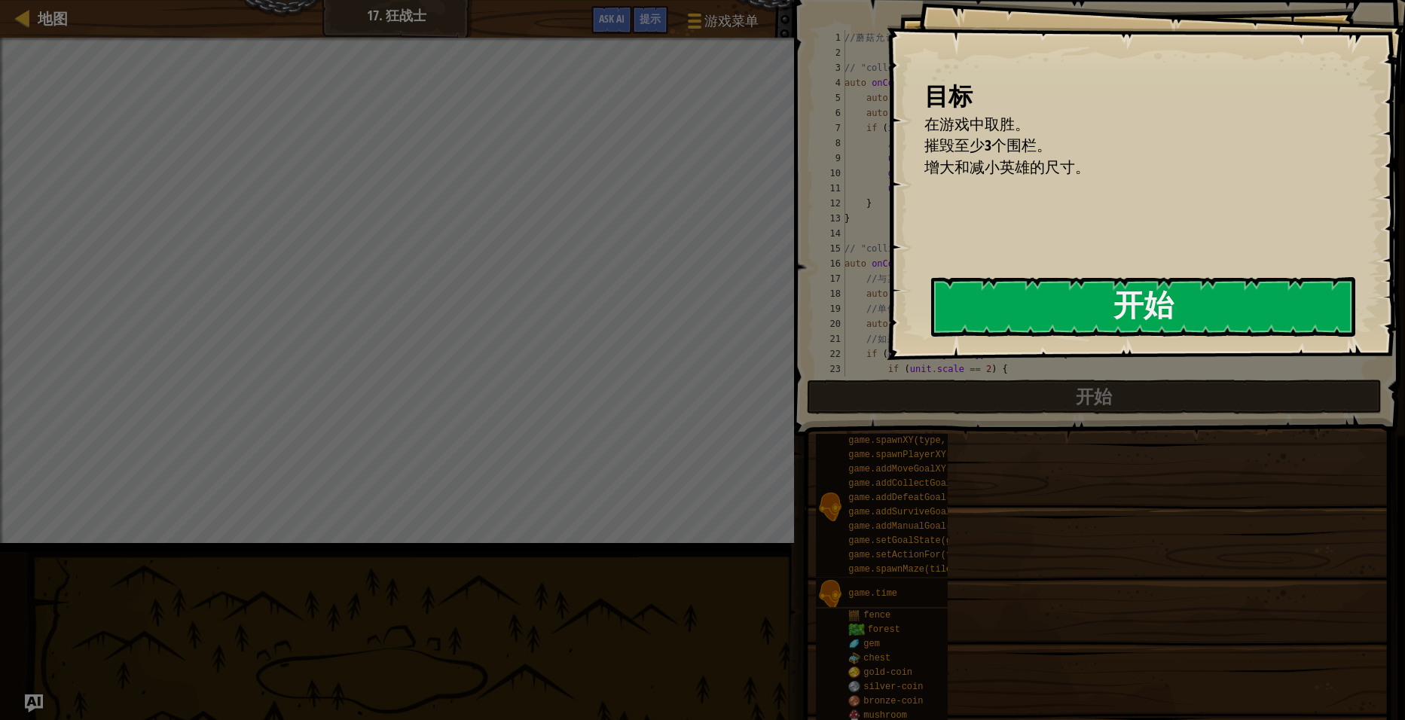
click at [931, 298] on button "开始" at bounding box center [1143, 307] width 424 height 60
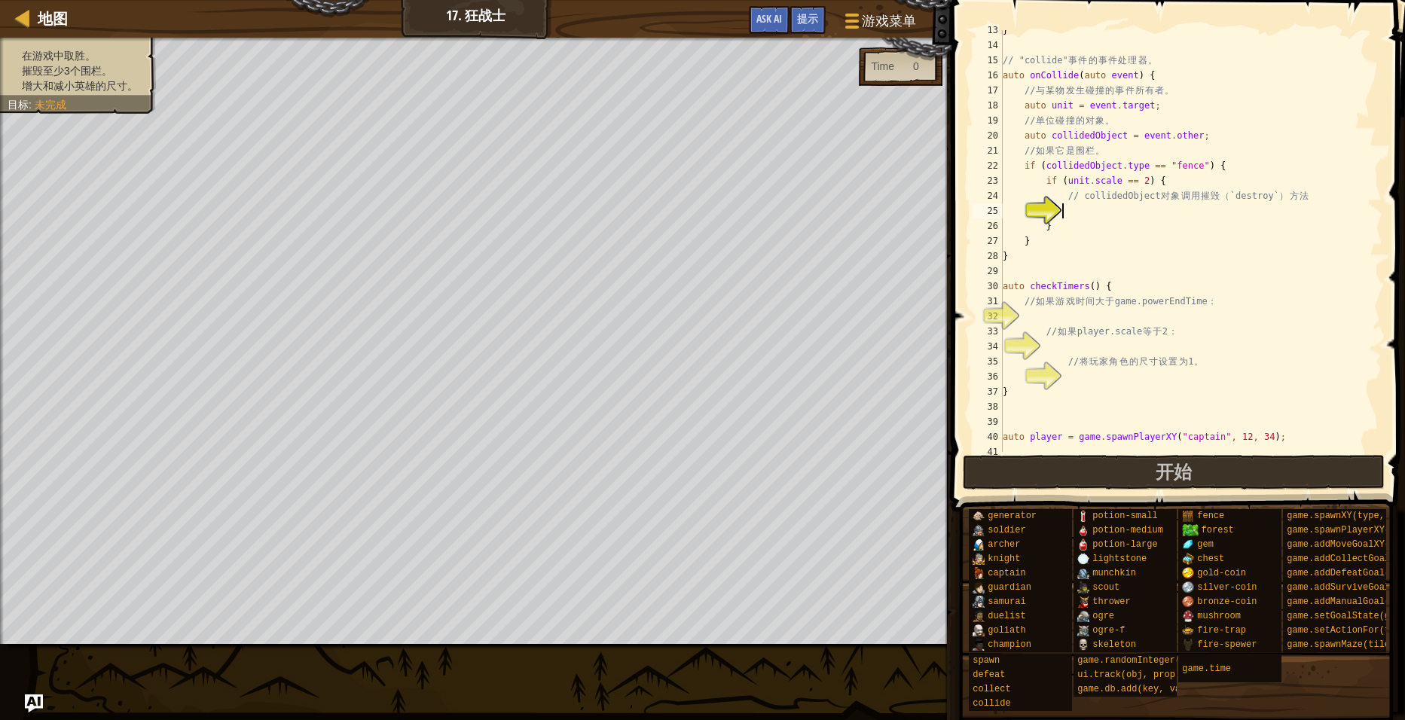
scroll to position [188, 0]
